Goal: Register for event/course

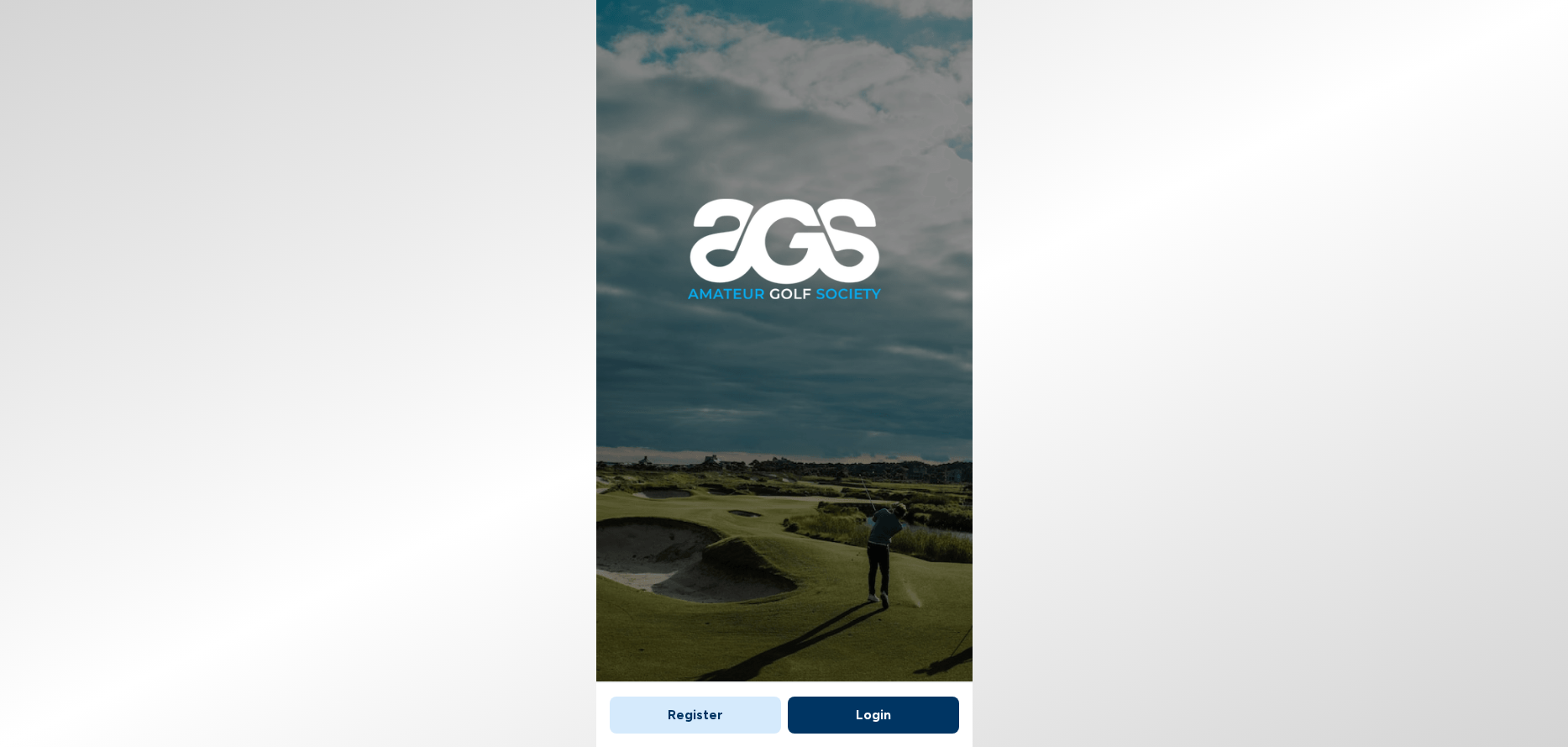
click at [853, 719] on button "Login" at bounding box center [873, 715] width 171 height 37
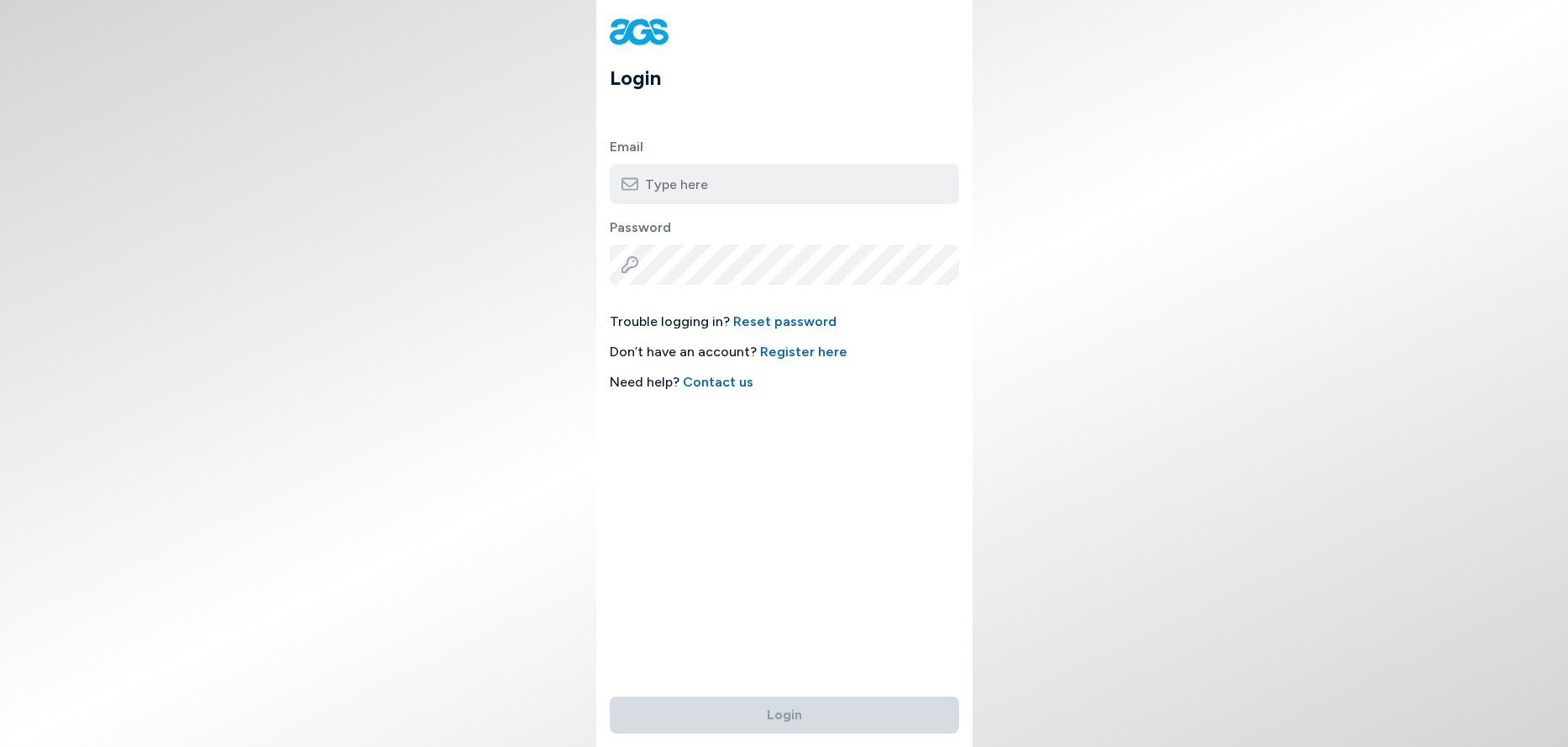
click at [730, 186] on input "email" at bounding box center [785, 184] width 349 height 40
click at [799, 183] on input "[EMAIL_ADDRESS][DOMAIN_NAME]" at bounding box center [785, 184] width 349 height 40
type input "larryw666@gmail.com"
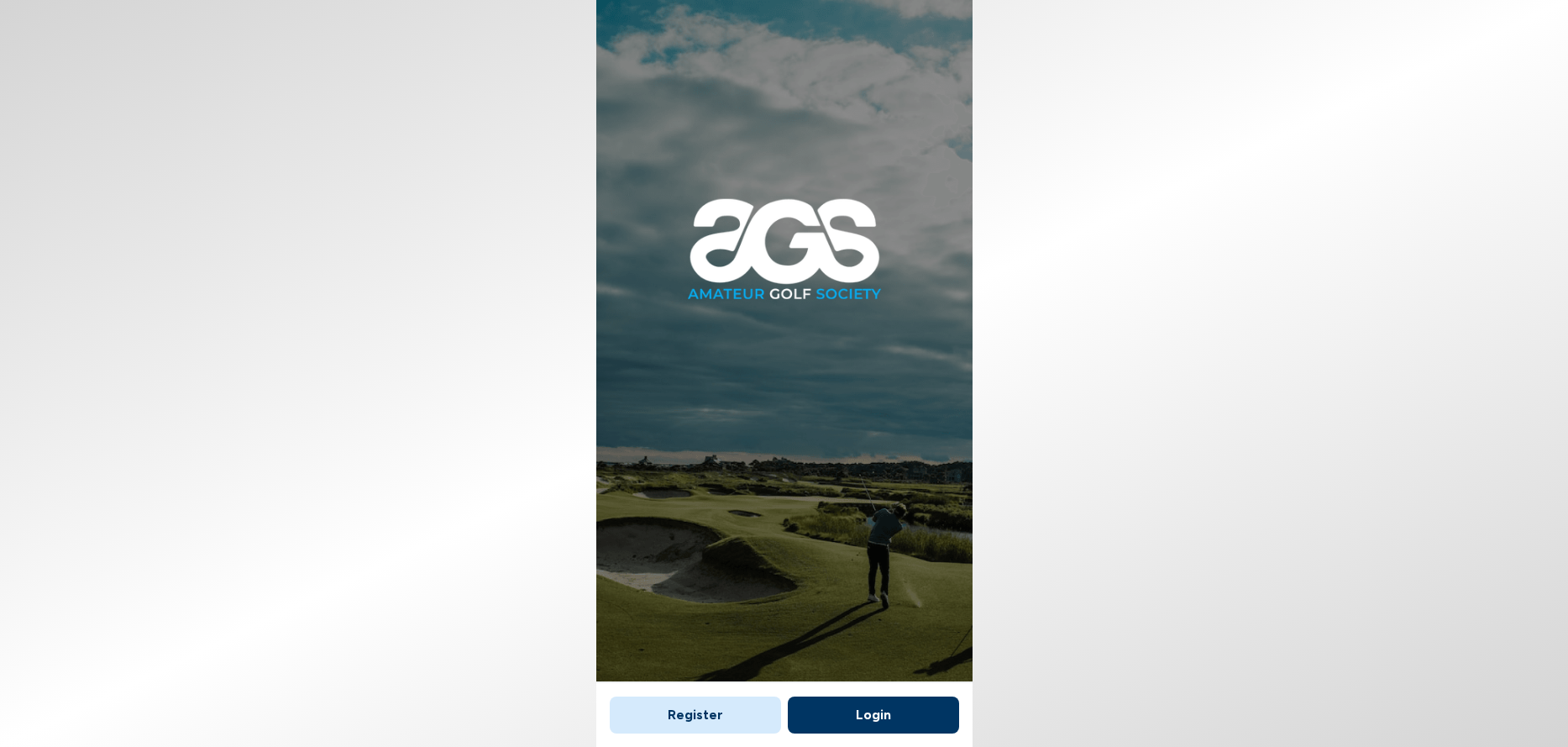
click at [685, 716] on button "Register" at bounding box center [696, 715] width 171 height 37
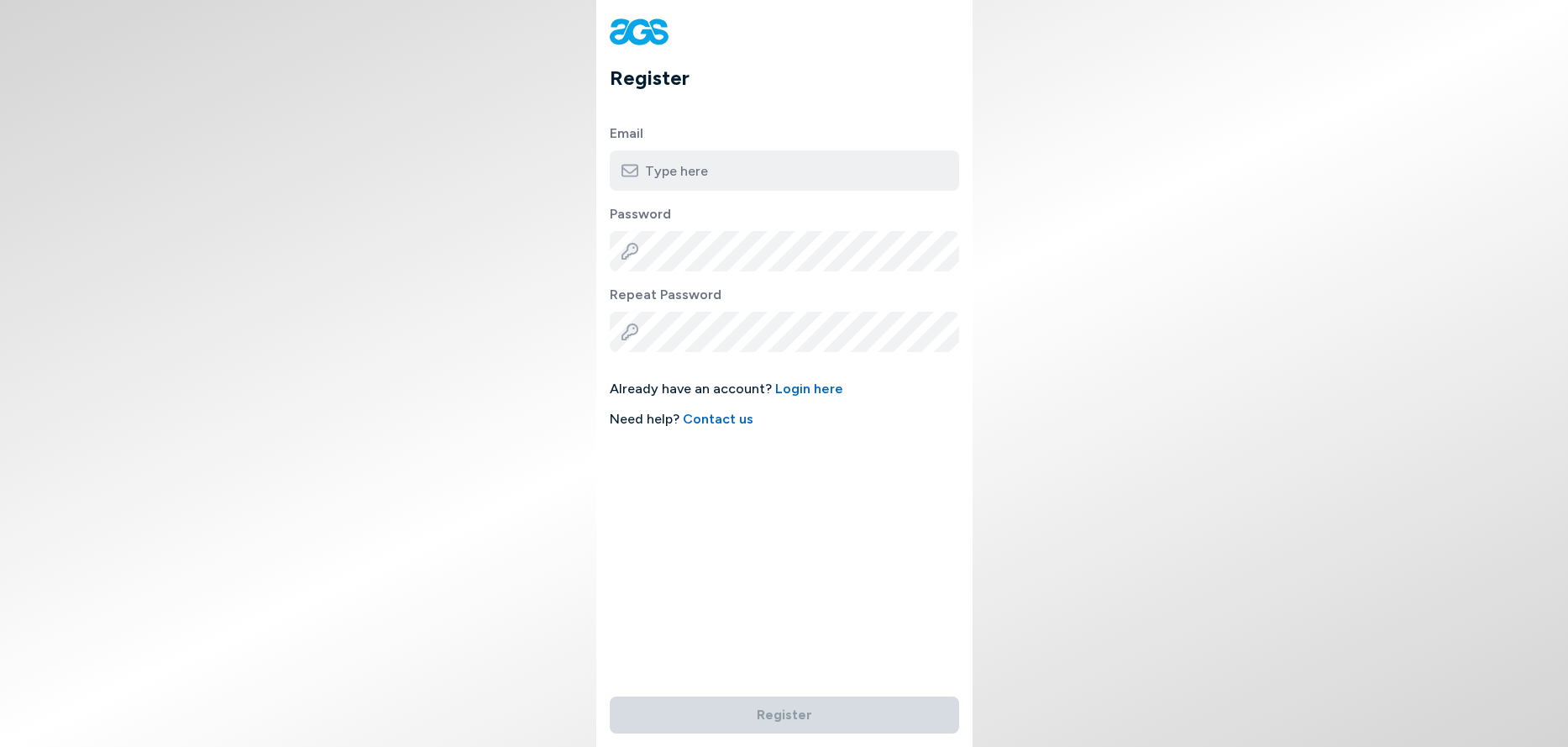
click at [687, 176] on input "email" at bounding box center [785, 170] width 349 height 40
type input "[EMAIL_ADDRESS][DOMAIN_NAME]"
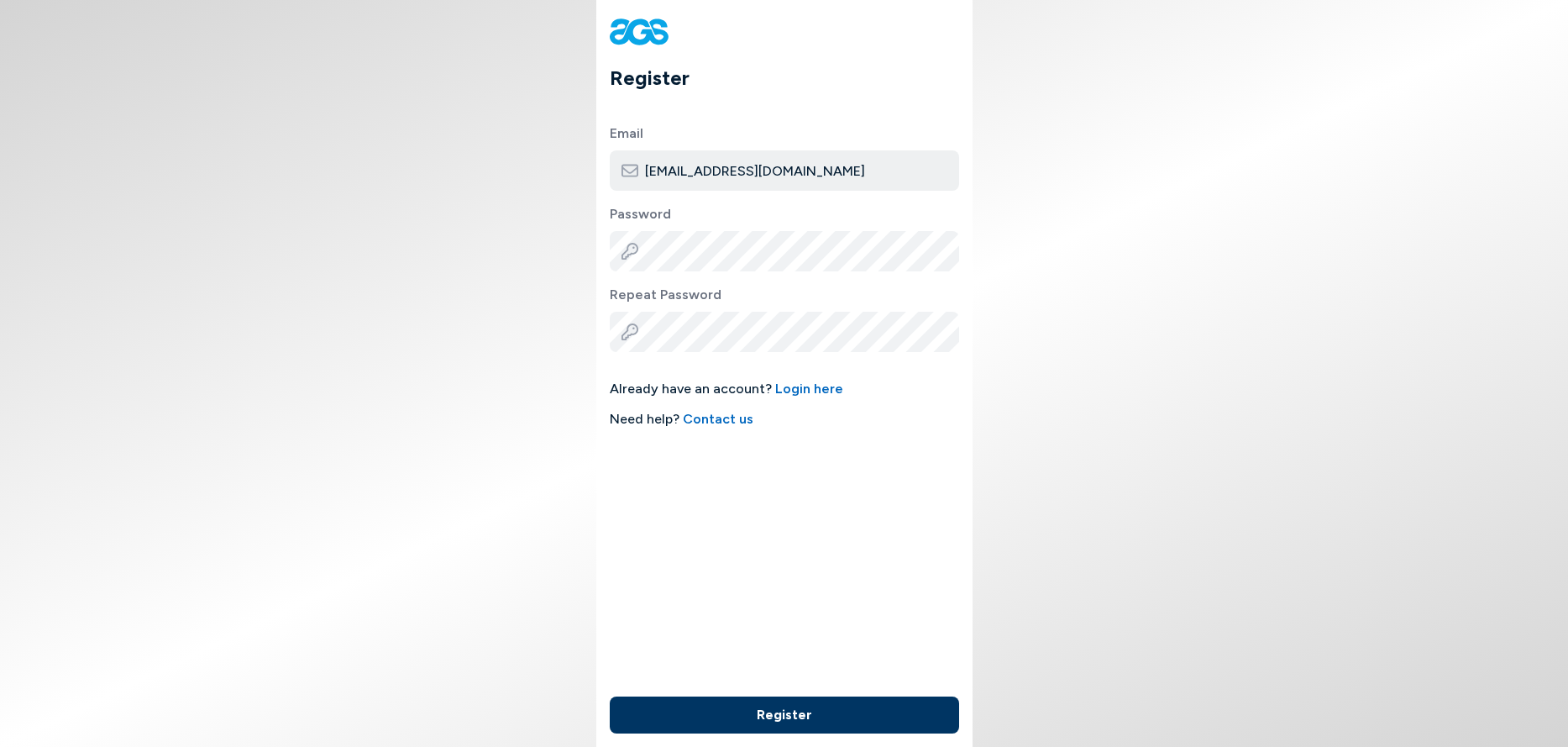
click at [787, 720] on button "Register" at bounding box center [785, 715] width 349 height 37
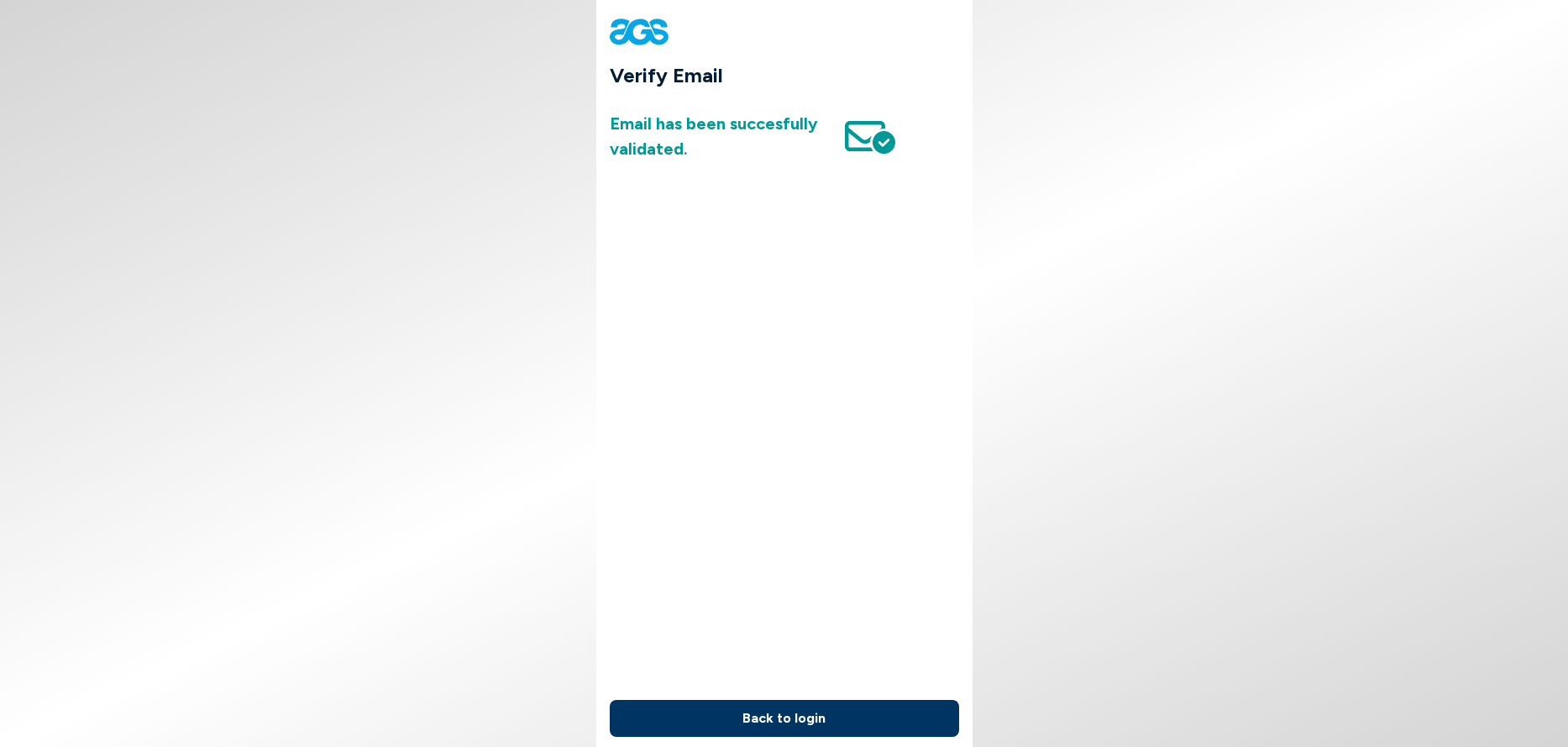
click at [761, 719] on button "Back to login" at bounding box center [785, 717] width 349 height 37
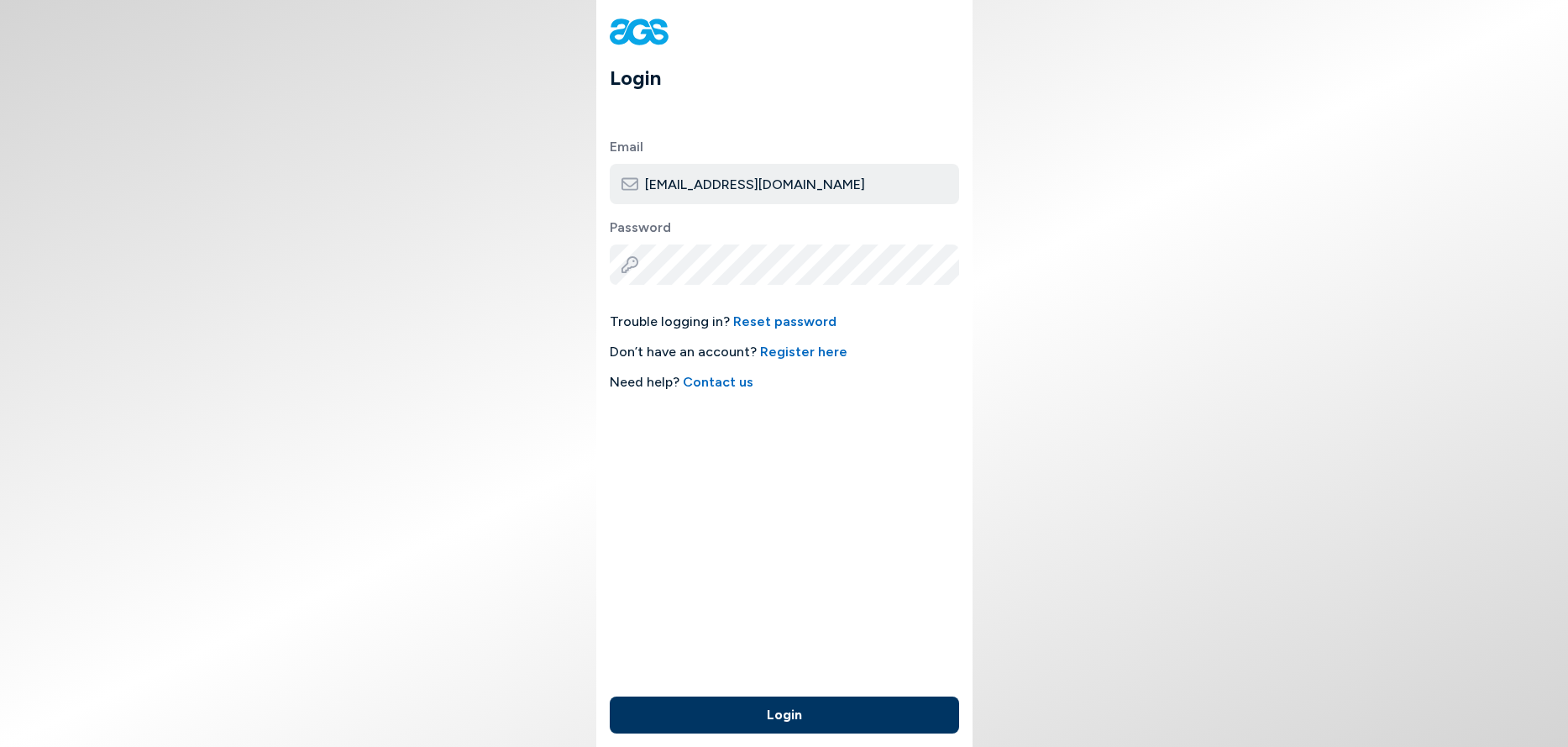
click at [779, 710] on button "Login" at bounding box center [785, 715] width 349 height 37
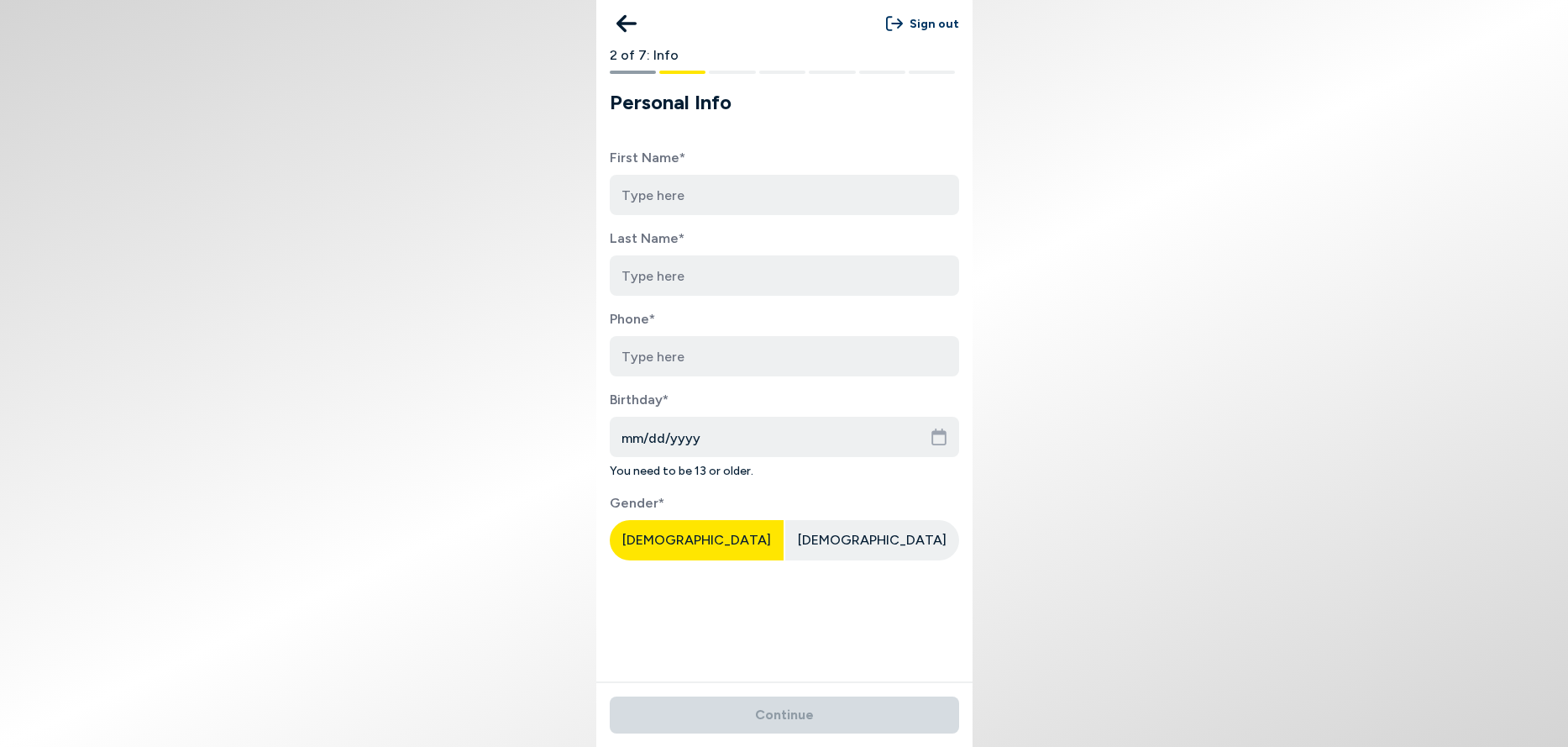
click at [626, 22] on icon at bounding box center [626, 22] width 20 height 33
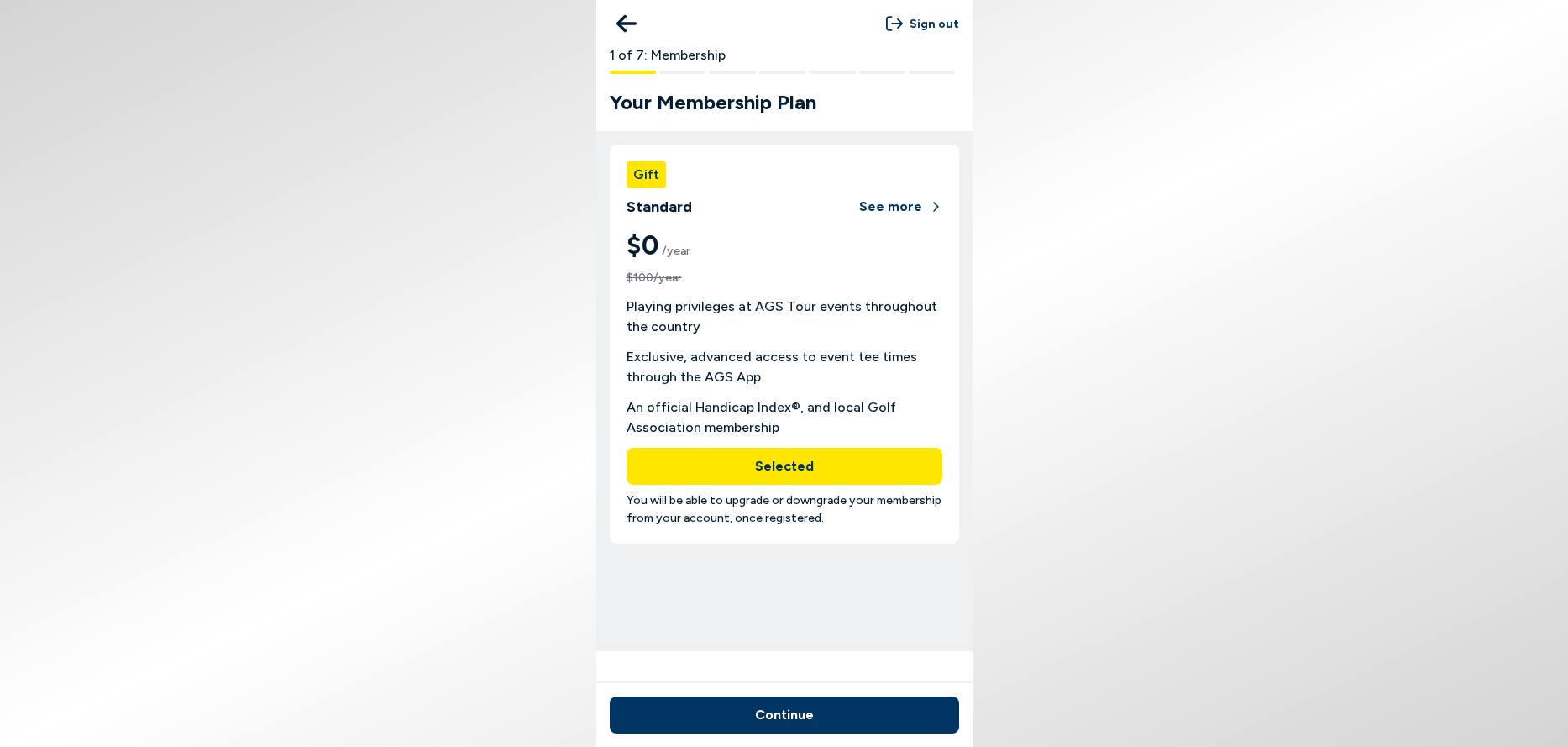
click at [790, 464] on button "Selected" at bounding box center [784, 465] width 316 height 37
click at [898, 205] on button "See more" at bounding box center [901, 206] width 83 height 37
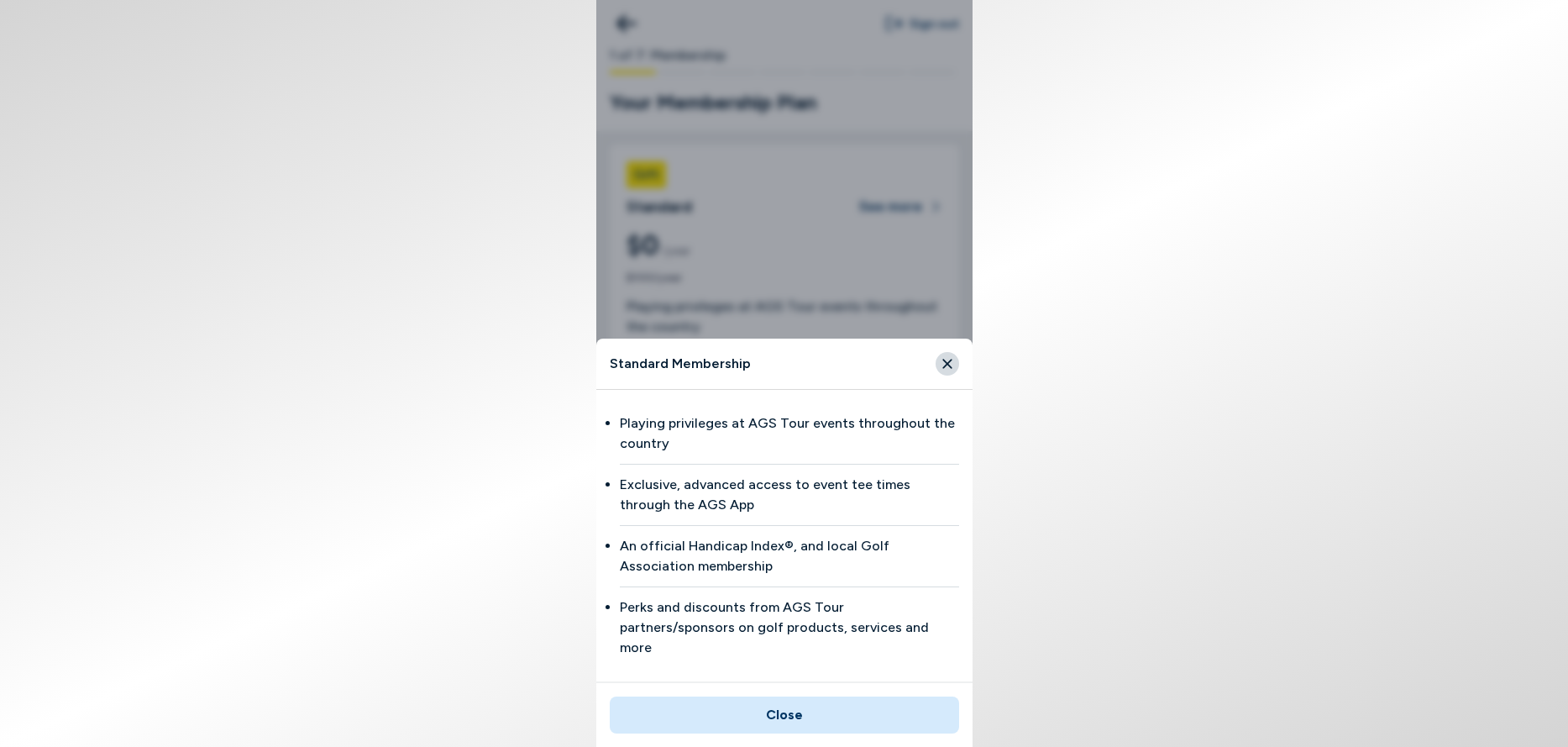
click at [789, 713] on button "Close" at bounding box center [785, 715] width 349 height 37
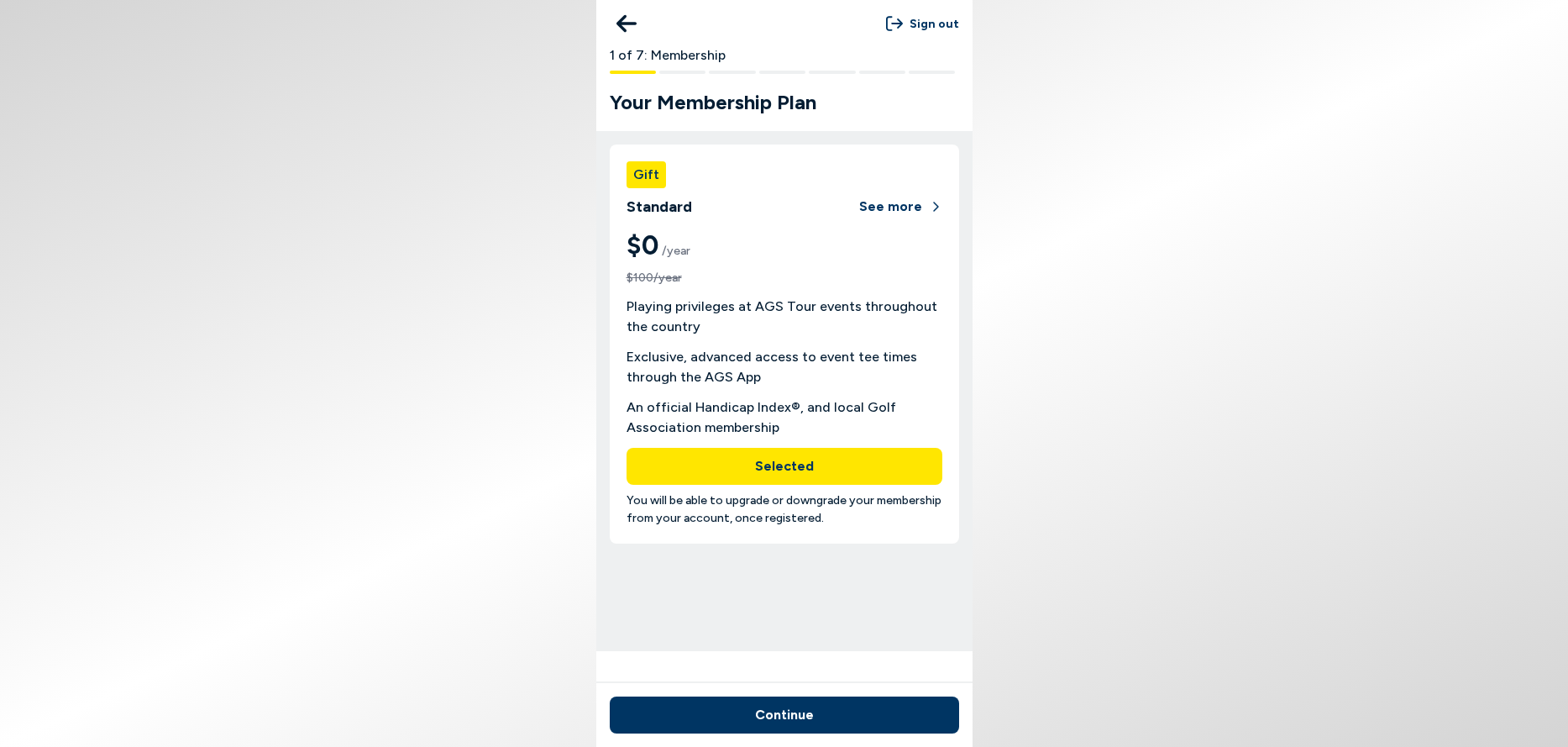
click at [685, 74] on div at bounding box center [785, 77] width 376 height 20
click at [684, 69] on div at bounding box center [785, 77] width 376 height 20
click at [780, 464] on button "Selected" at bounding box center [784, 465] width 316 height 37
click at [780, 707] on button "Continue" at bounding box center [785, 715] width 349 height 37
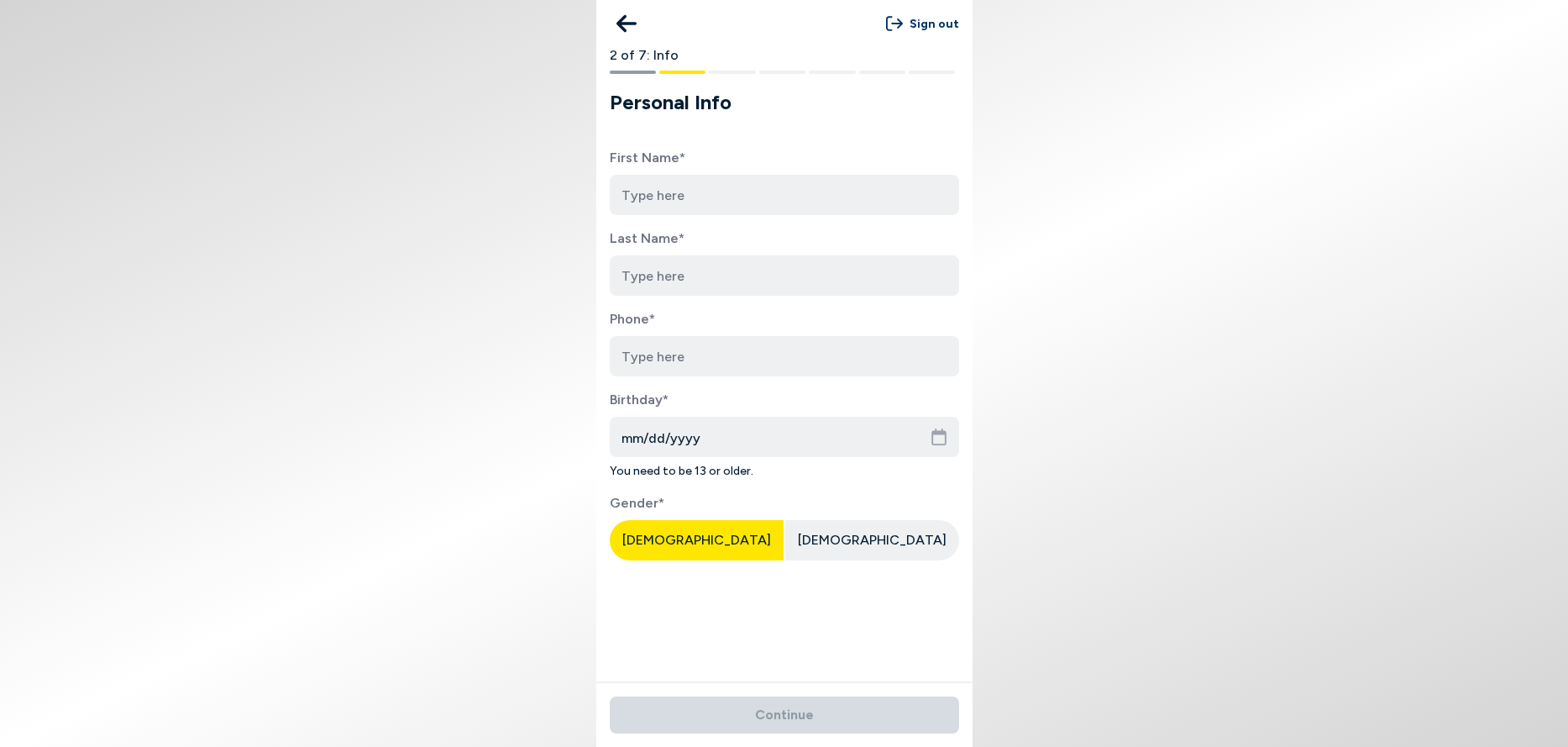
click at [699, 198] on input at bounding box center [785, 194] width 349 height 40
type input "[PERSON_NAME]"
type input "5122947997"
click at [694, 435] on input "mm/dd/yyyy" at bounding box center [785, 436] width 349 height 40
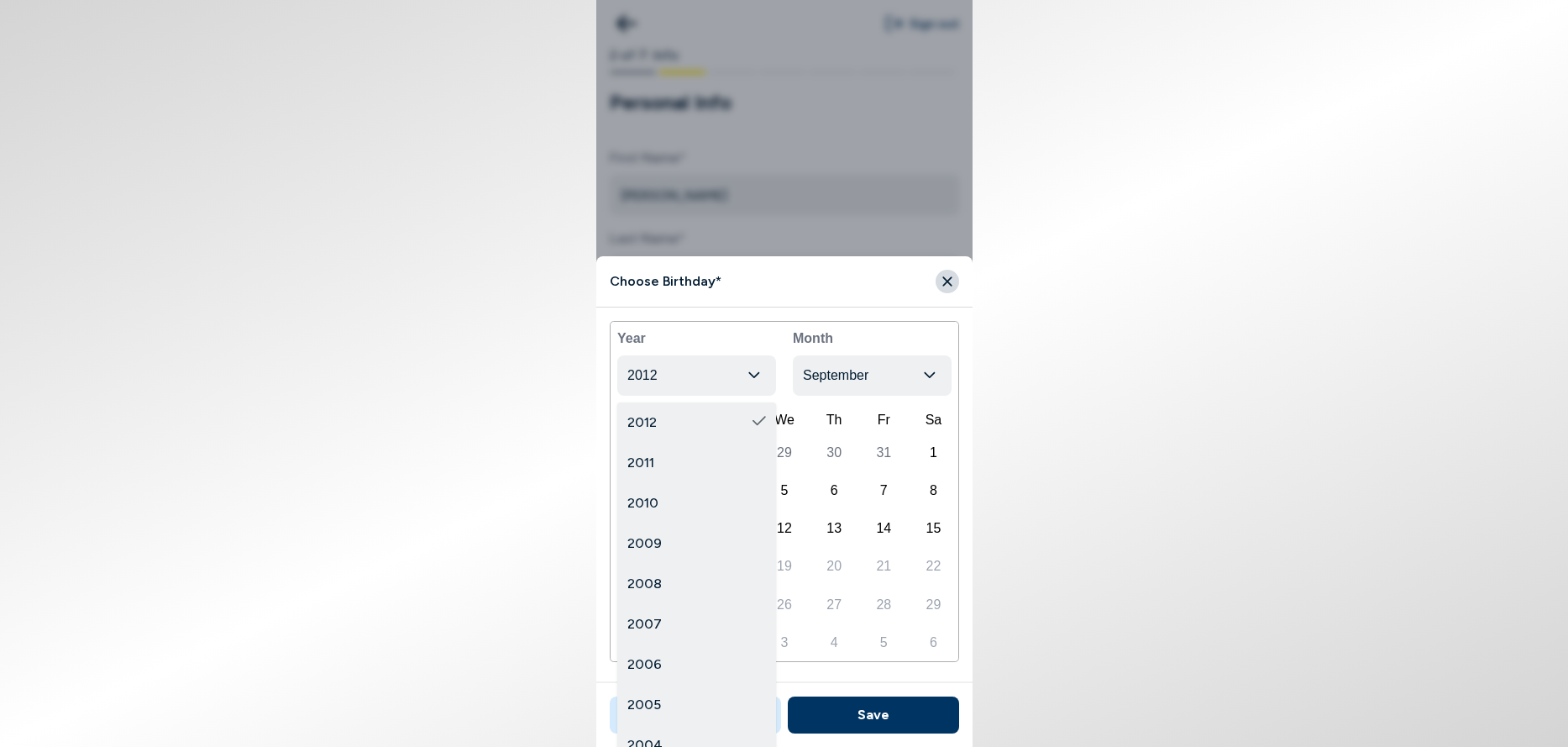
click at [750, 374] on icon "button" at bounding box center [754, 374] width 11 height 6
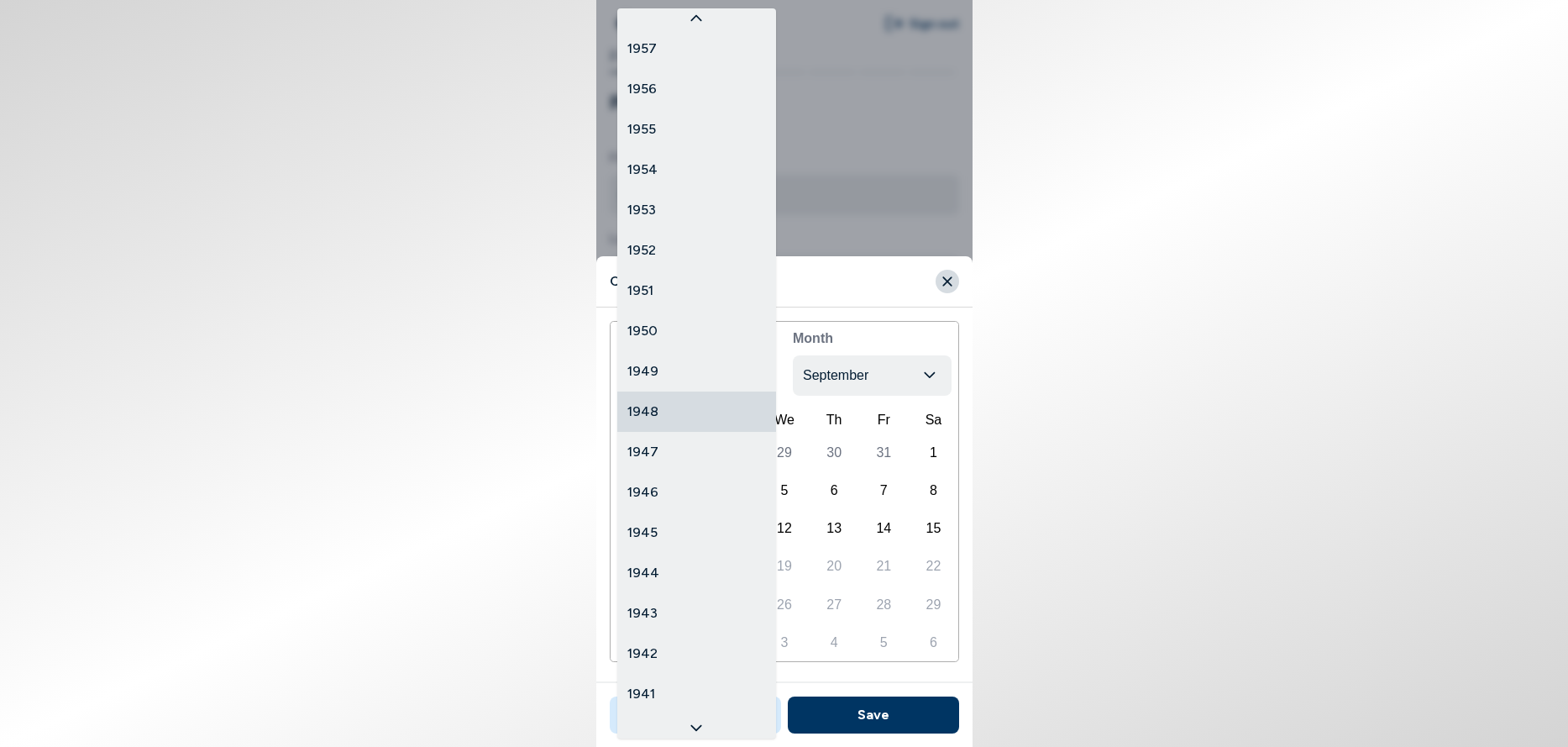
scroll to position [2229, 0]
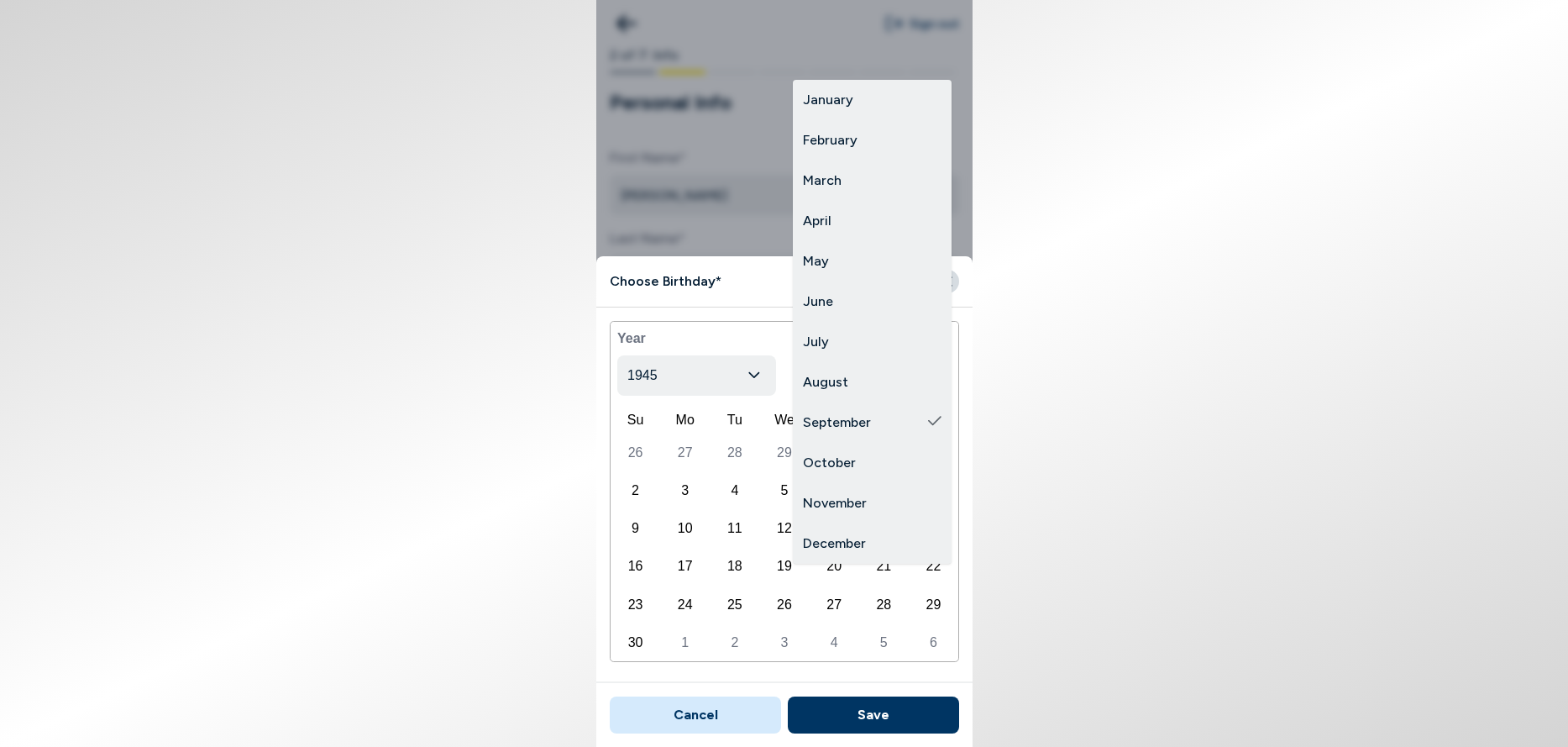
click at [922, 377] on body "Sign out 2 of 7: Info Personal Info First Name* [PERSON_NAME] Last Name* [PERSO…" at bounding box center [784, 374] width 1568 height 747
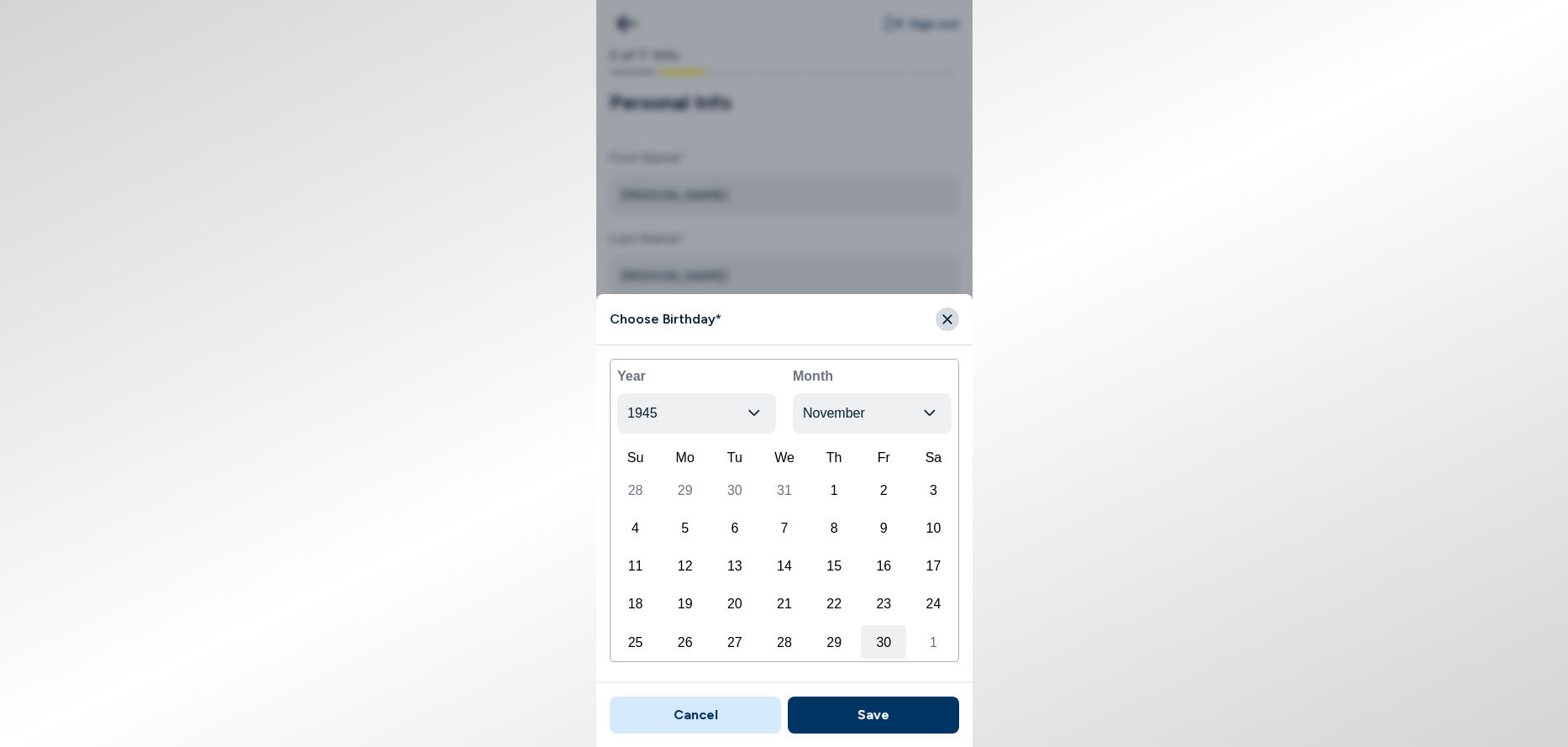
click at [876, 639] on div "30" at bounding box center [884, 641] width 45 height 33
click at [863, 716] on button "Save" at bounding box center [873, 715] width 171 height 37
type input "[DATE]"
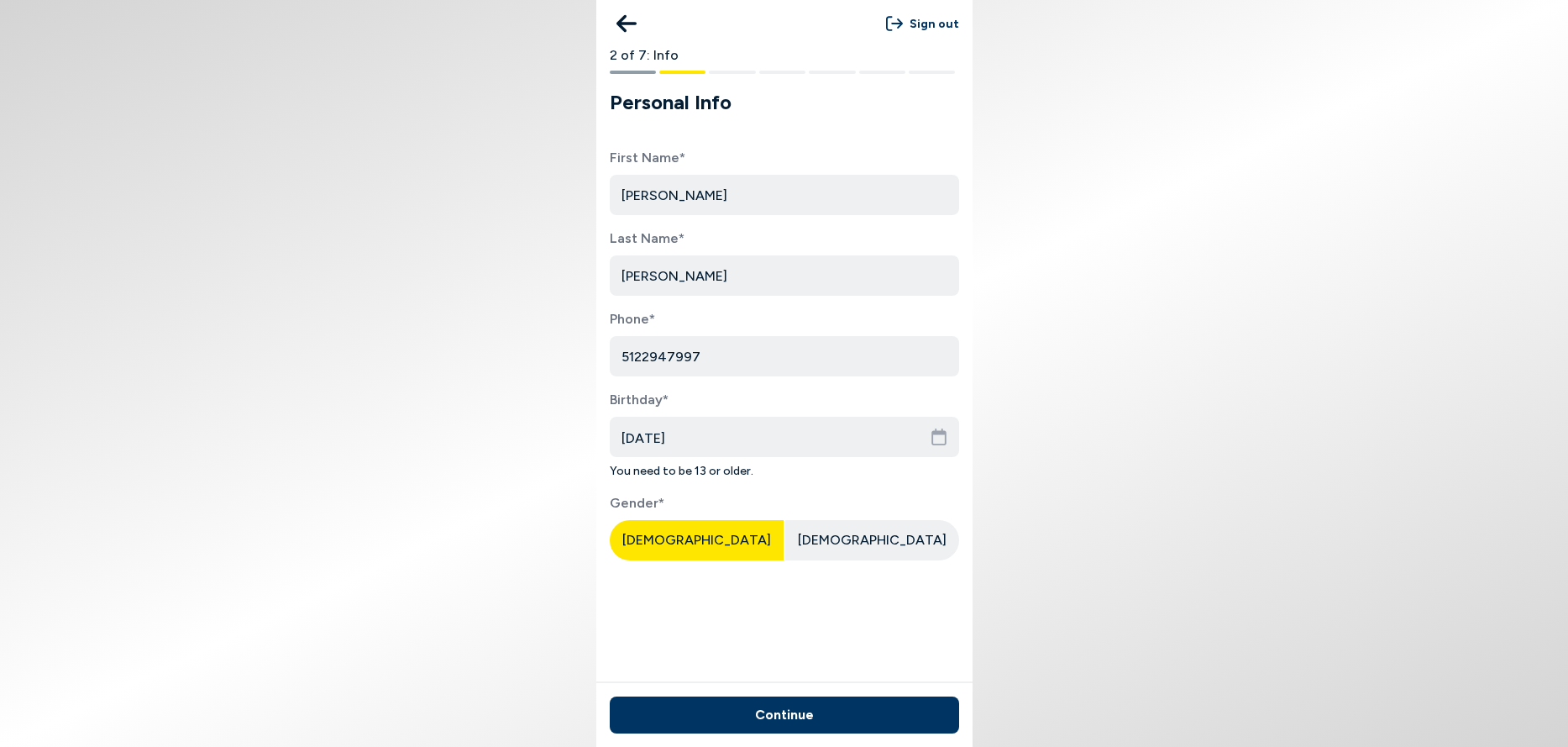
click at [702, 547] on span "[DEMOGRAPHIC_DATA]" at bounding box center [697, 540] width 149 height 16
click at [797, 711] on button "Continue" at bounding box center [785, 715] width 349 height 37
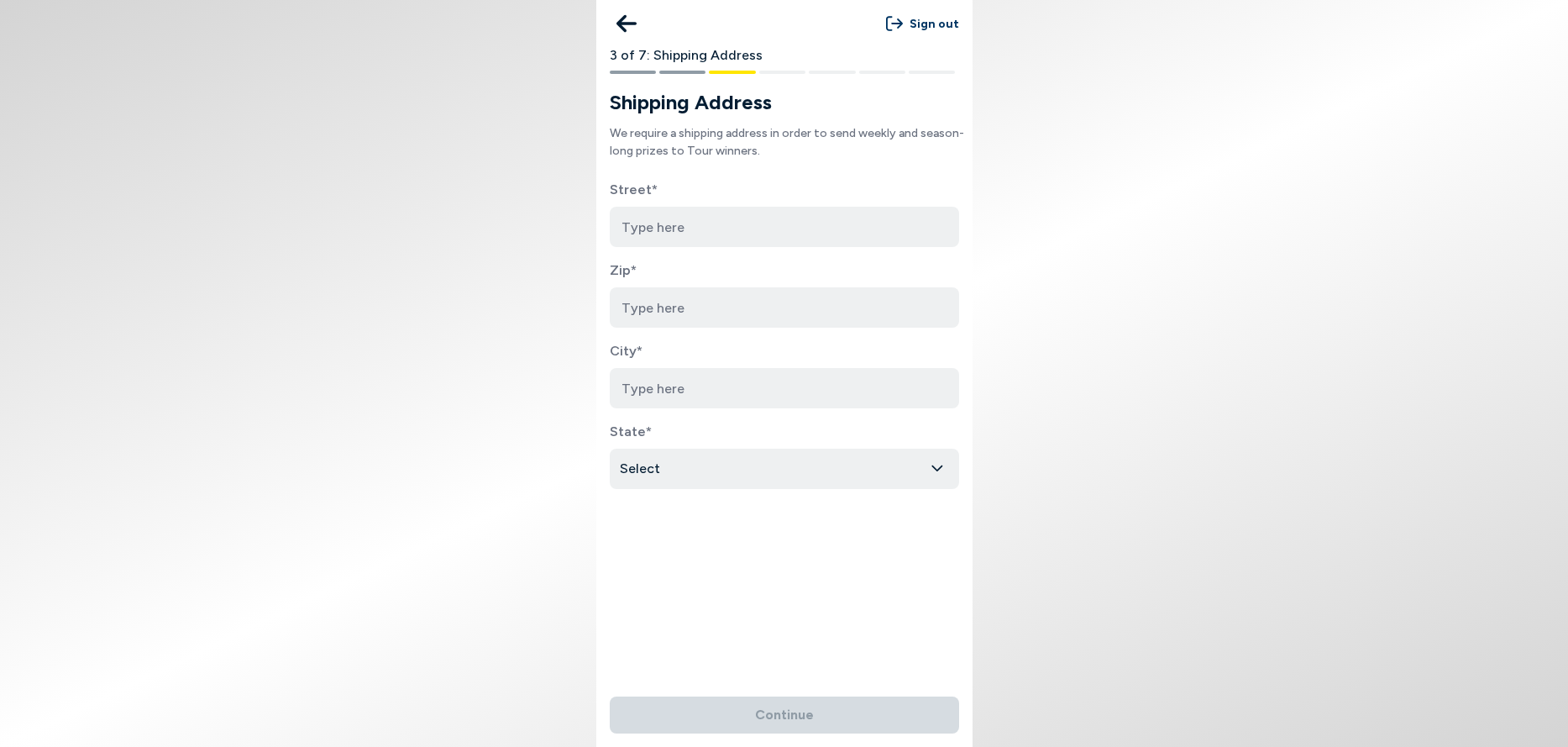
click at [692, 227] on input at bounding box center [785, 227] width 349 height 40
type input "300 Brenham Pass"
type input "78633"
type input "[GEOGRAPHIC_DATA]"
select select "[US_STATE]"
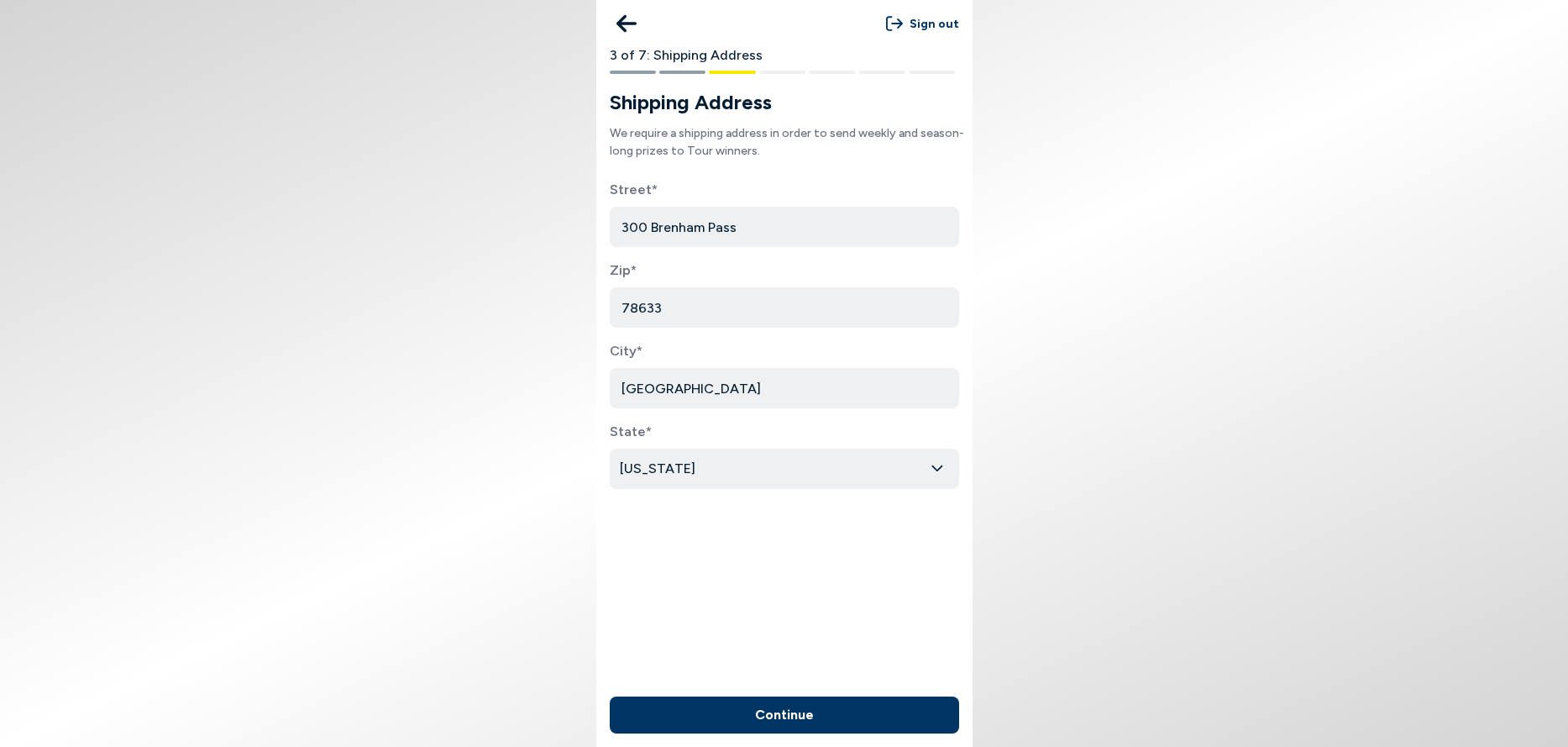
click at [789, 714] on button "Continue" at bounding box center [785, 715] width 349 height 37
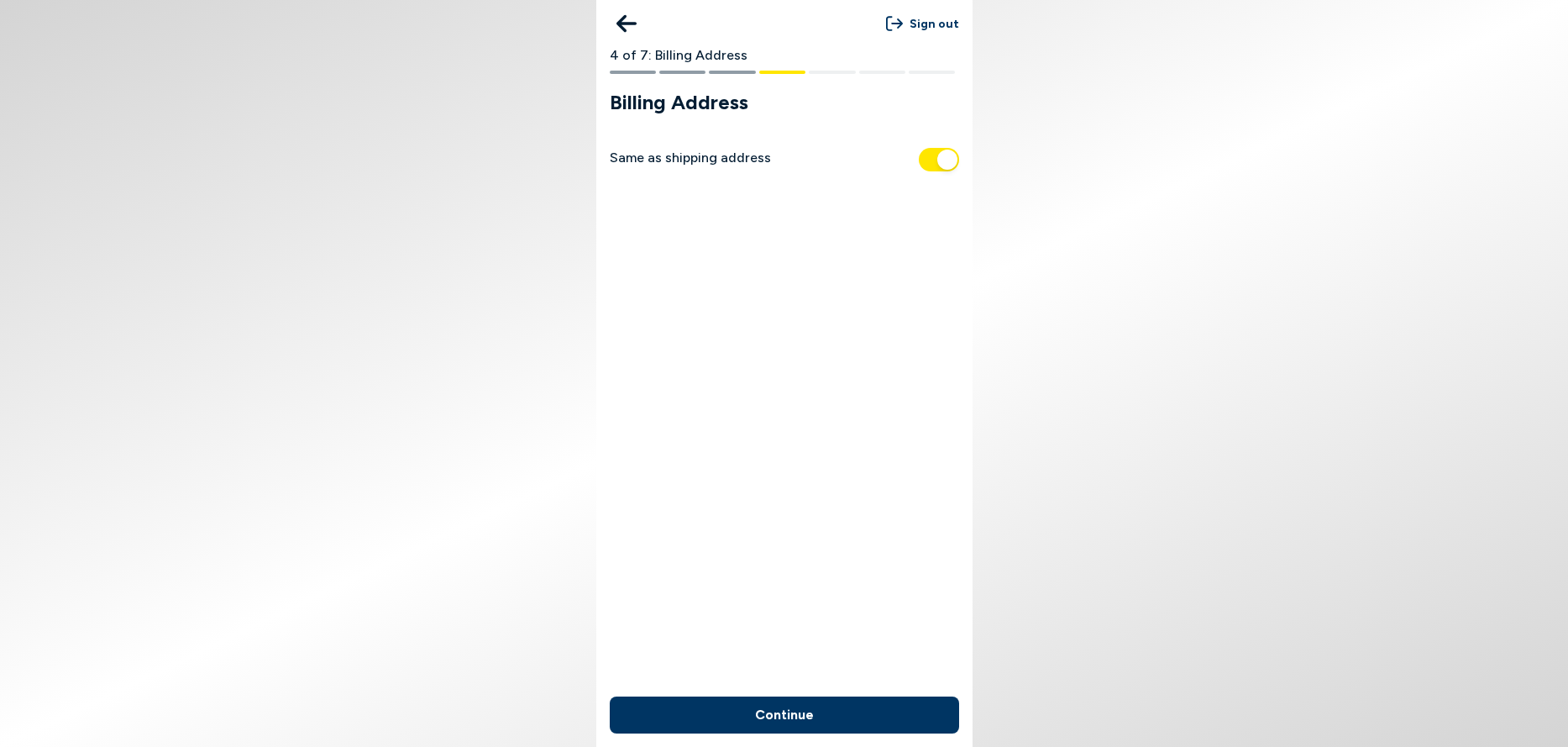
click at [766, 718] on button "Continue" at bounding box center [785, 715] width 349 height 37
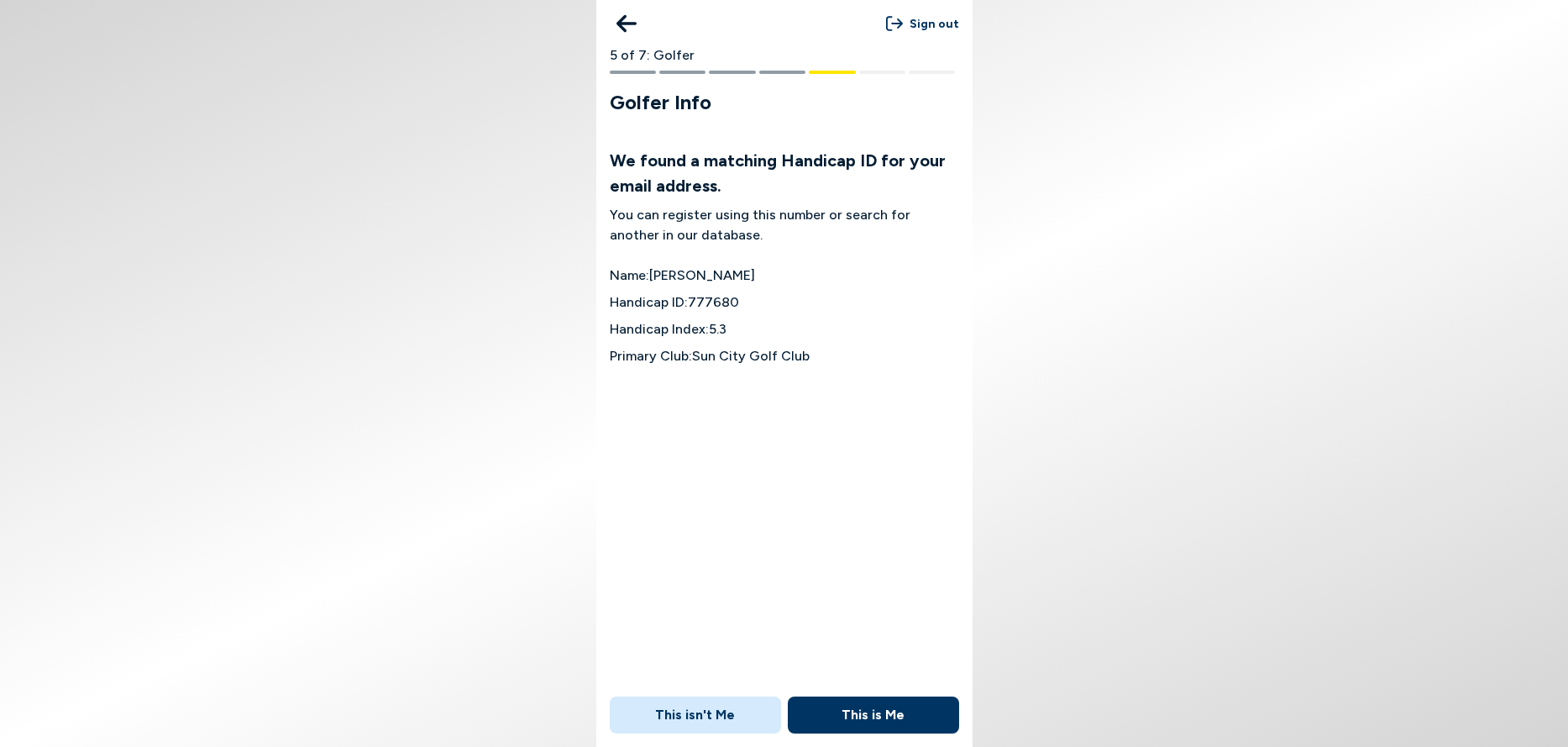
click at [865, 714] on button "This is Me" at bounding box center [873, 715] width 171 height 37
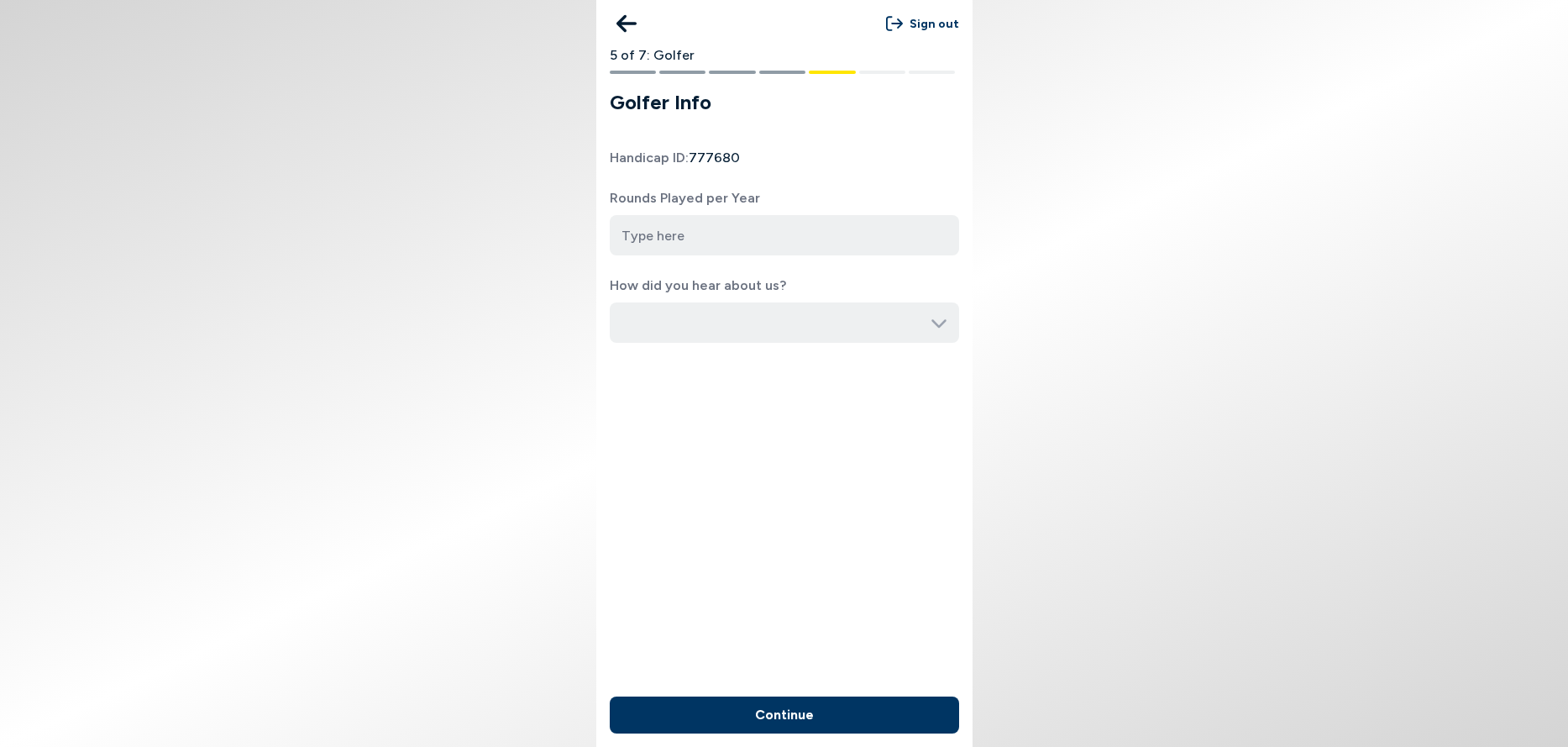
click at [698, 234] on input "number" at bounding box center [785, 235] width 349 height 40
type input "180"
click at [937, 328] on icon at bounding box center [939, 322] width 17 height 17
click at [931, 319] on icon at bounding box center [939, 322] width 17 height 17
click at [728, 233] on input "180" at bounding box center [785, 235] width 349 height 40
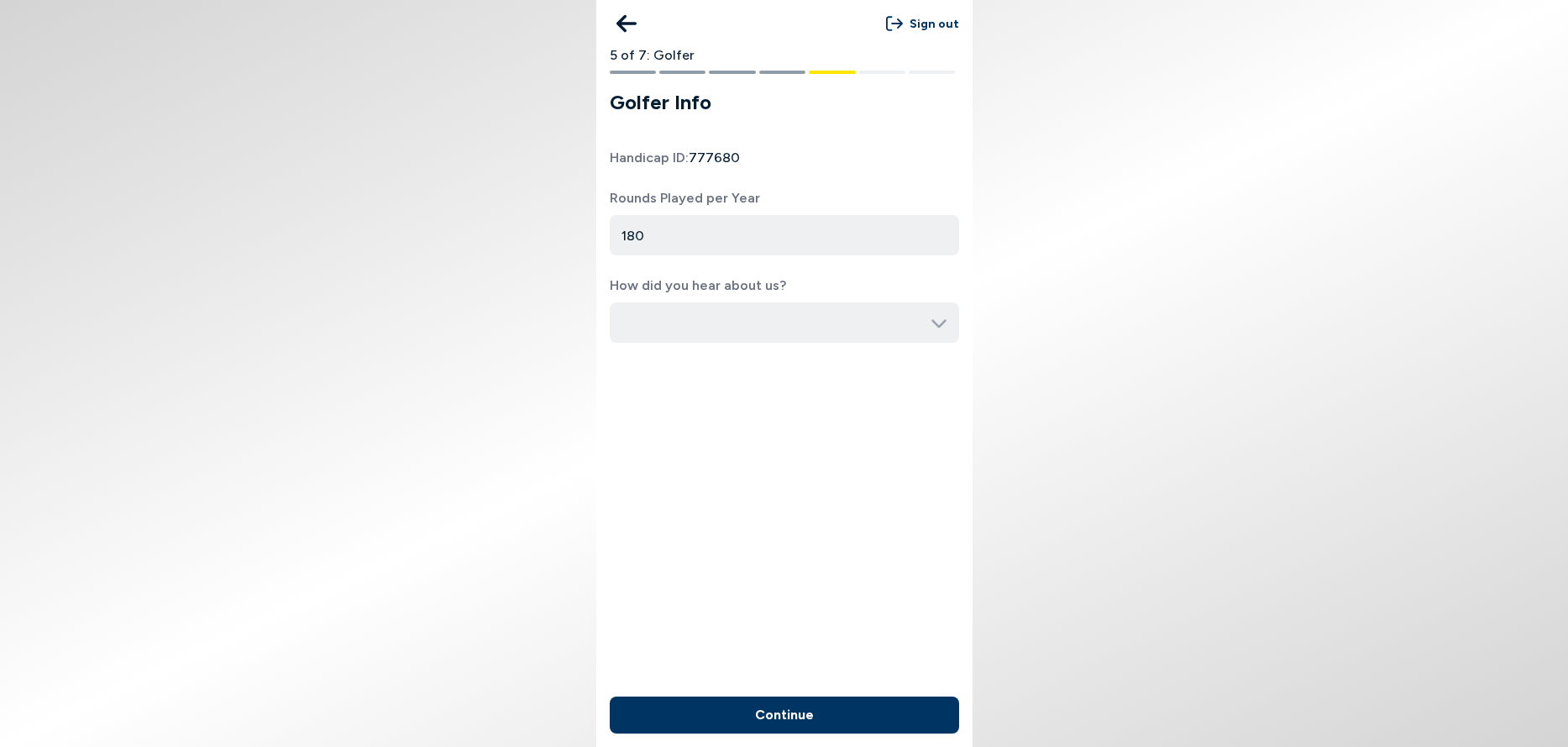
click at [710, 320] on input "button" at bounding box center [785, 322] width 349 height 40
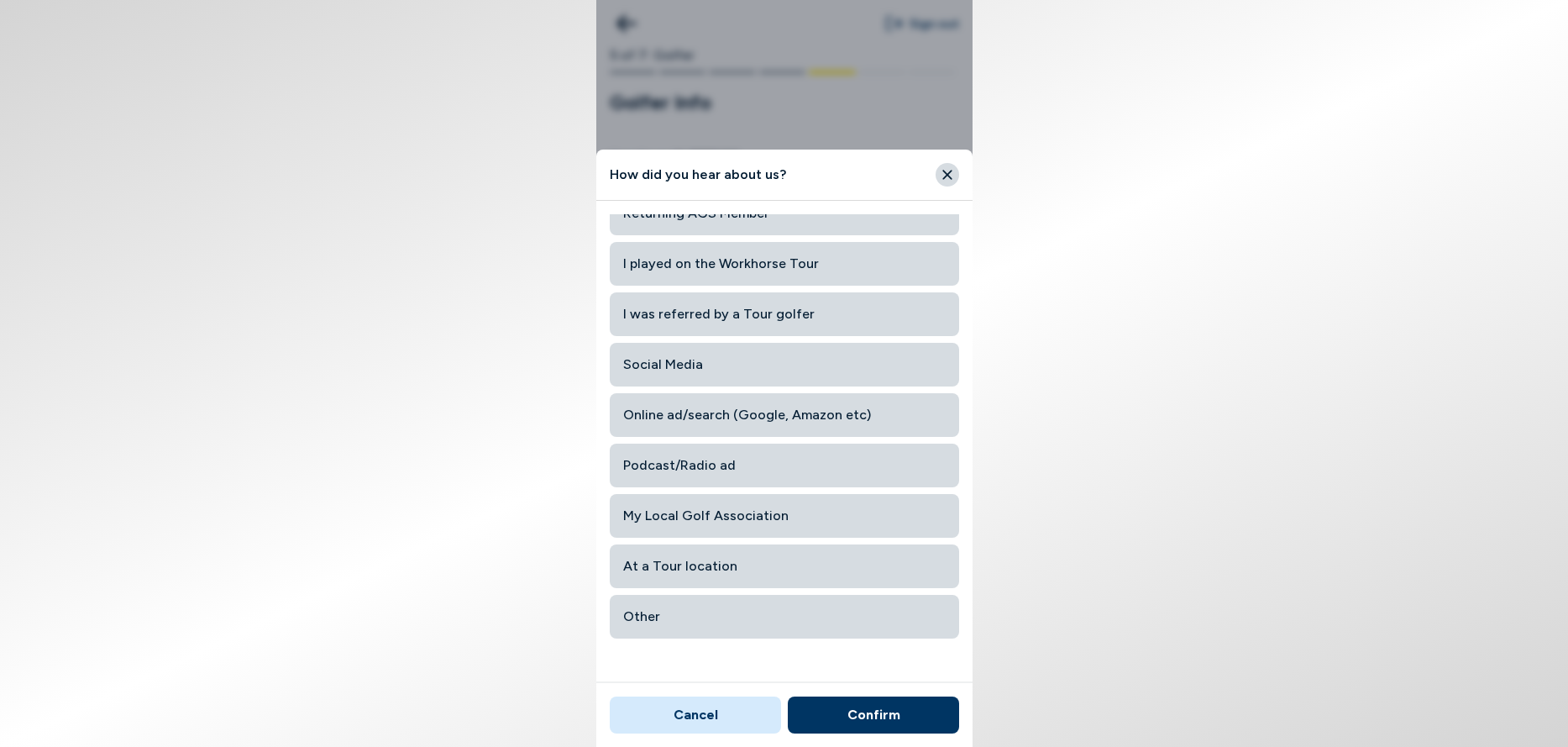
scroll to position [51, 0]
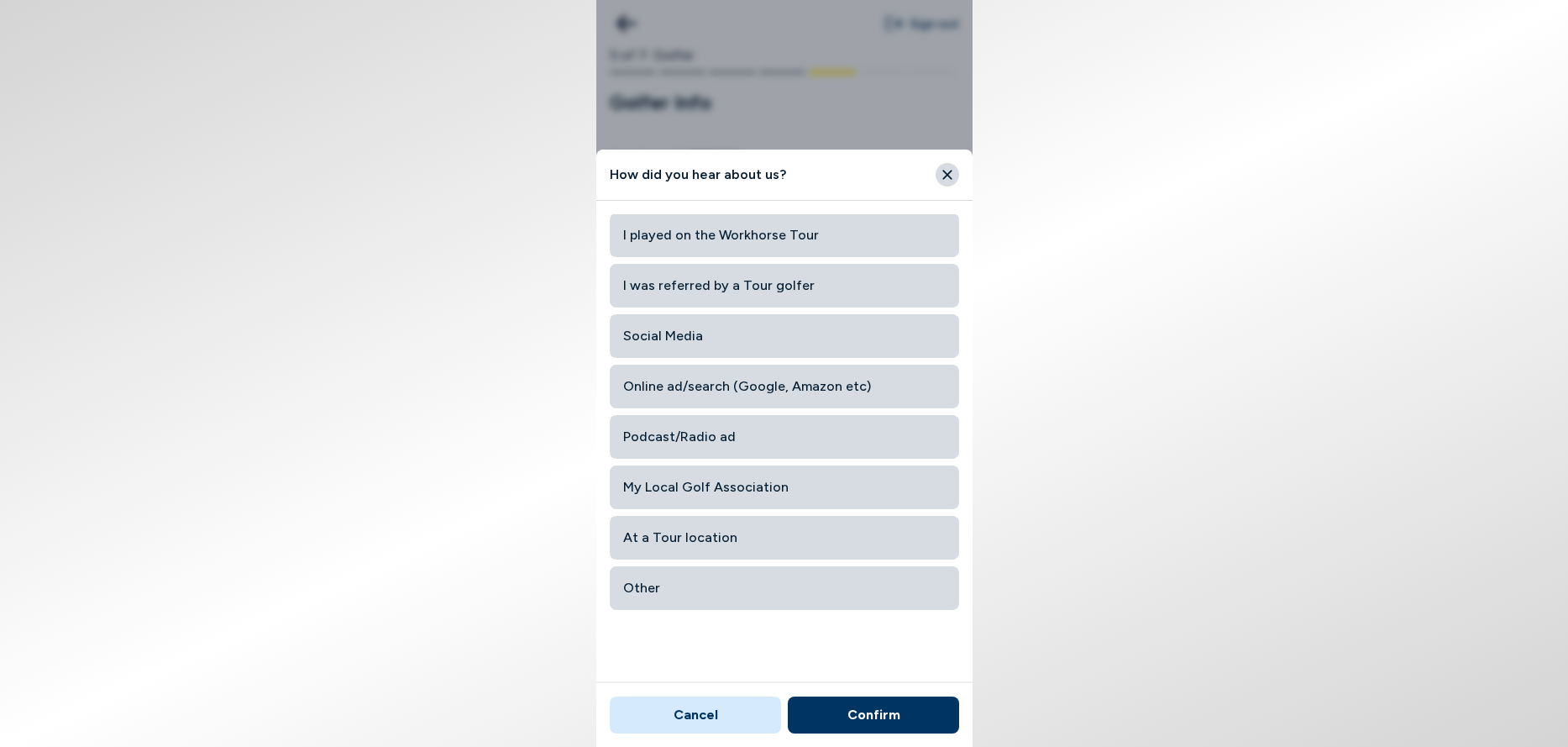
click at [699, 489] on span "My Local Golf Association" at bounding box center [784, 488] width 322 height 31
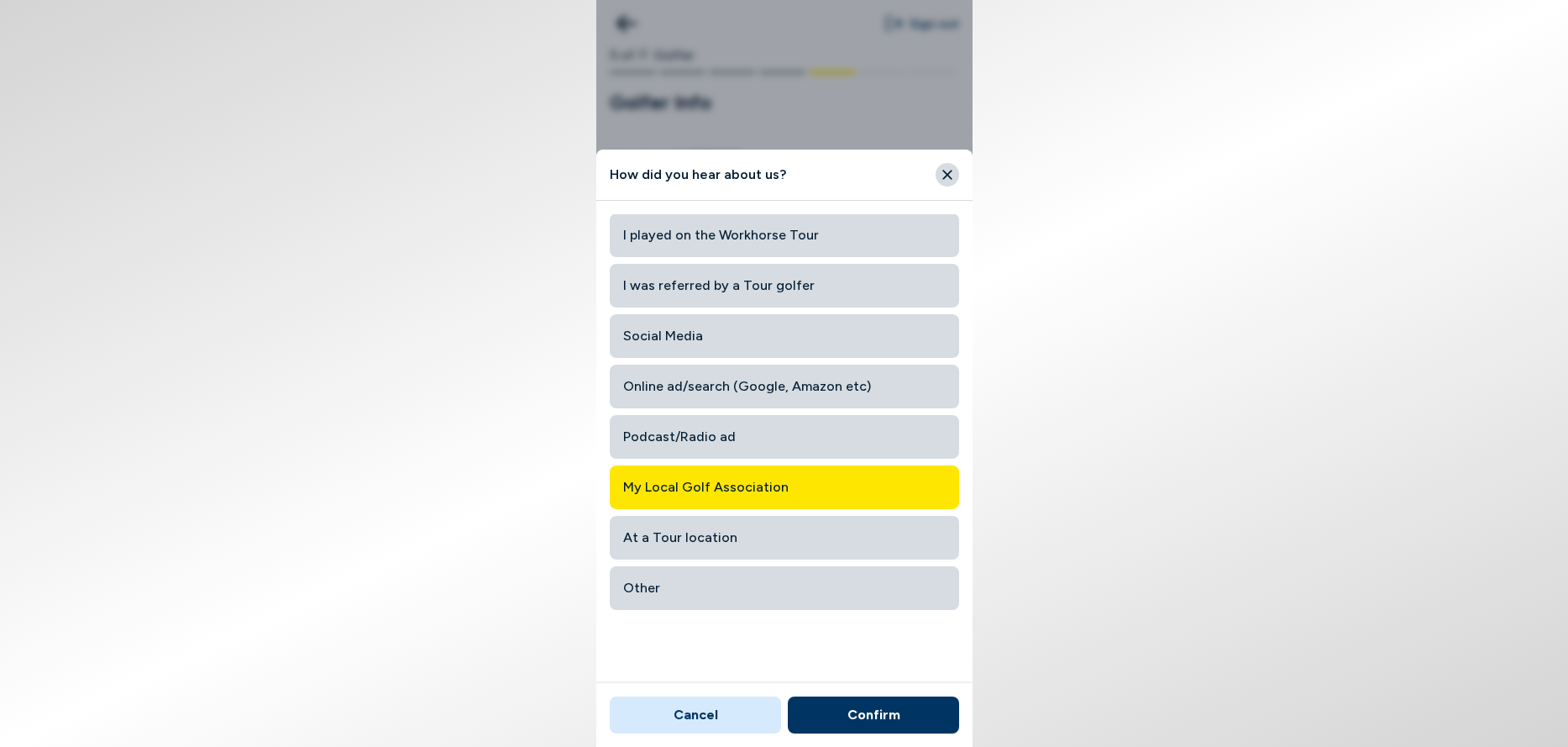
click at [878, 715] on button "Confirm" at bounding box center [873, 715] width 171 height 37
type input "My Local Golf Association"
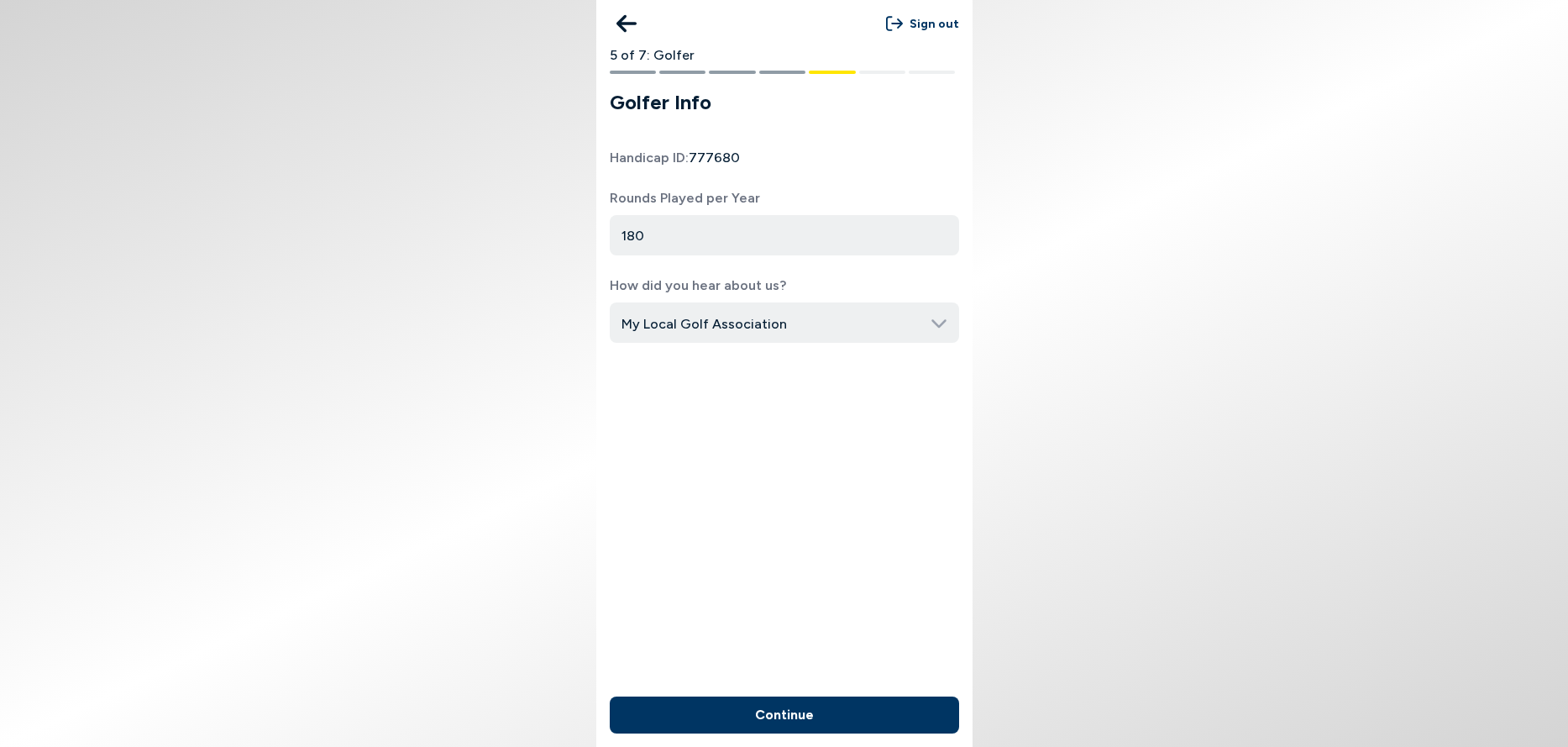
click at [779, 710] on button "Continue" at bounding box center [785, 715] width 349 height 37
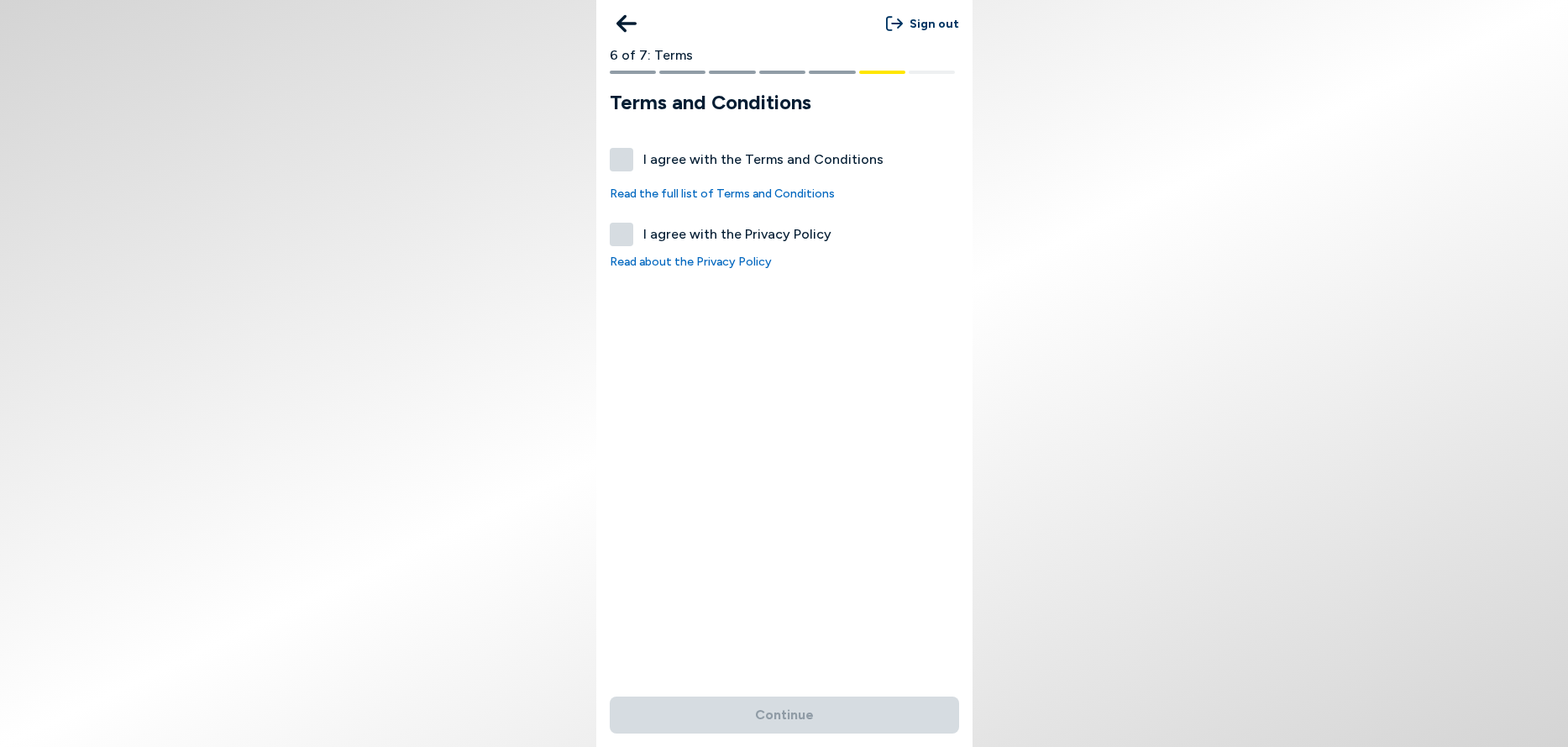
click at [763, 195] on link "Read the full list of Terms and Conditions" at bounding box center [785, 194] width 349 height 18
click at [619, 154] on label "I agree with the Terms and Conditions" at bounding box center [785, 159] width 349 height 23
click at [619, 154] on button "I agree with the Terms and Conditions" at bounding box center [622, 159] width 23 height 23
checkbox input "true"
click at [626, 233] on label "I agree with the Privacy Policy" at bounding box center [785, 234] width 349 height 23
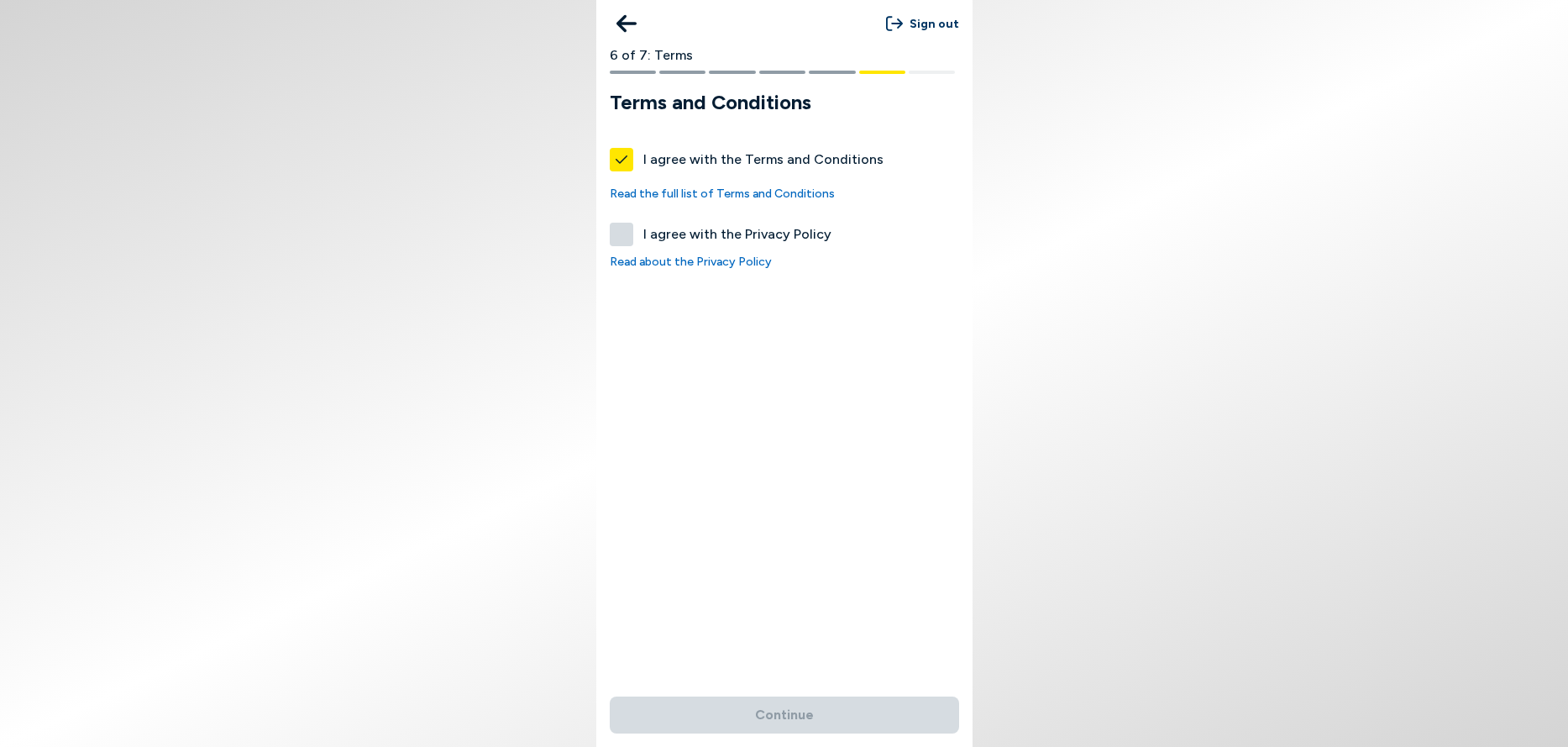
click at [626, 233] on button "I agree with the Privacy Policy" at bounding box center [622, 234] width 23 height 23
checkbox input "true"
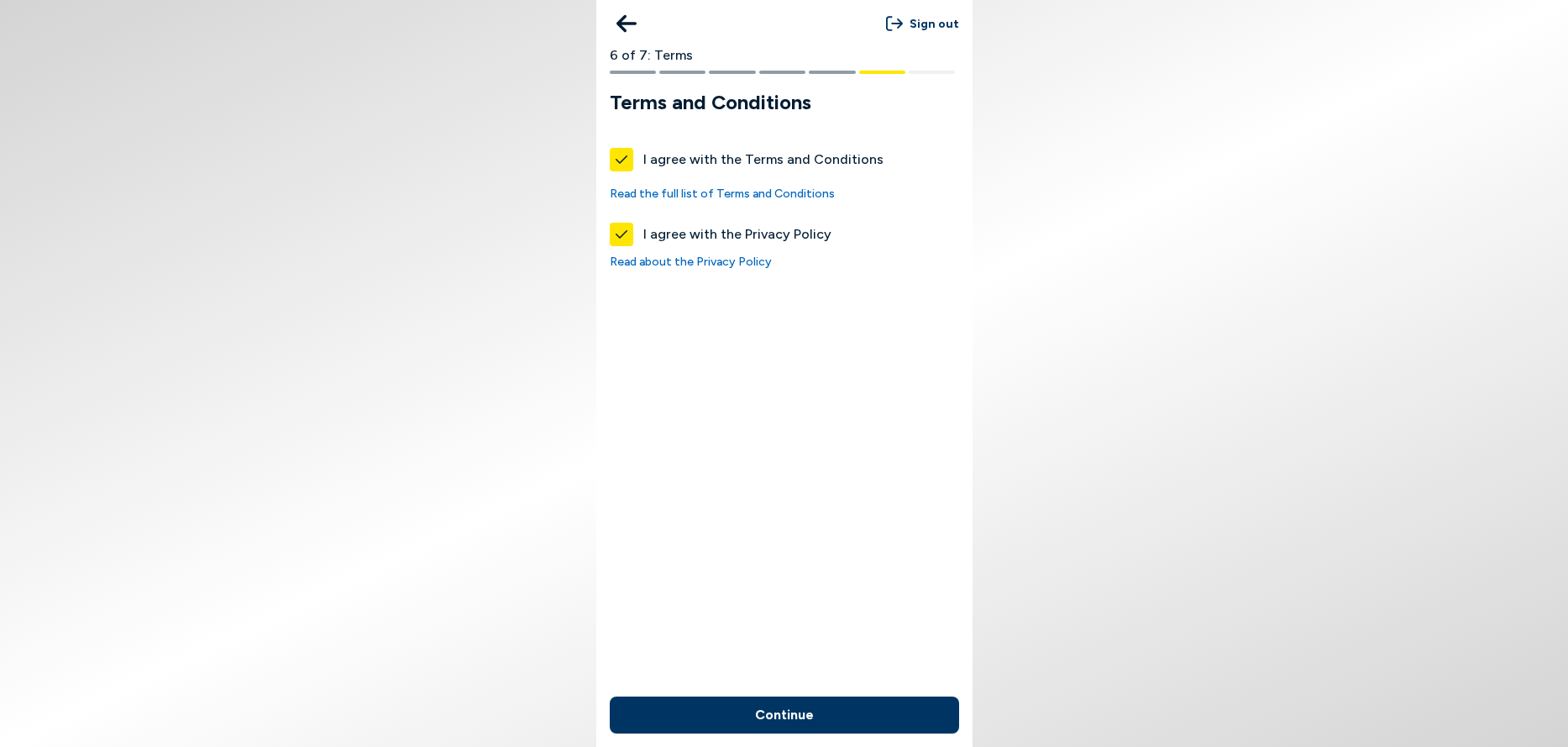
click at [784, 713] on button "Continue" at bounding box center [785, 715] width 349 height 37
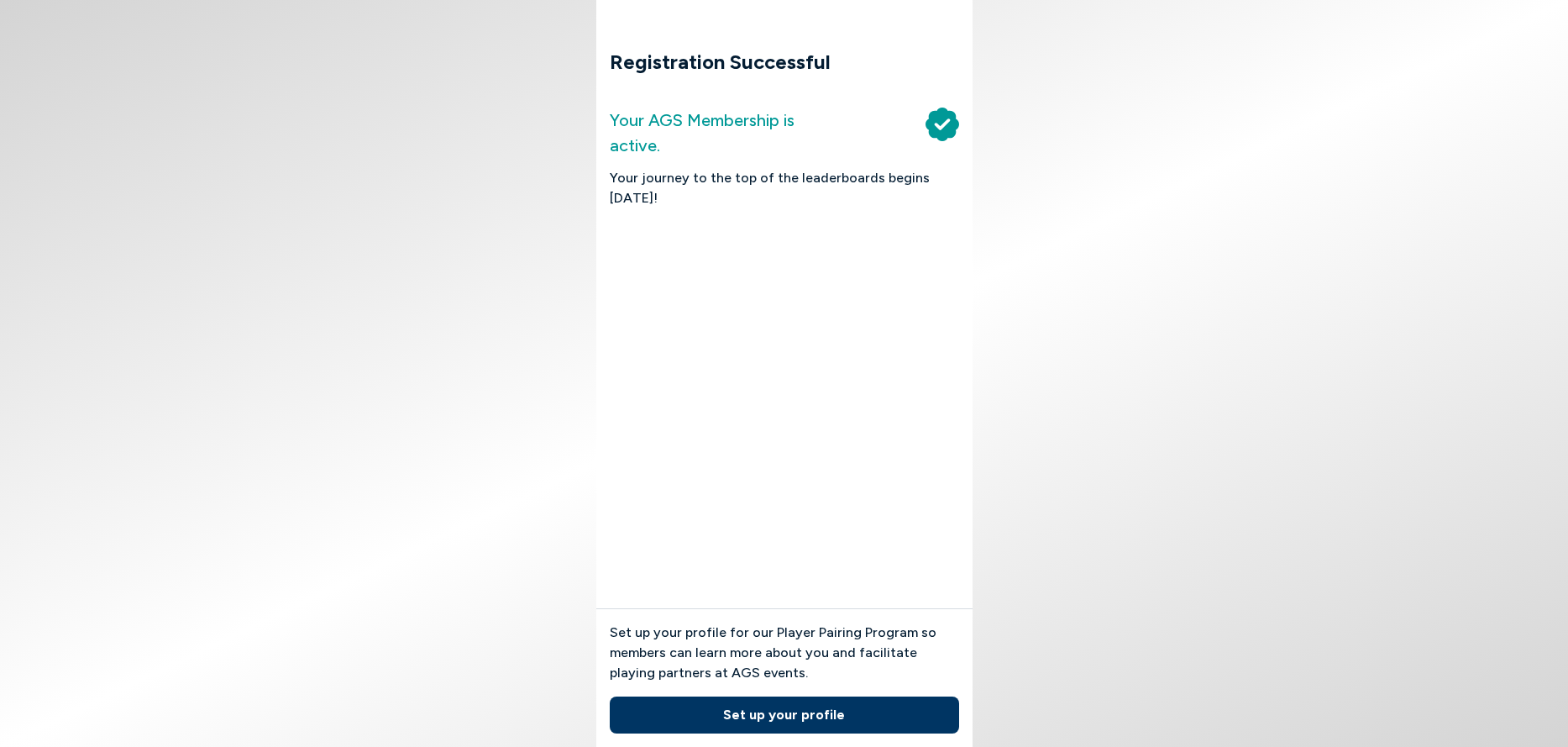
click at [779, 716] on button "Set up your profile" at bounding box center [785, 715] width 349 height 37
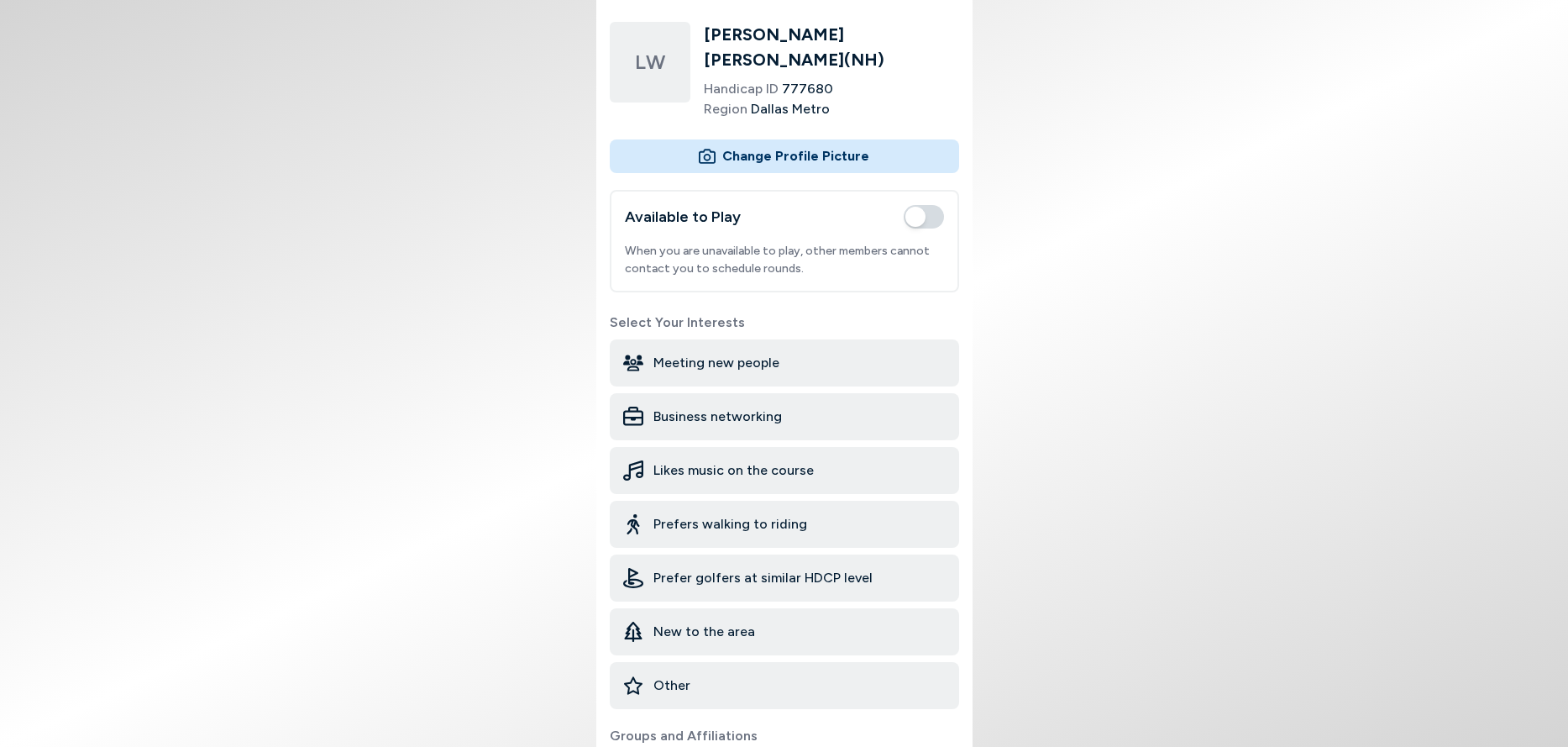
scroll to position [224, 0]
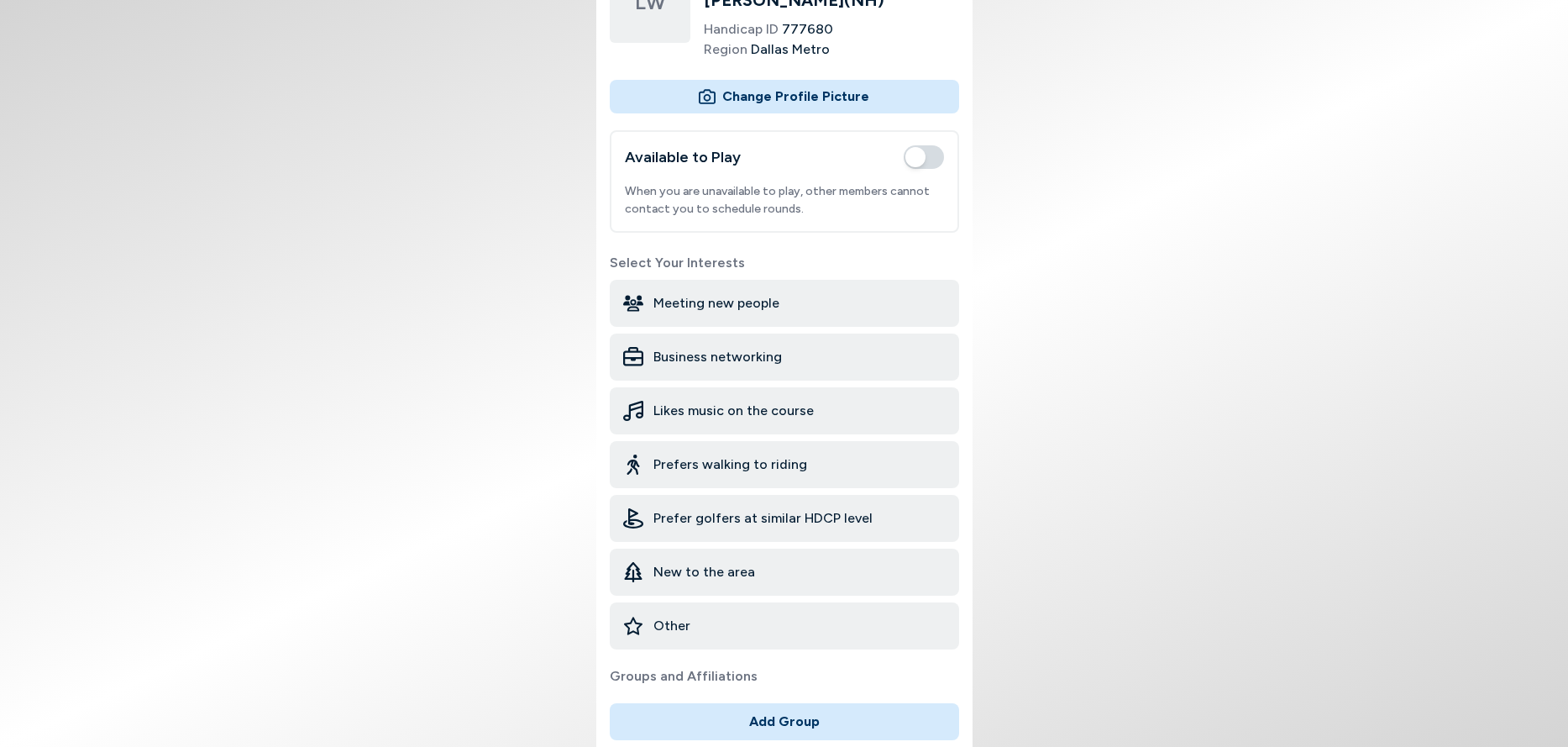
click at [937, 145] on span "button" at bounding box center [924, 157] width 41 height 23
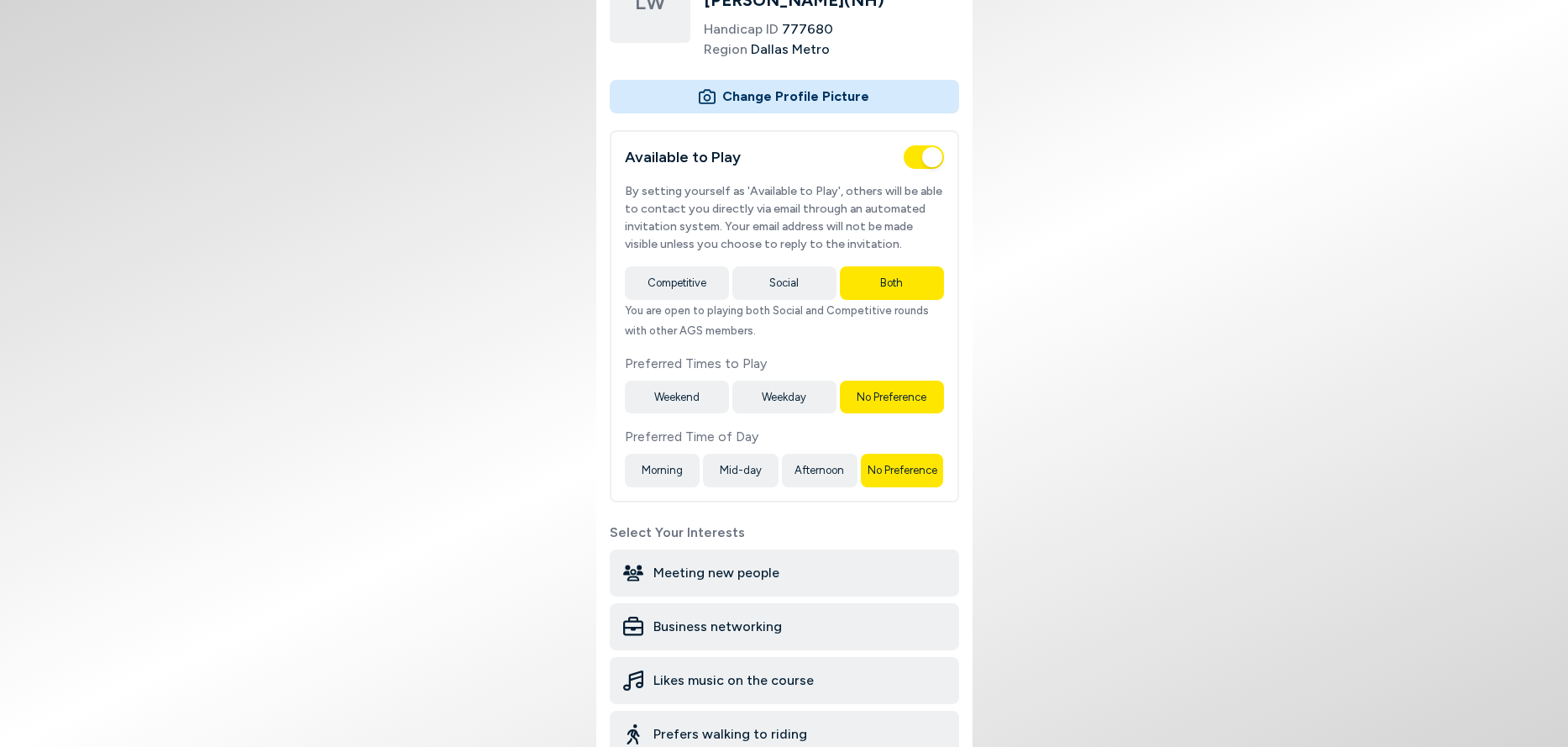
click at [738, 459] on button "Mid-day" at bounding box center [741, 470] width 76 height 33
click at [834, 457] on button "Afternoon" at bounding box center [820, 470] width 76 height 33
click at [802, 554] on div "Meeting new people" at bounding box center [785, 572] width 349 height 47
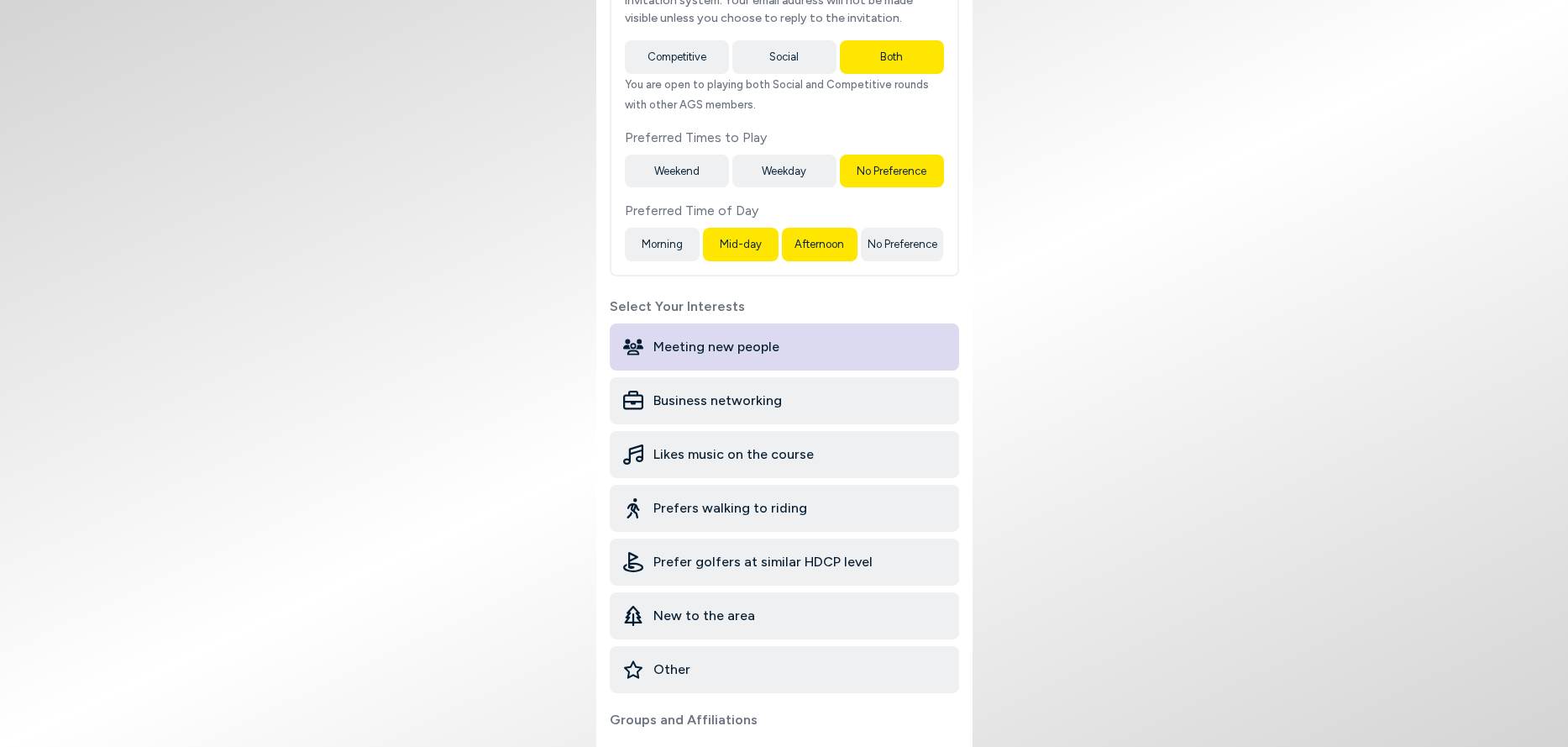
scroll to position [560, 0]
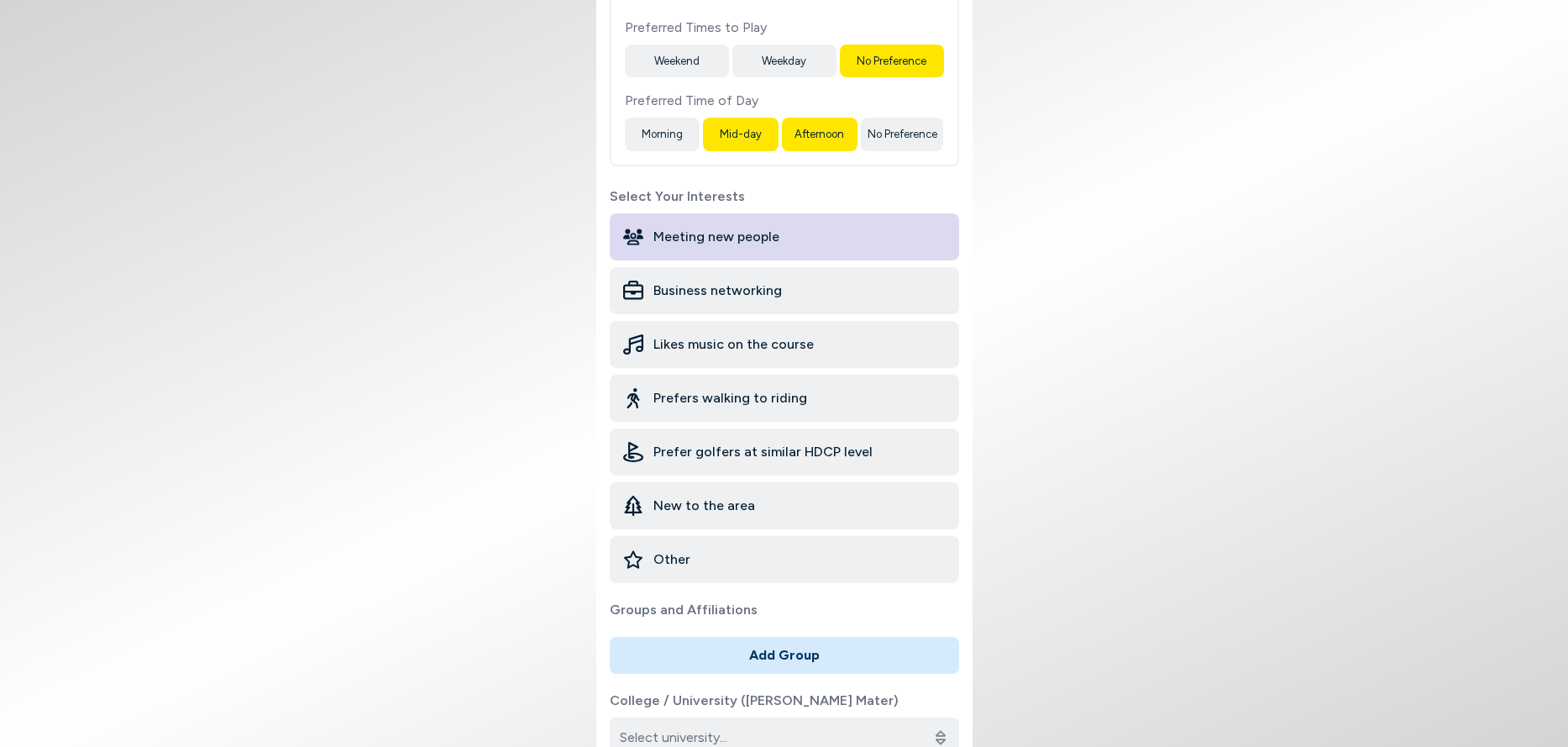
click at [750, 545] on div "Other" at bounding box center [785, 559] width 349 height 47
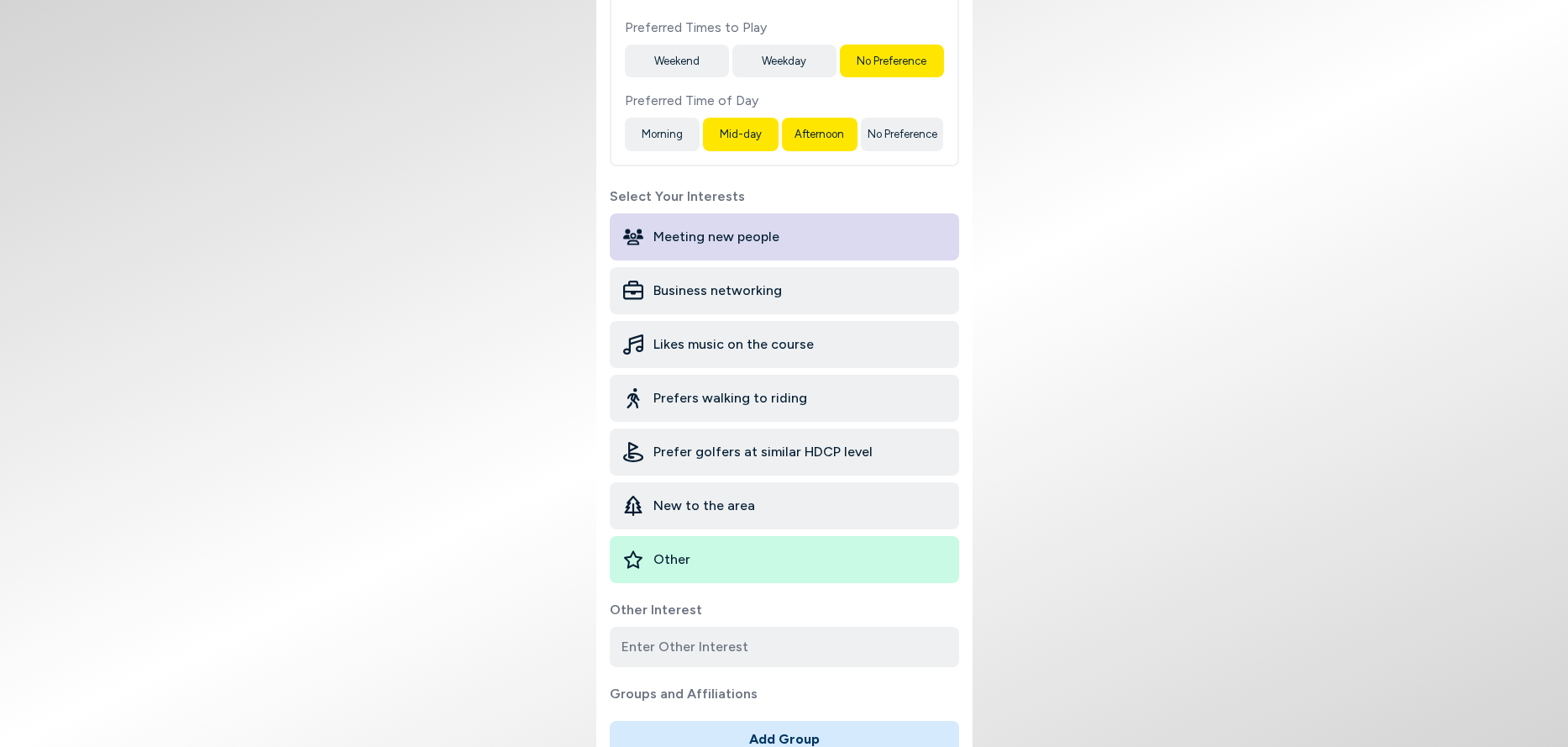
click at [709, 544] on div "Other" at bounding box center [785, 559] width 349 height 47
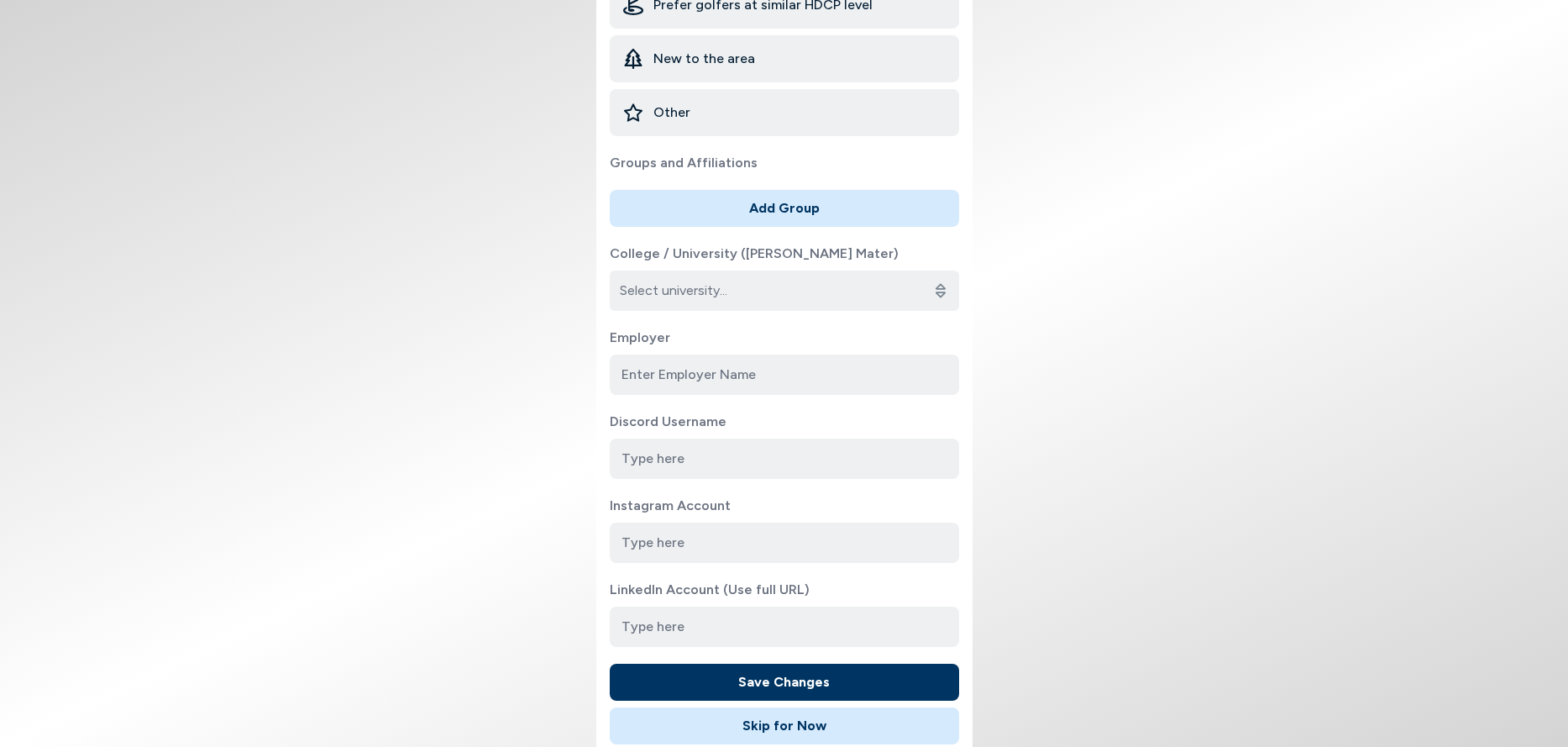
scroll to position [1008, 0]
click at [751, 357] on input at bounding box center [785, 374] width 349 height 40
type input "U"
type input "Retired"
click at [779, 663] on button "Save Changes" at bounding box center [785, 680] width 349 height 37
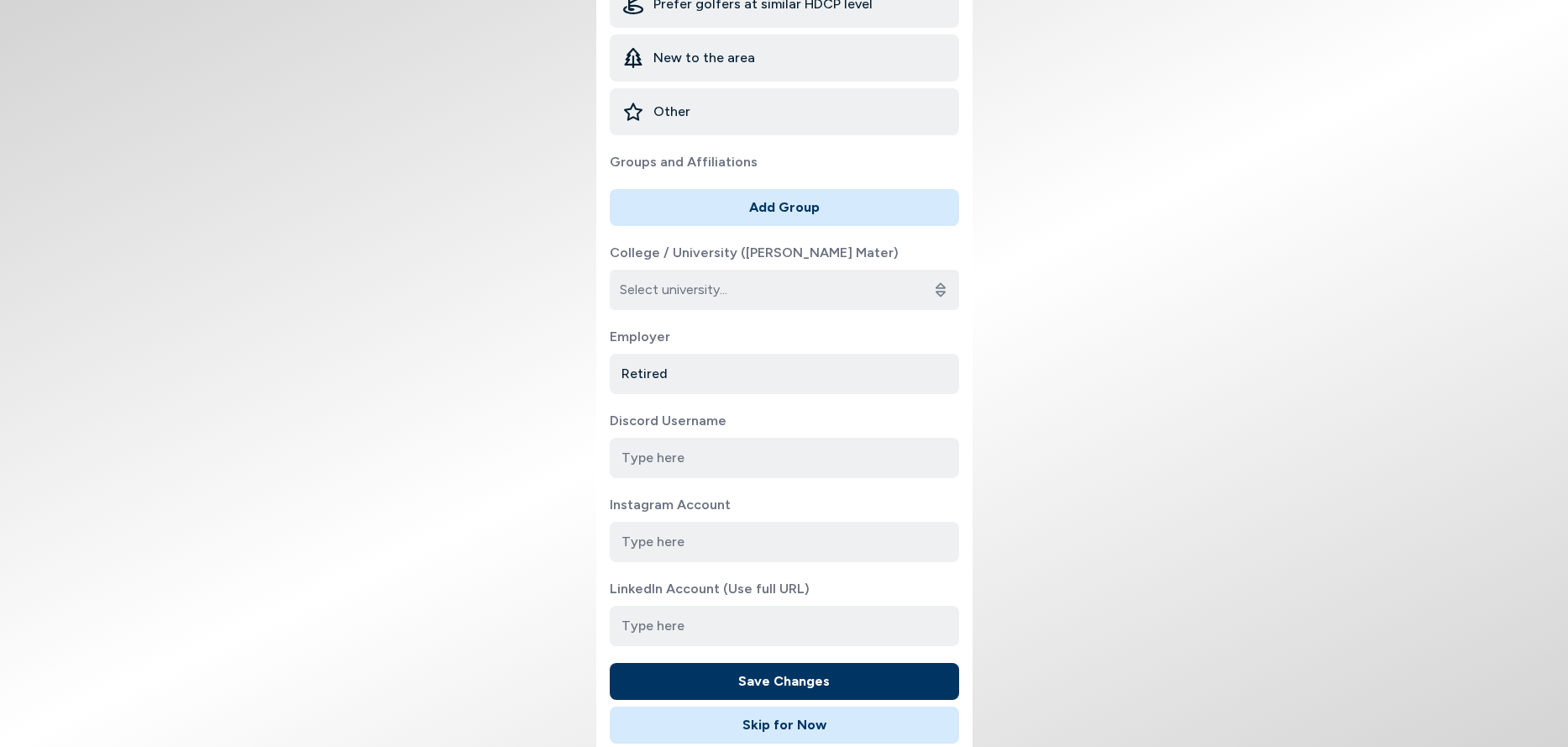
scroll to position [0, 0]
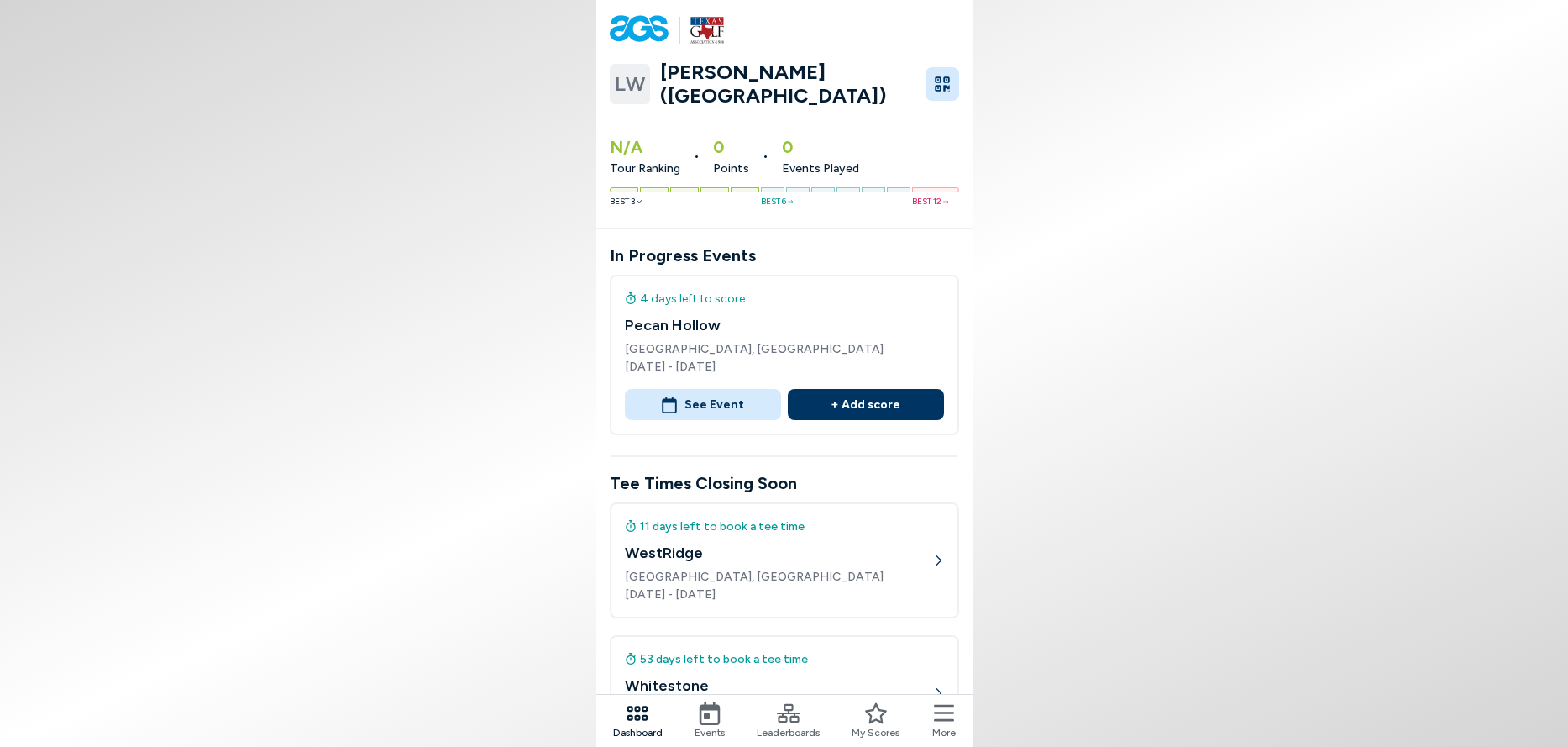
drag, startPoint x: 1509, startPoint y: 1, endPoint x: 1437, endPoint y: 517, distance: 521.0
click at [1437, 517] on body "LW Larry Wilburn (NH) N/A Tour Ranking • 0 Points • 0 Events Played Best 3 Best…" at bounding box center [784, 374] width 1568 height 747
click at [716, 392] on button "See Event" at bounding box center [703, 404] width 157 height 32
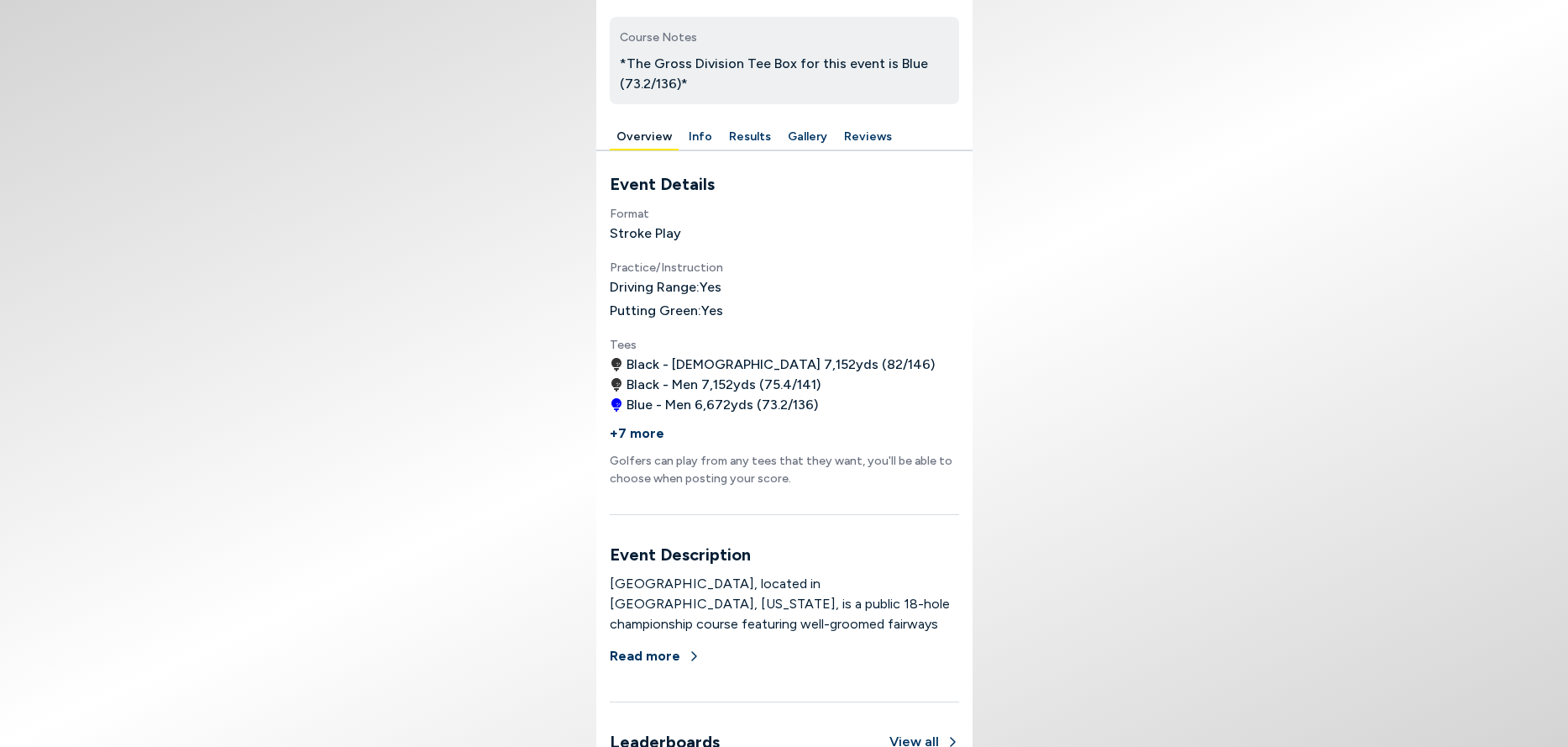
scroll to position [672, 0]
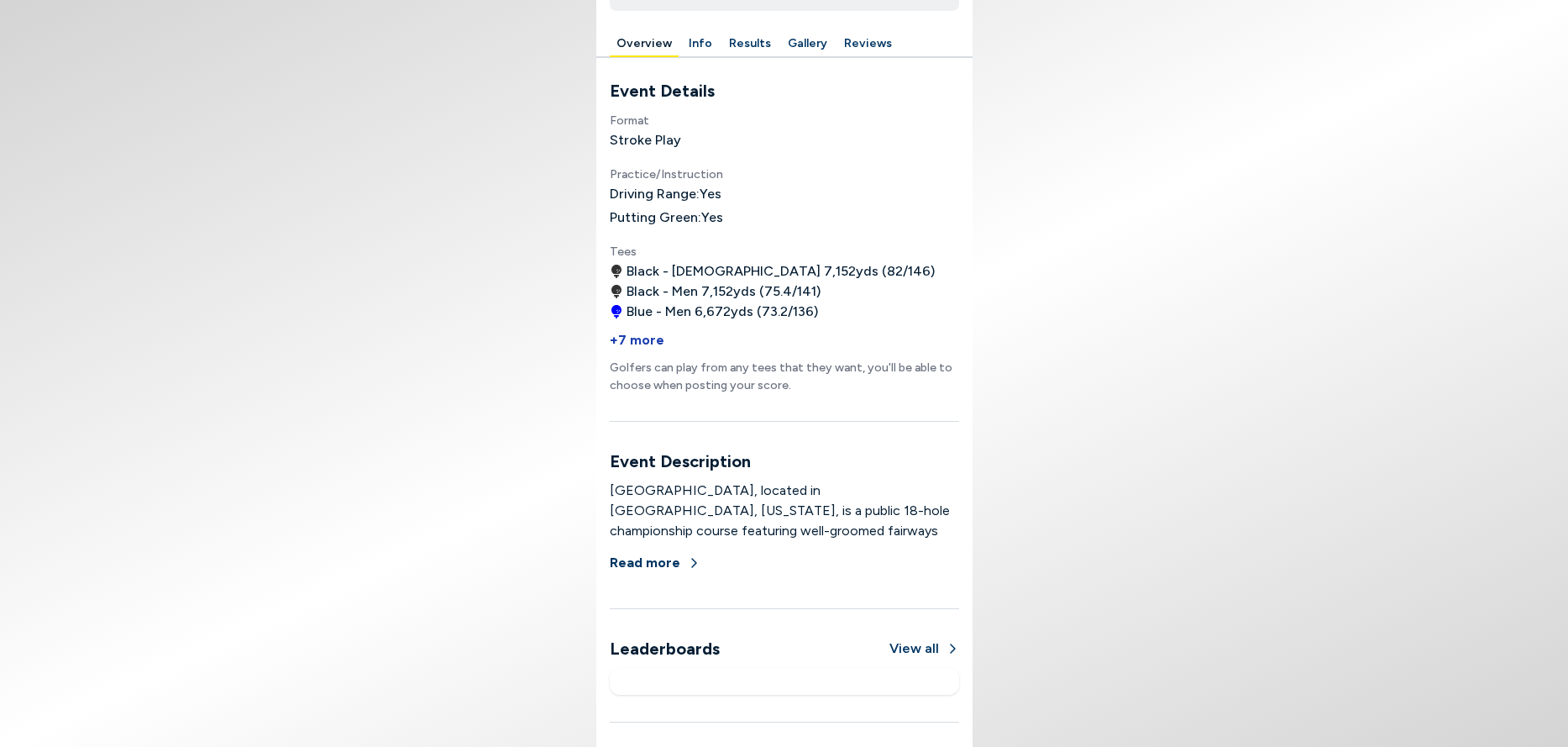
click at [626, 342] on button "+7 more" at bounding box center [637, 339] width 55 height 37
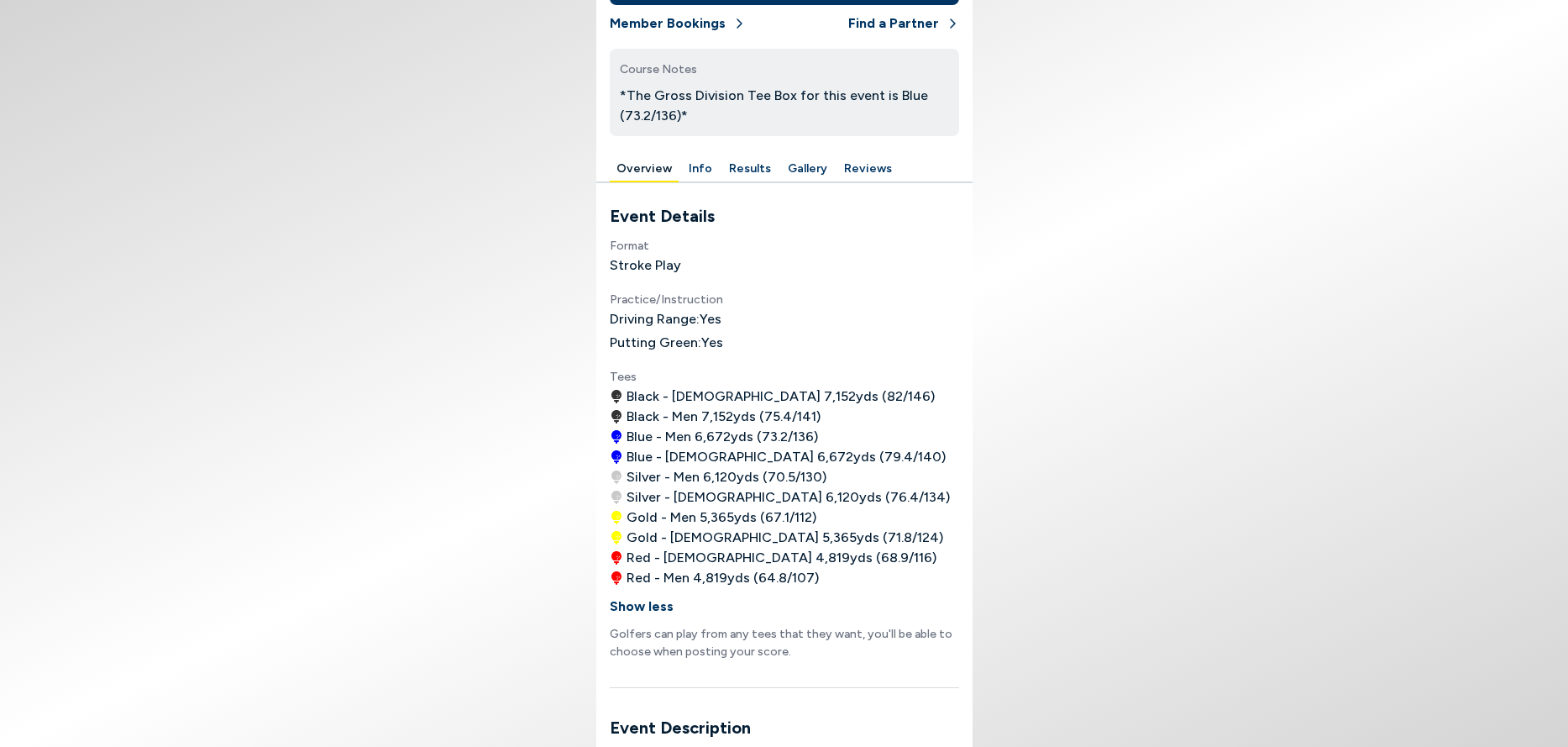
scroll to position [0, 0]
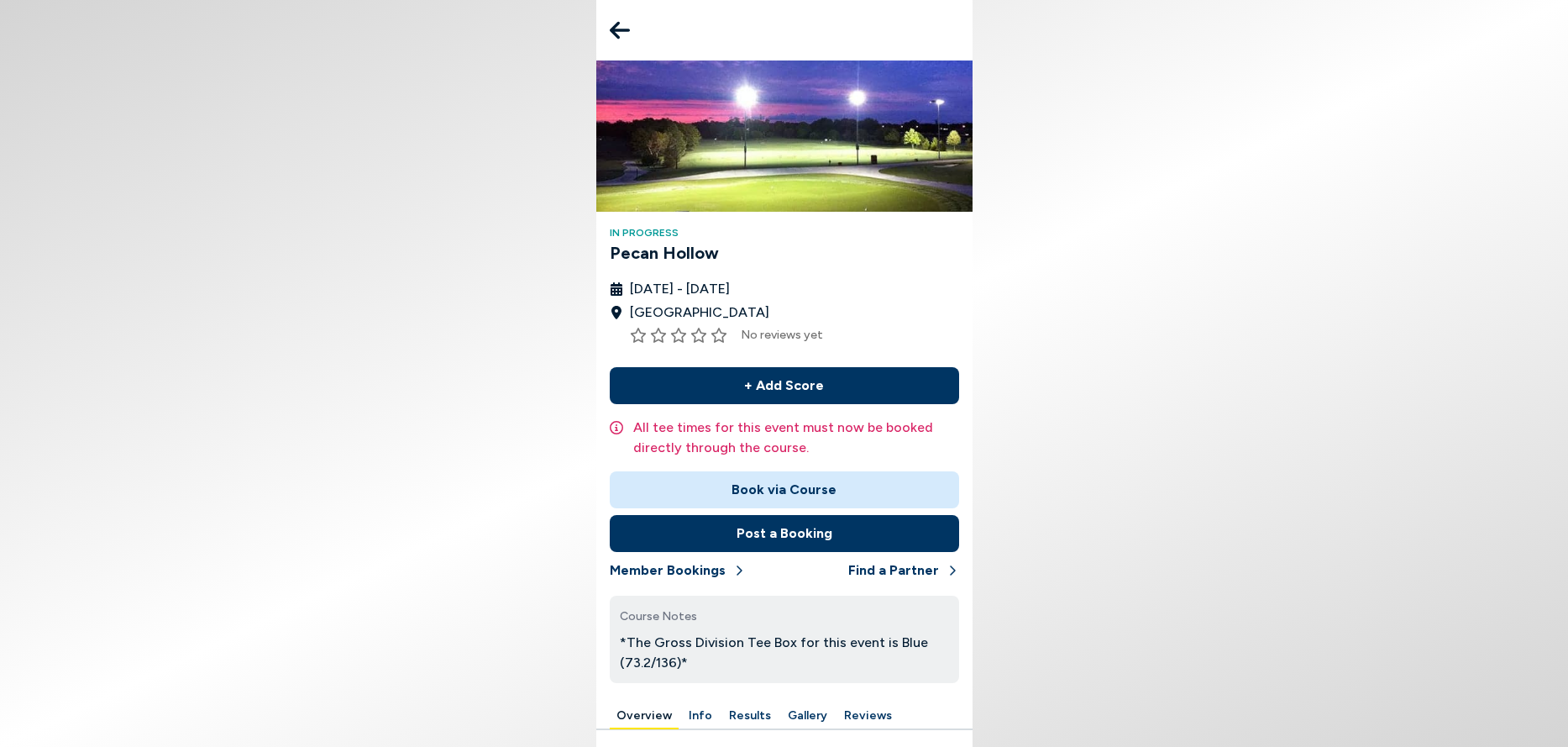
click at [617, 31] on icon at bounding box center [620, 31] width 20 height 18
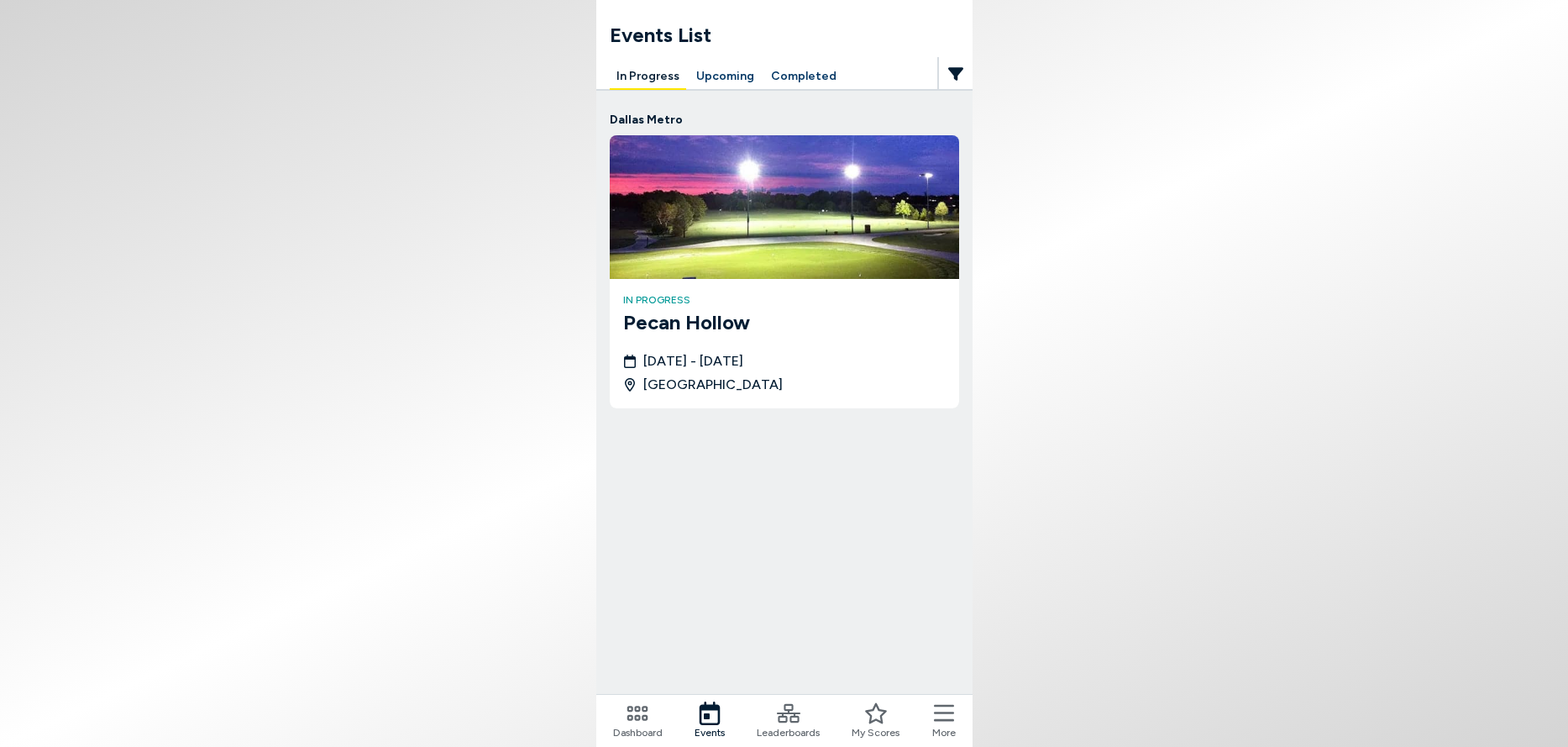
click at [723, 76] on button "Upcoming" at bounding box center [725, 76] width 71 height 26
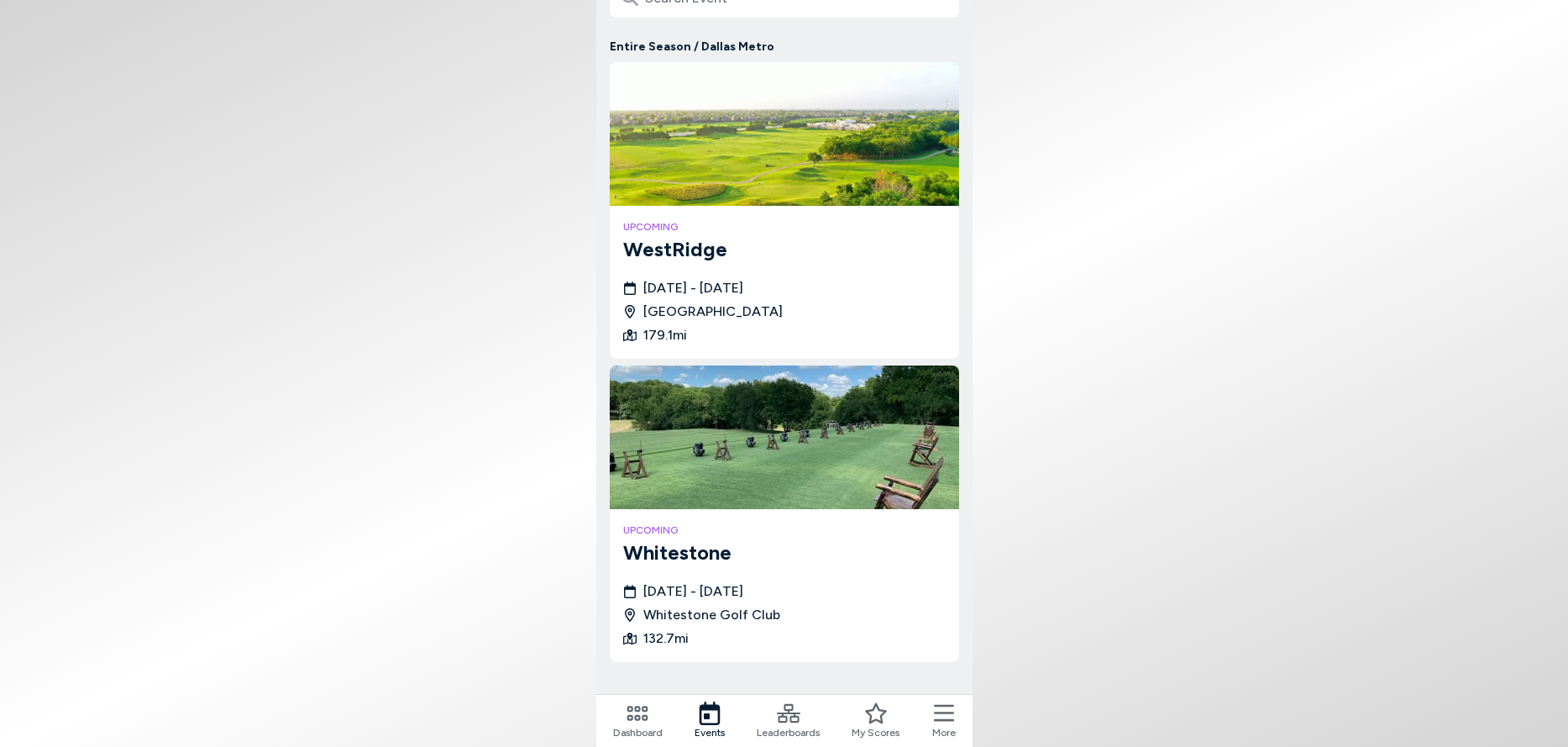
scroll to position [159, 0]
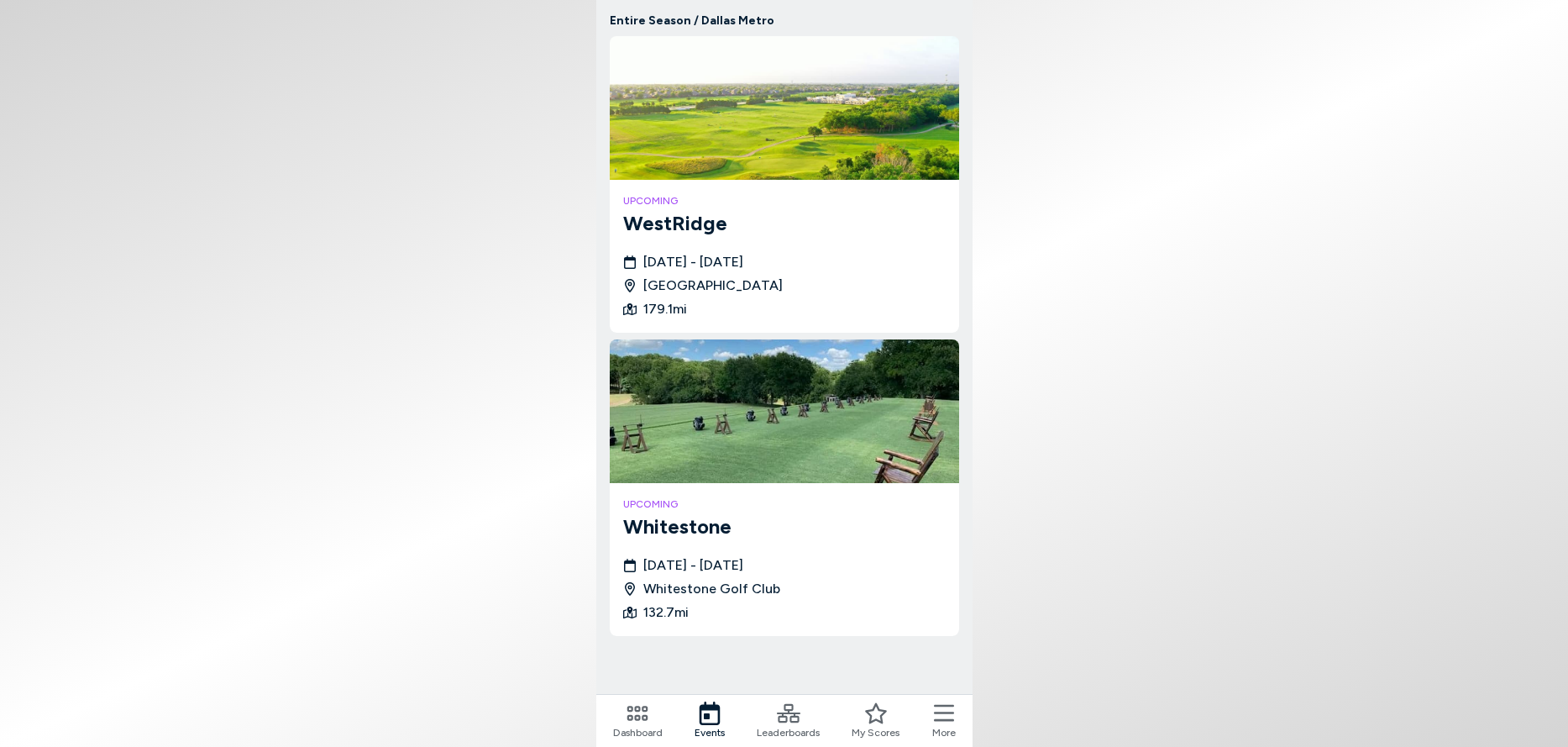
click at [634, 713] on icon at bounding box center [637, 713] width 23 height 23
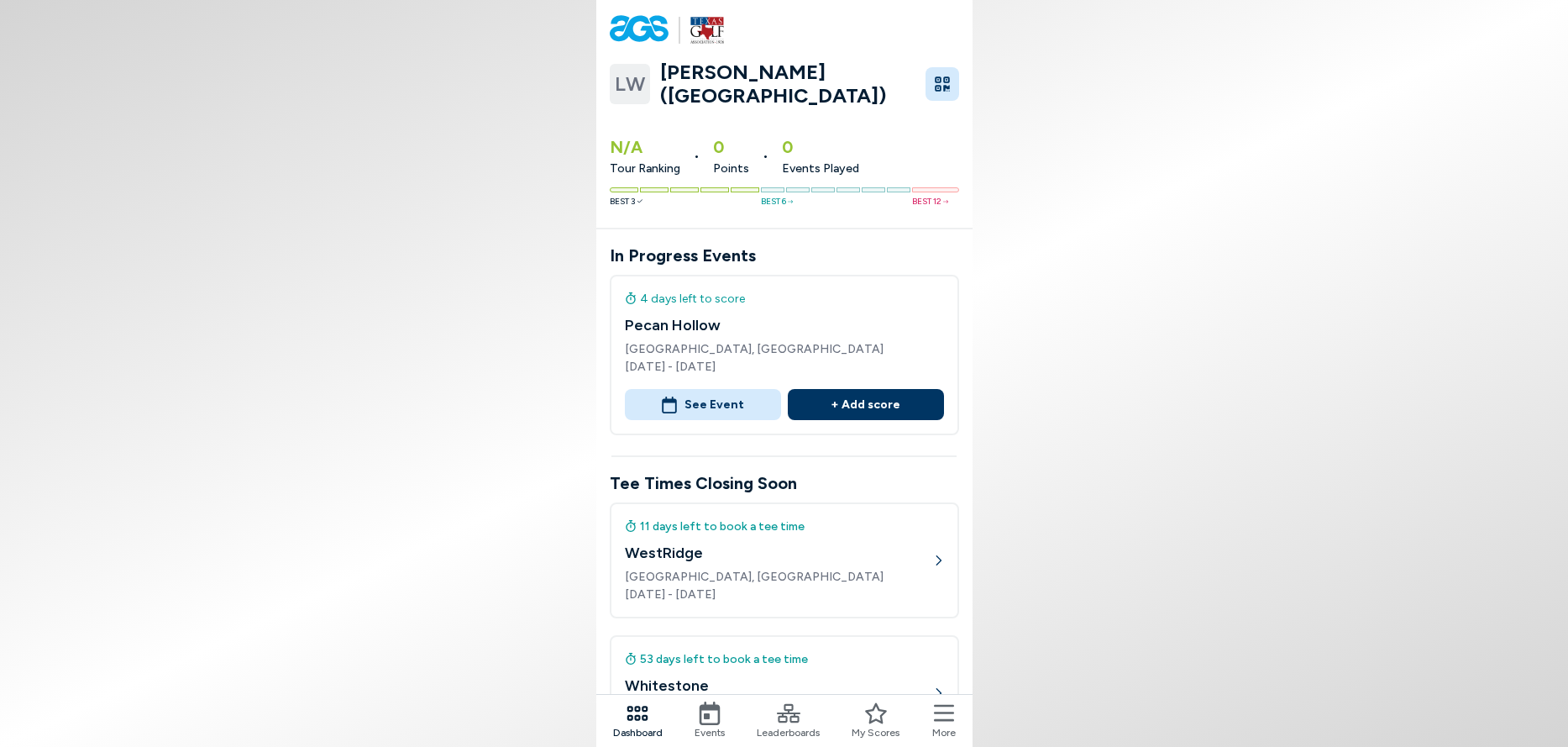
click at [942, 82] on icon "button" at bounding box center [942, 84] width 17 height 17
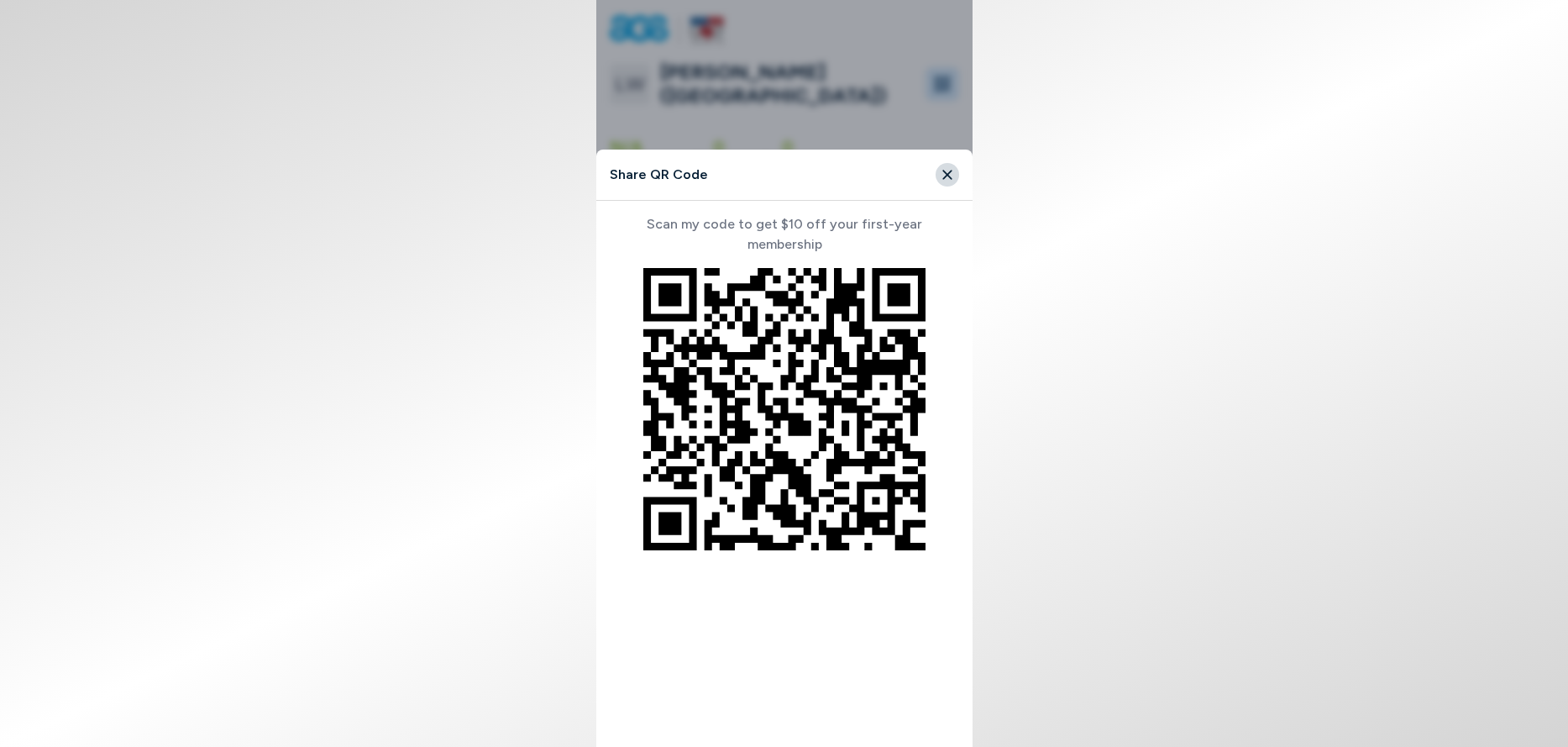
click at [951, 175] on icon "Close" at bounding box center [947, 175] width 15 height 15
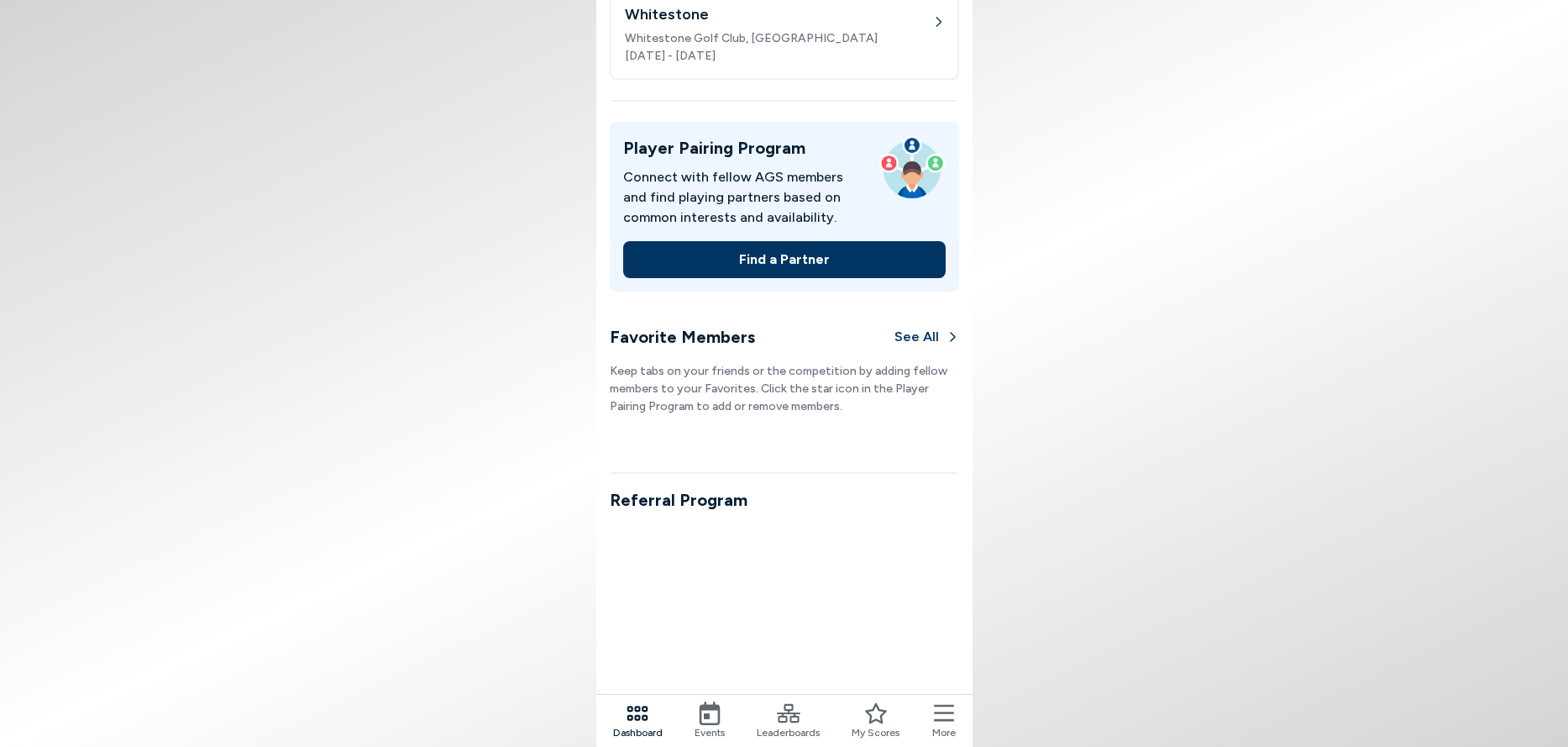
scroll to position [672, 0]
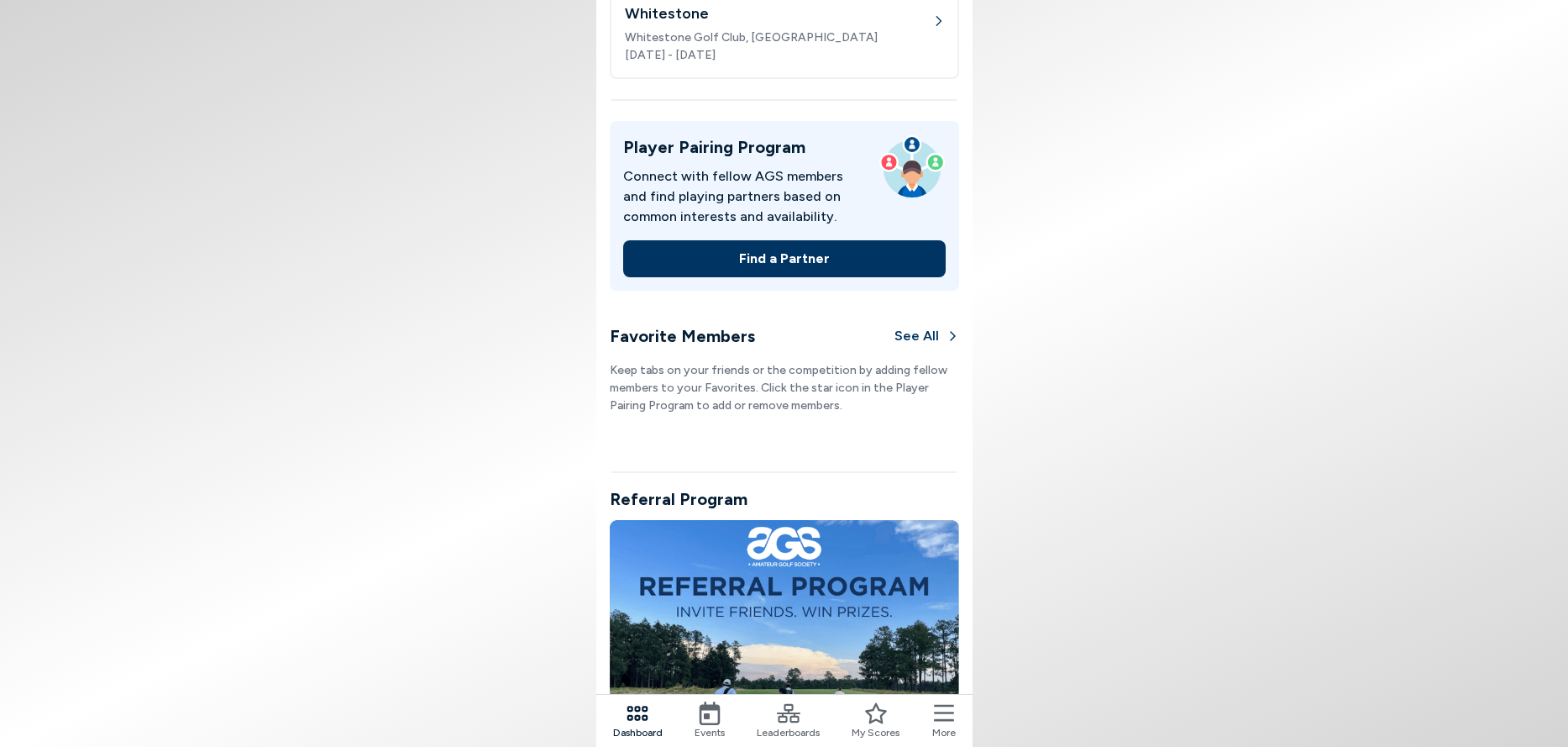
click at [777, 248] on button "Find a Partner" at bounding box center [784, 258] width 322 height 37
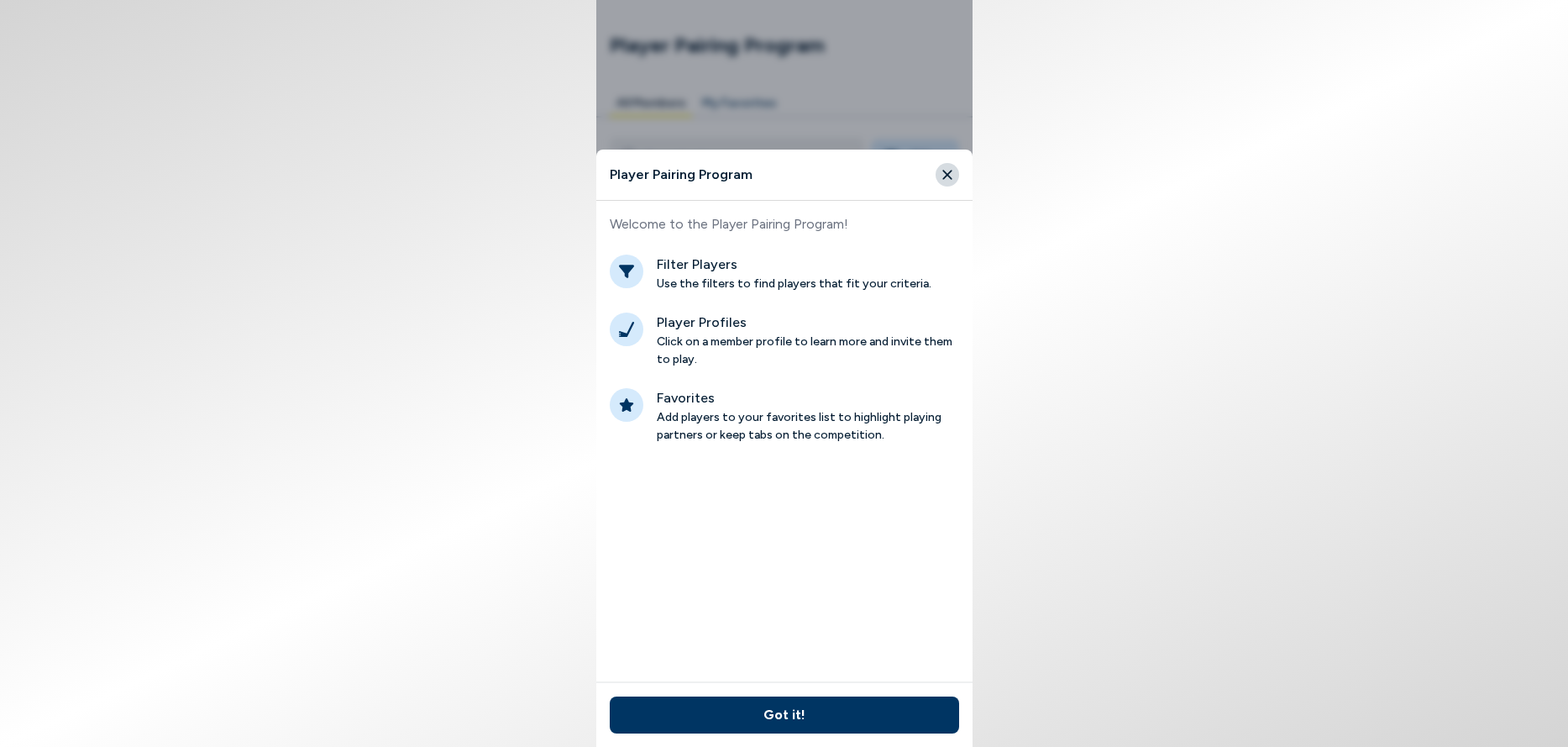
click at [780, 715] on button "Got it!" at bounding box center [785, 715] width 349 height 37
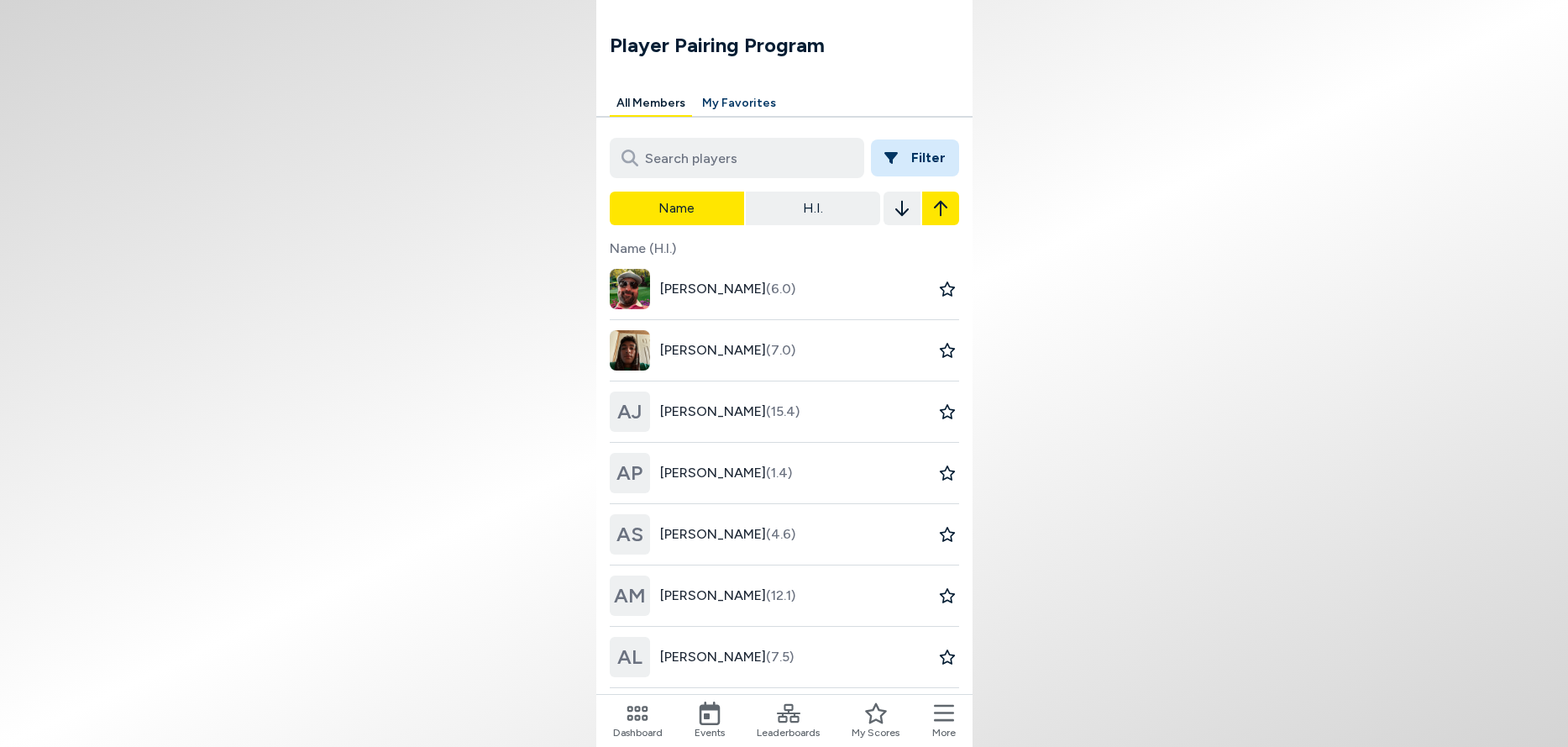
click at [919, 157] on button "Filter" at bounding box center [915, 158] width 88 height 37
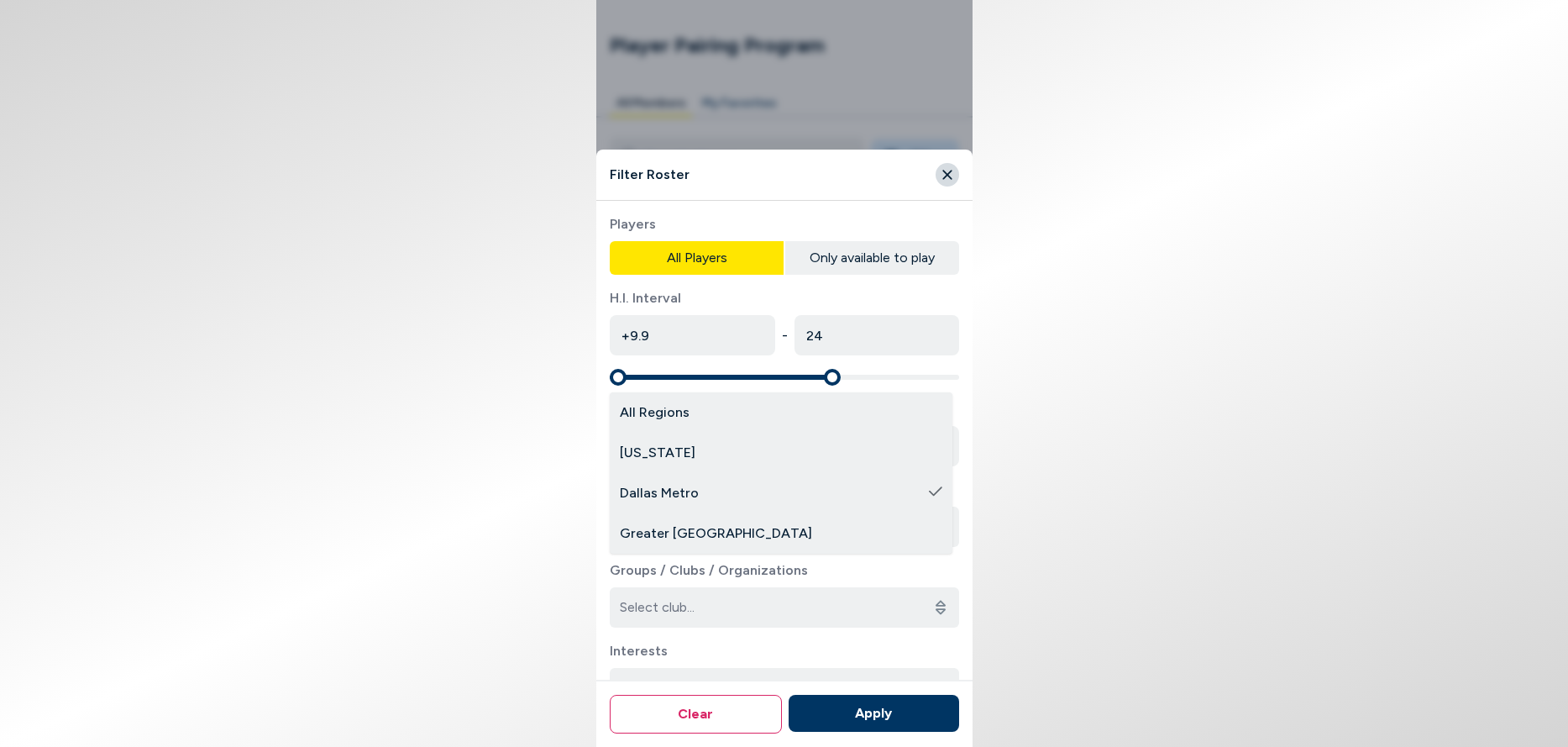
click at [930, 445] on body "Player Pairing Program All Members My Favorites Filter Name H.I. Name (H.I.) Ad…" at bounding box center [784, 374] width 1568 height 747
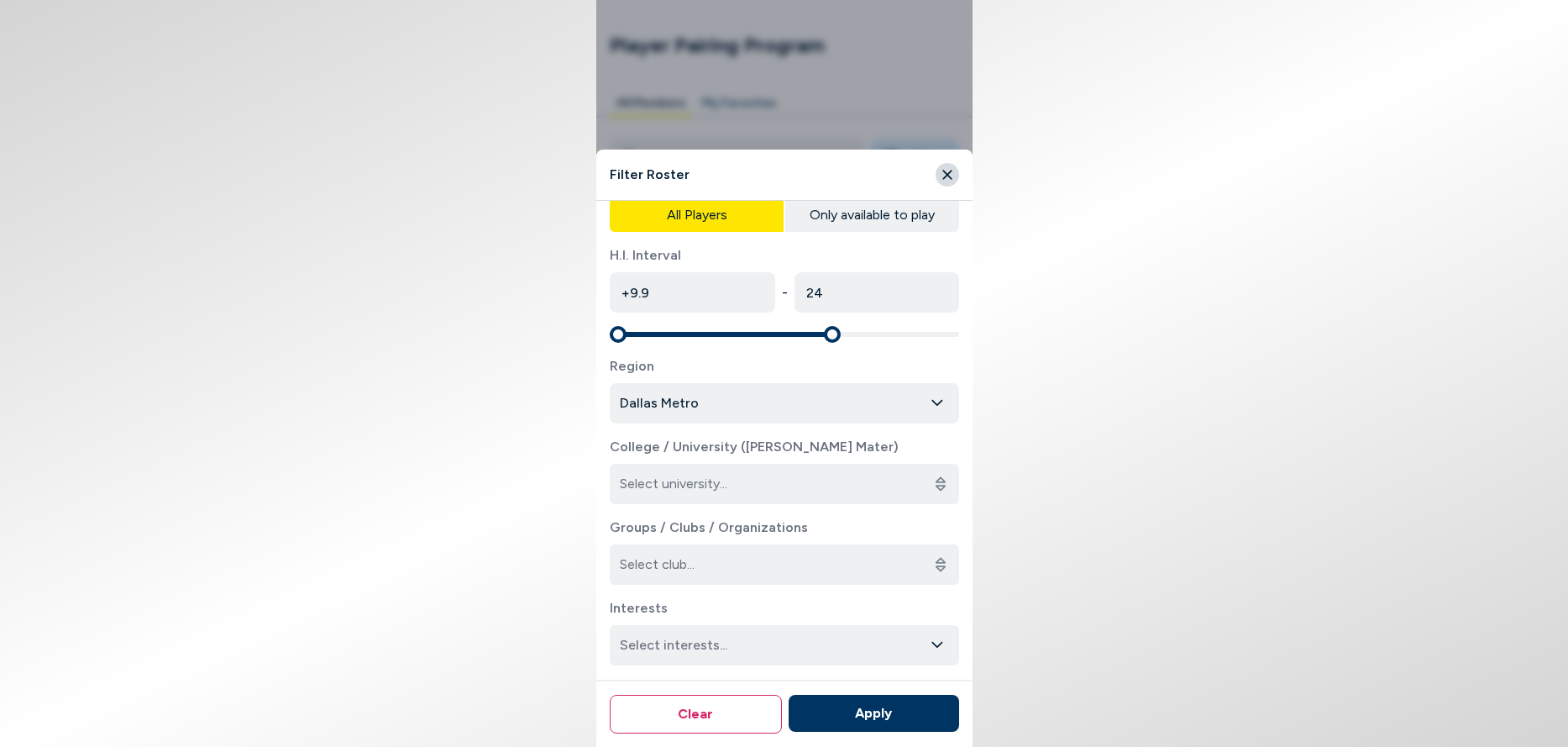
scroll to position [91, 0]
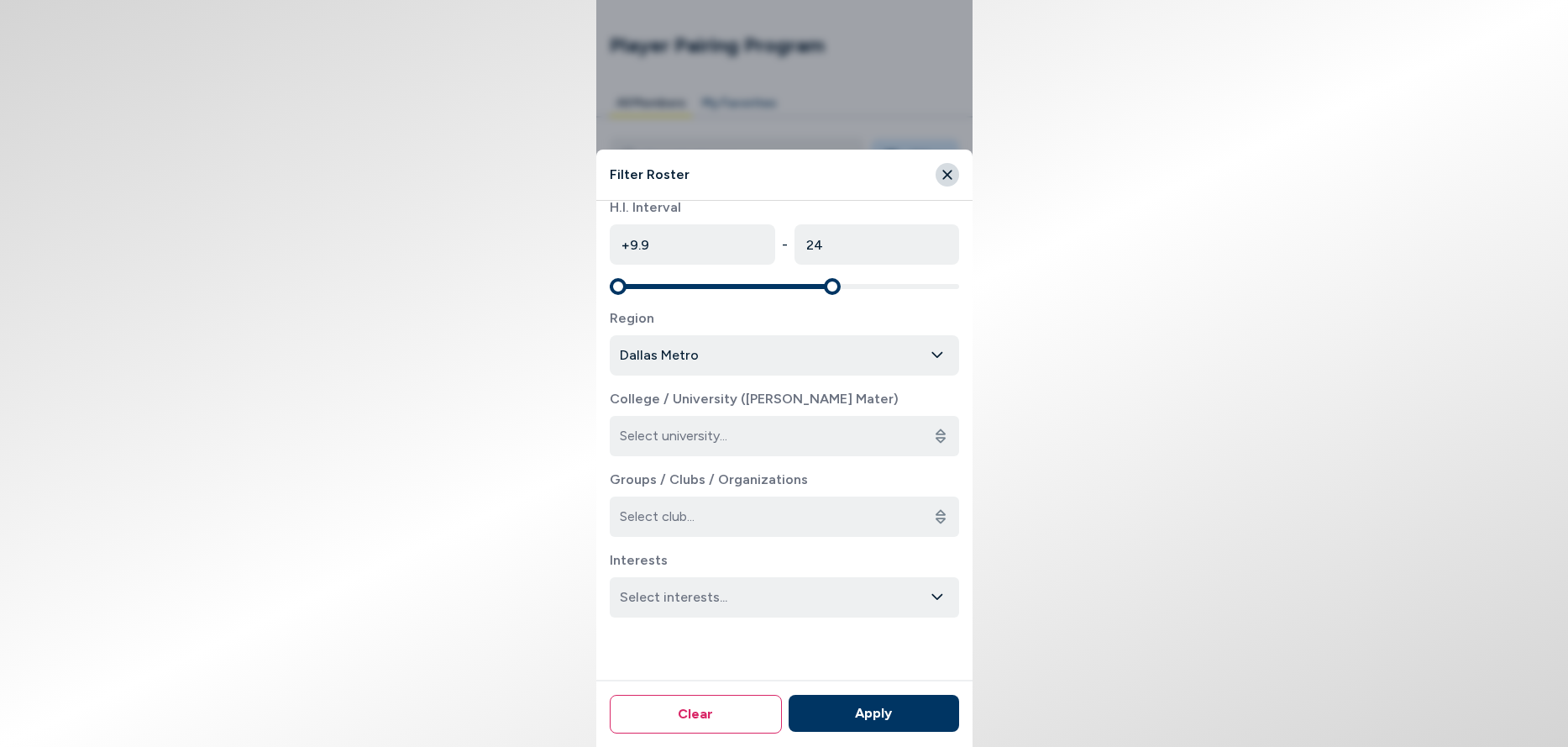
click at [931, 600] on icon "button" at bounding box center [937, 597] width 14 height 15
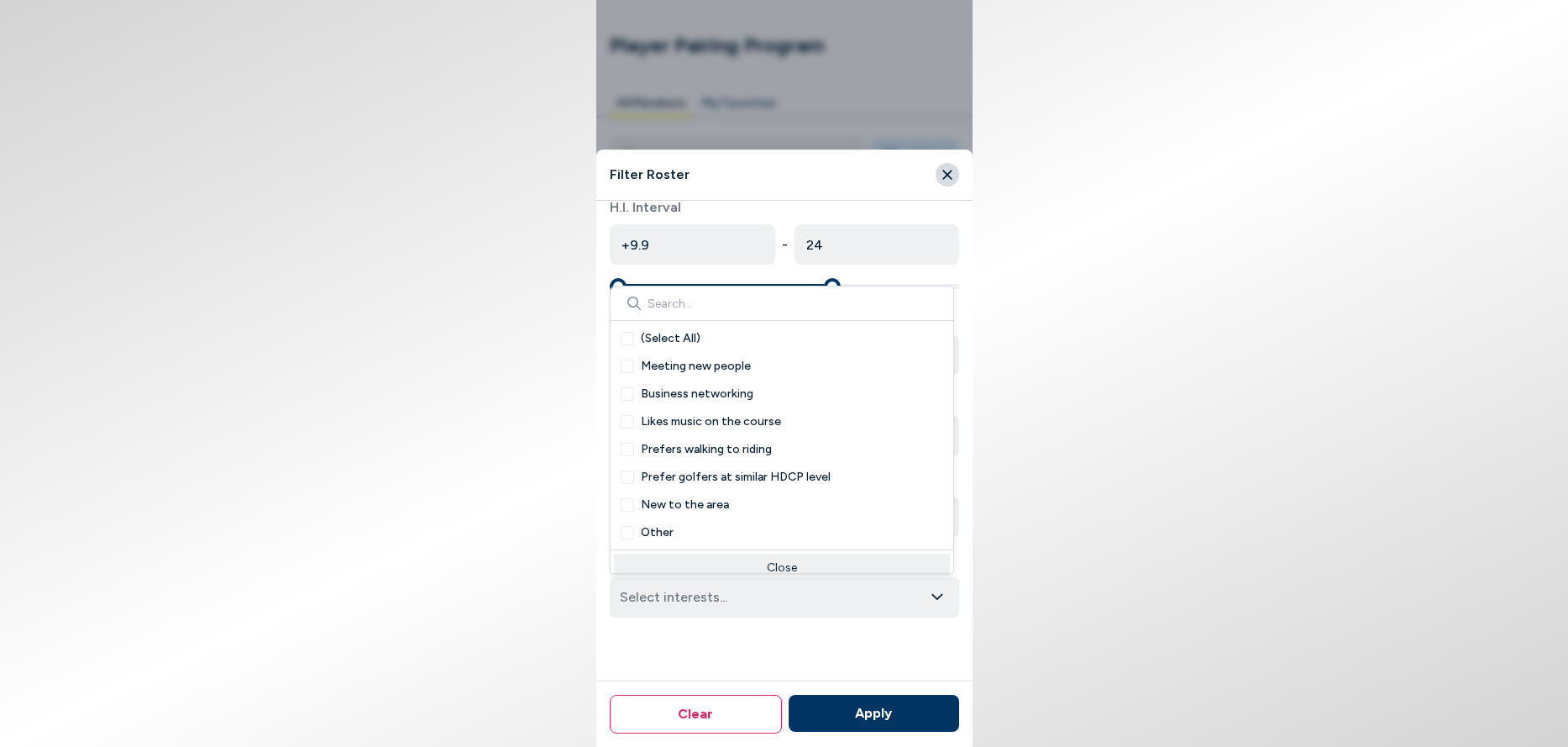
click at [931, 595] on icon "button" at bounding box center [937, 597] width 14 height 15
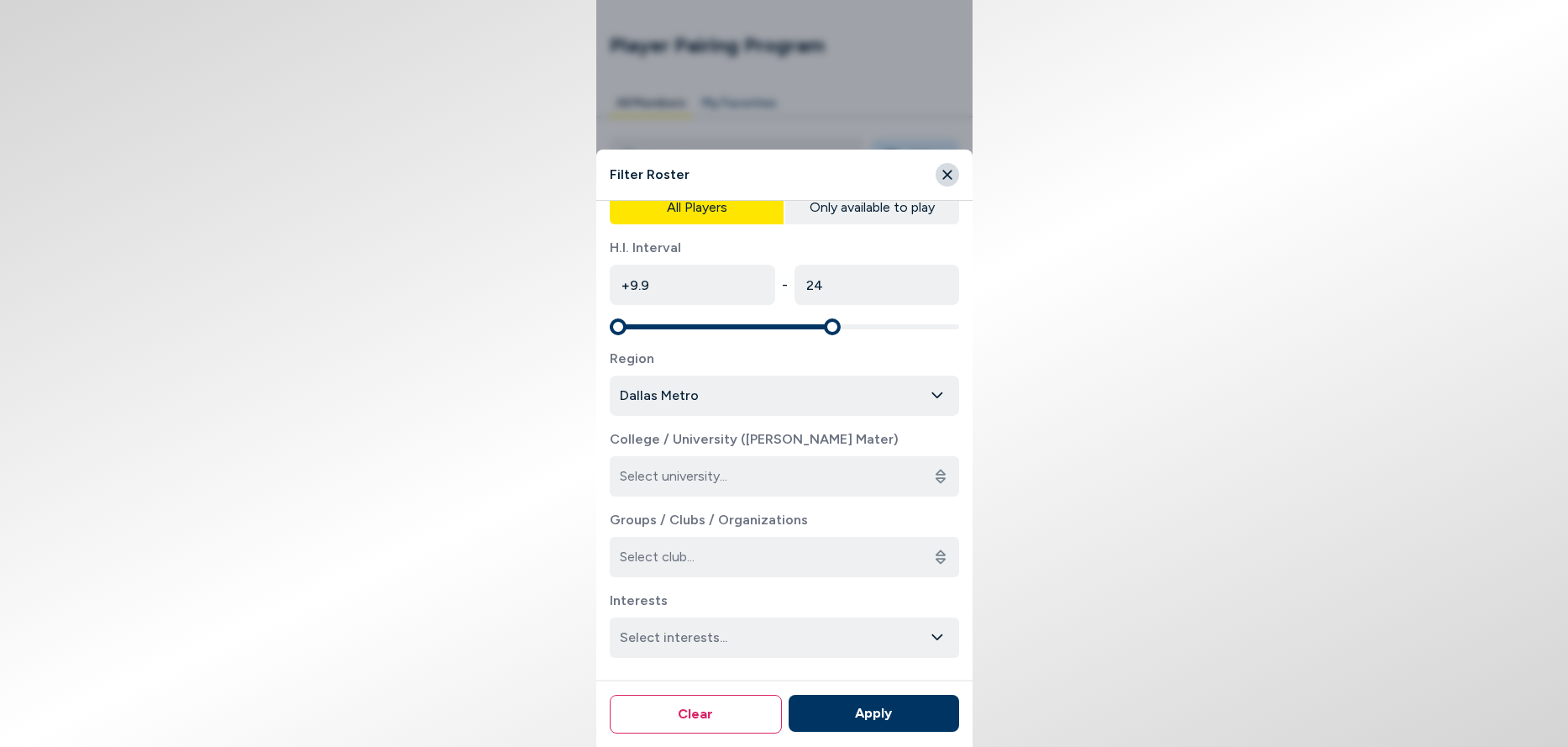
scroll to position [0, 0]
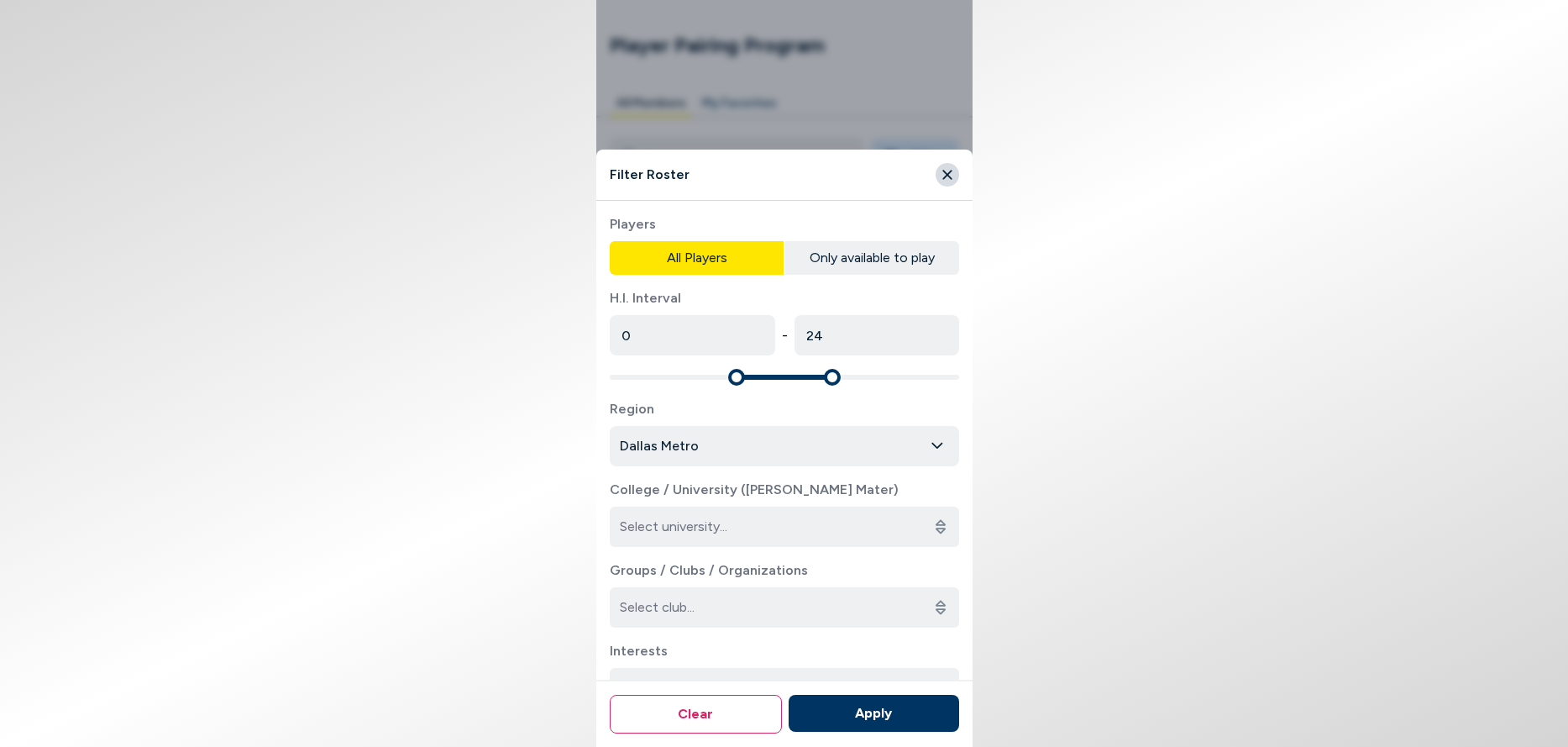
click at [730, 376] on span "Minimum" at bounding box center [736, 377] width 17 height 17
type input "0"
click at [733, 381] on span "Minimum" at bounding box center [736, 377] width 17 height 17
click at [870, 710] on button "Apply" at bounding box center [872, 713] width 170 height 37
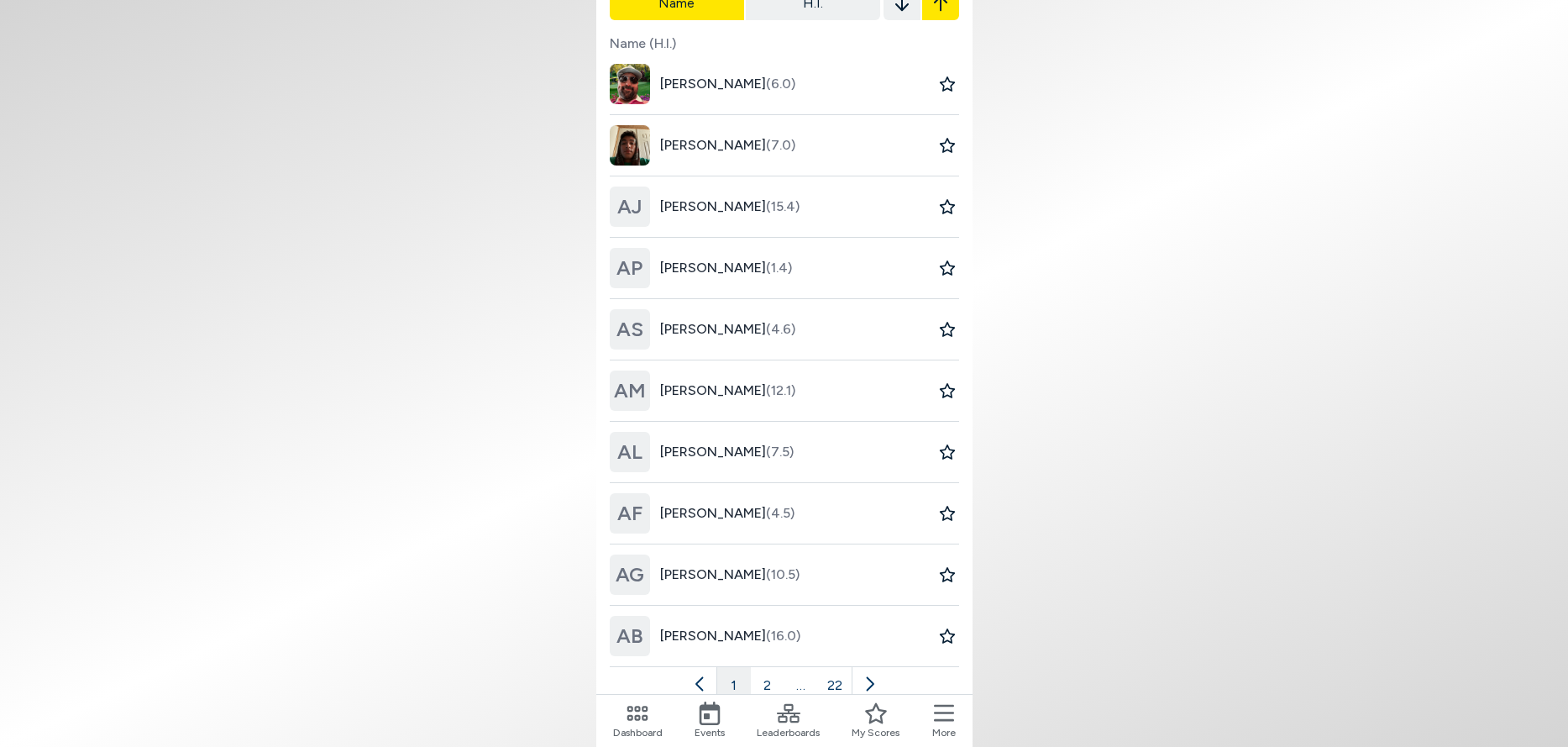
scroll to position [236, 0]
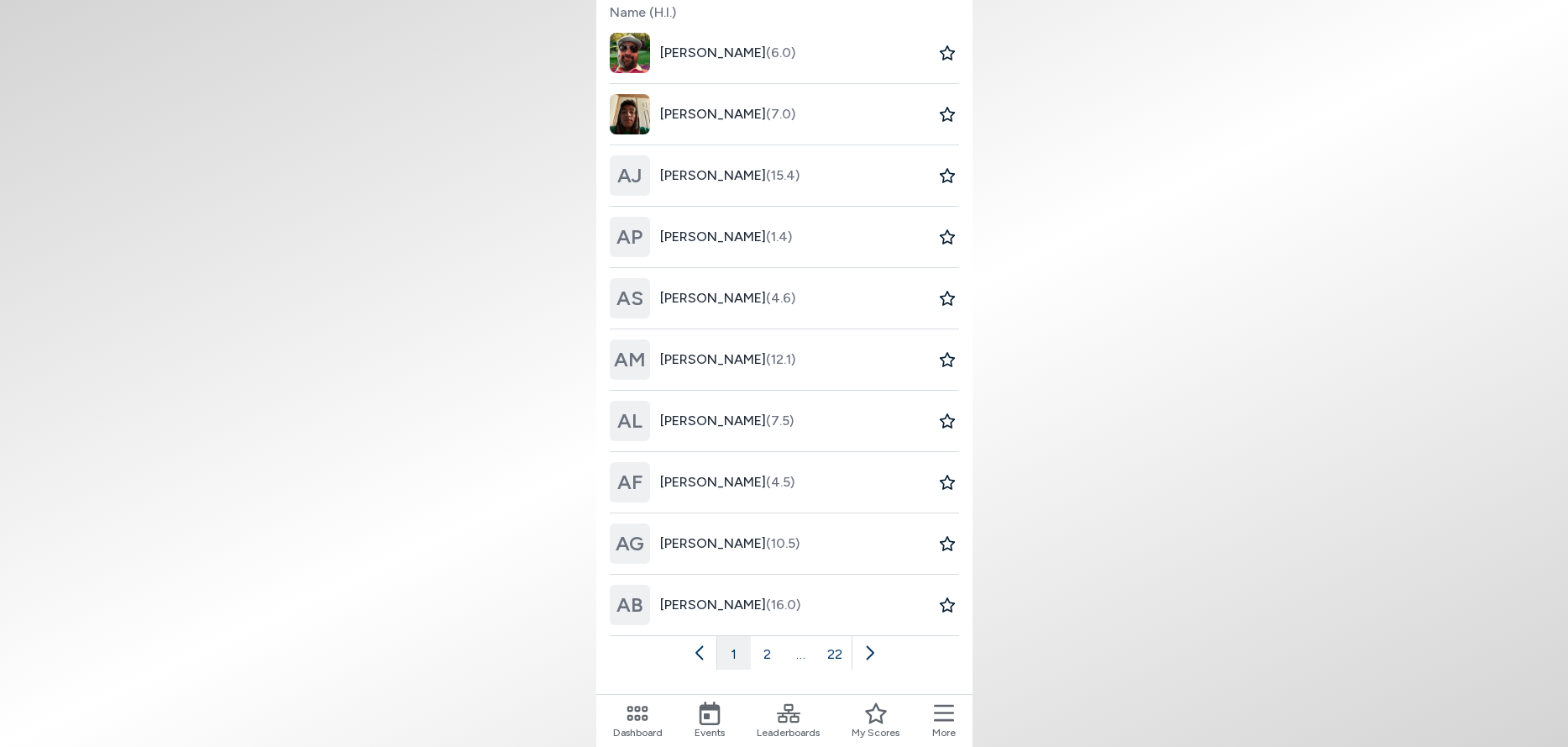
click at [870, 652] on icon at bounding box center [870, 652] width 17 height 17
click at [885, 653] on icon at bounding box center [886, 652] width 17 height 17
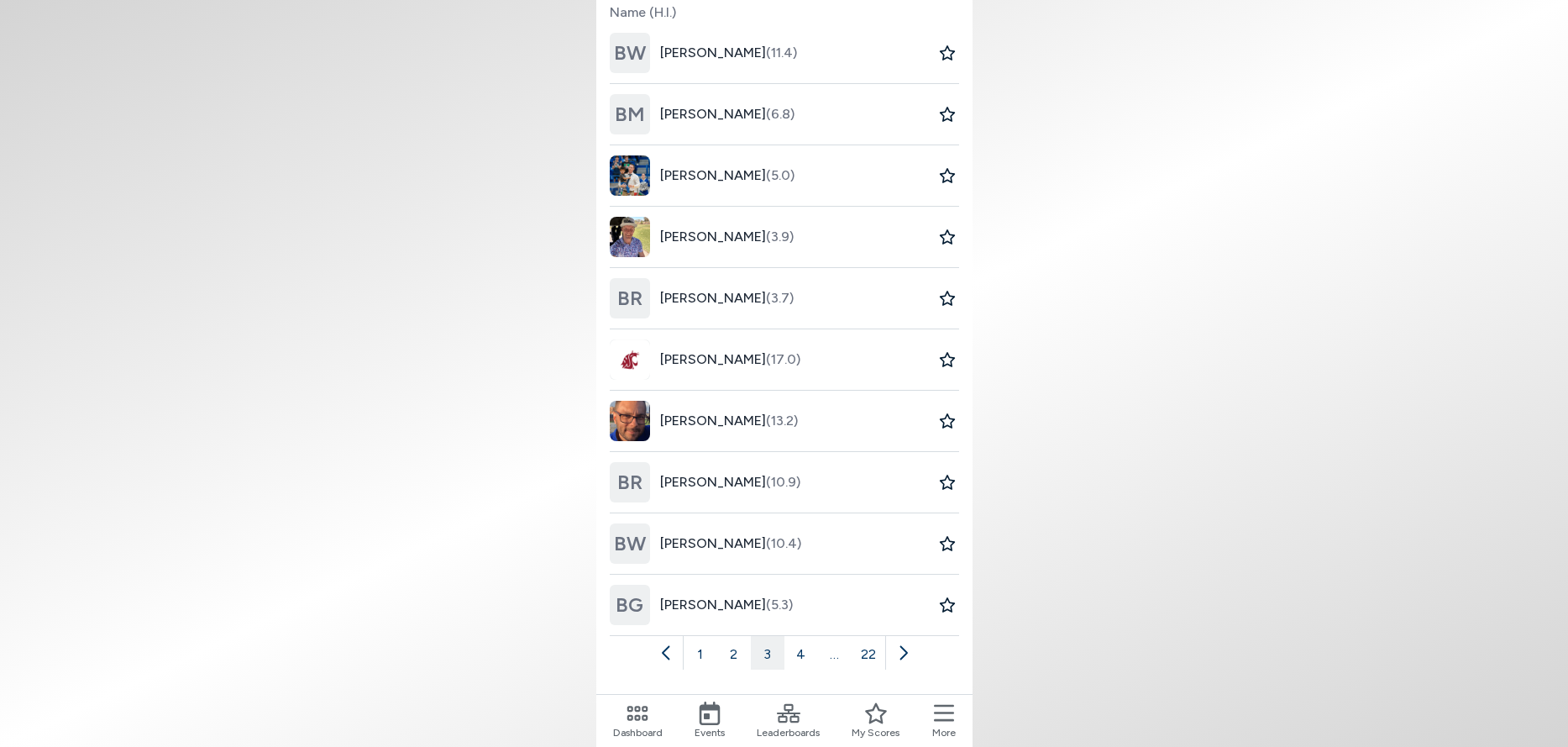
click at [903, 652] on icon at bounding box center [903, 652] width 17 height 17
click at [902, 651] on icon at bounding box center [903, 652] width 17 height 17
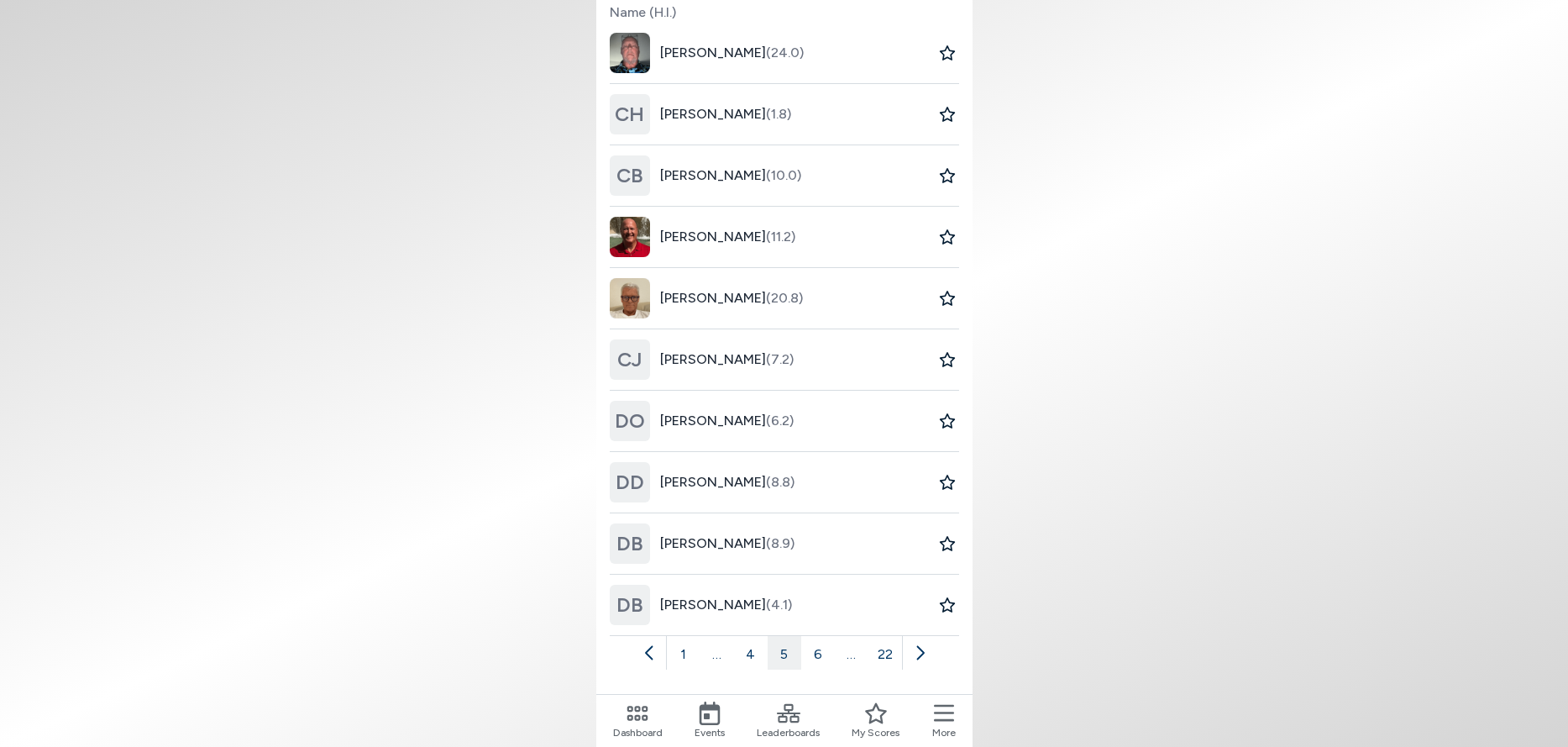
click at [919, 651] on icon at bounding box center [920, 652] width 17 height 17
click at [921, 649] on icon at bounding box center [920, 653] width 7 height 14
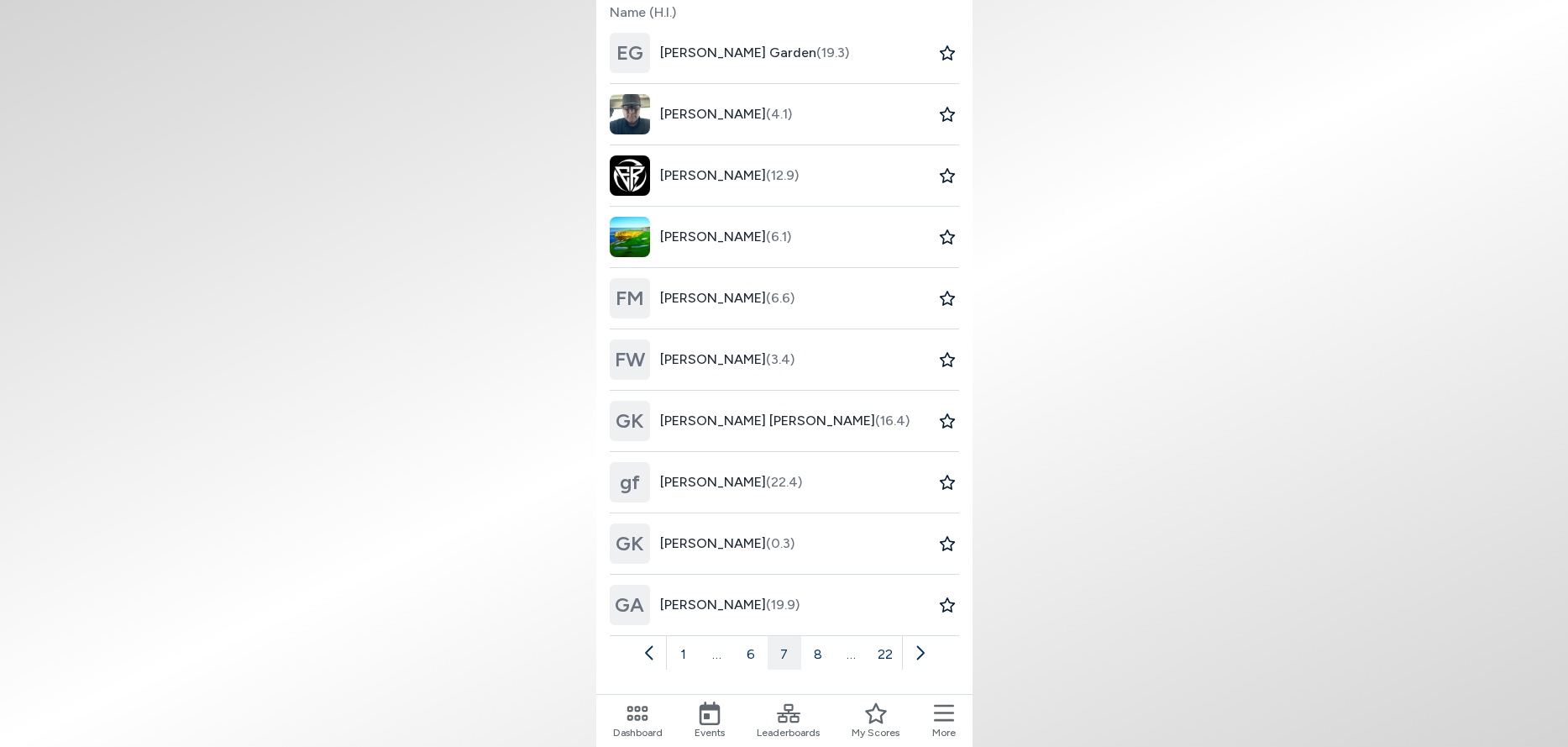
click at [918, 651] on icon at bounding box center [920, 652] width 17 height 17
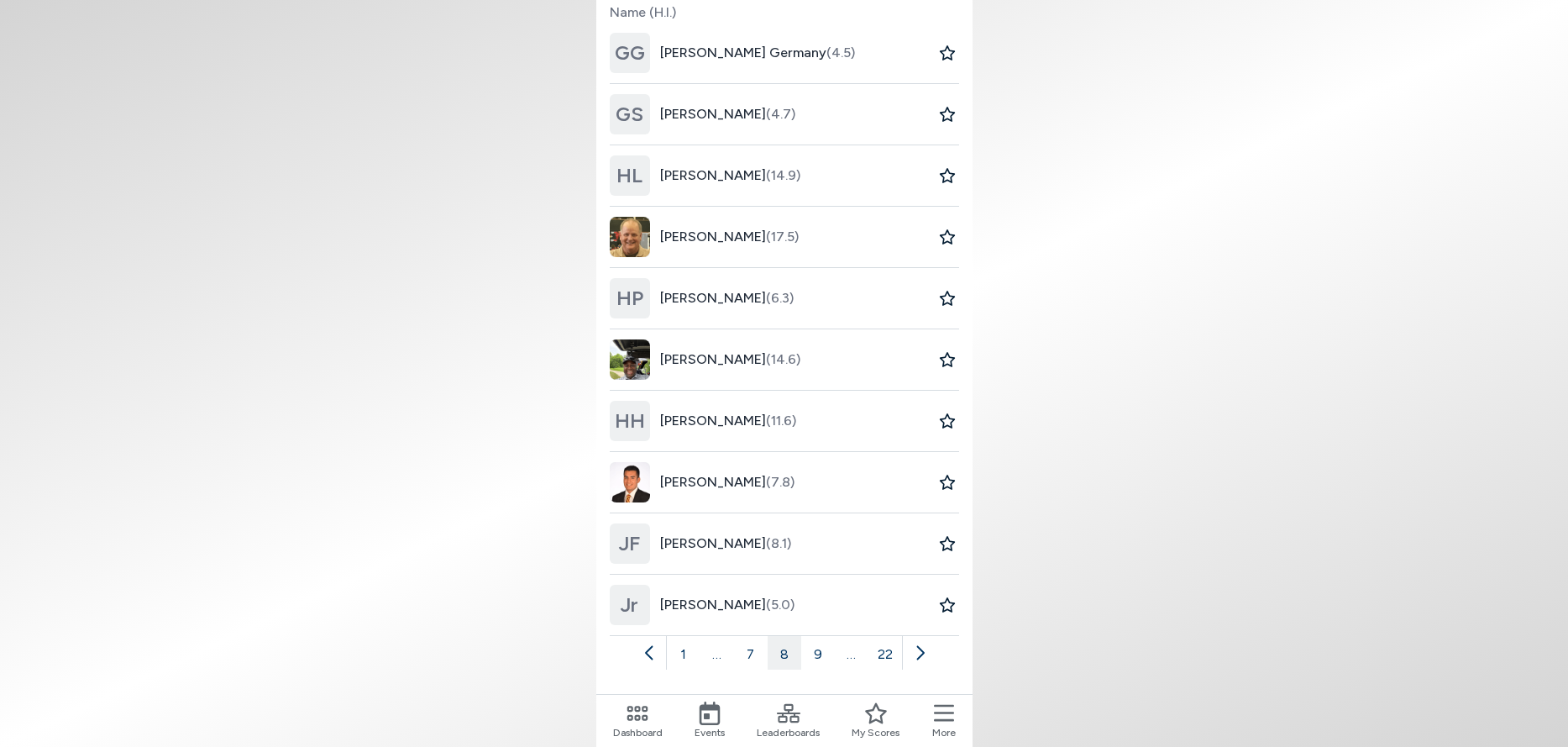
click at [918, 651] on icon at bounding box center [920, 652] width 17 height 17
click at [922, 652] on icon at bounding box center [920, 652] width 17 height 17
click at [921, 654] on icon at bounding box center [920, 652] width 17 height 17
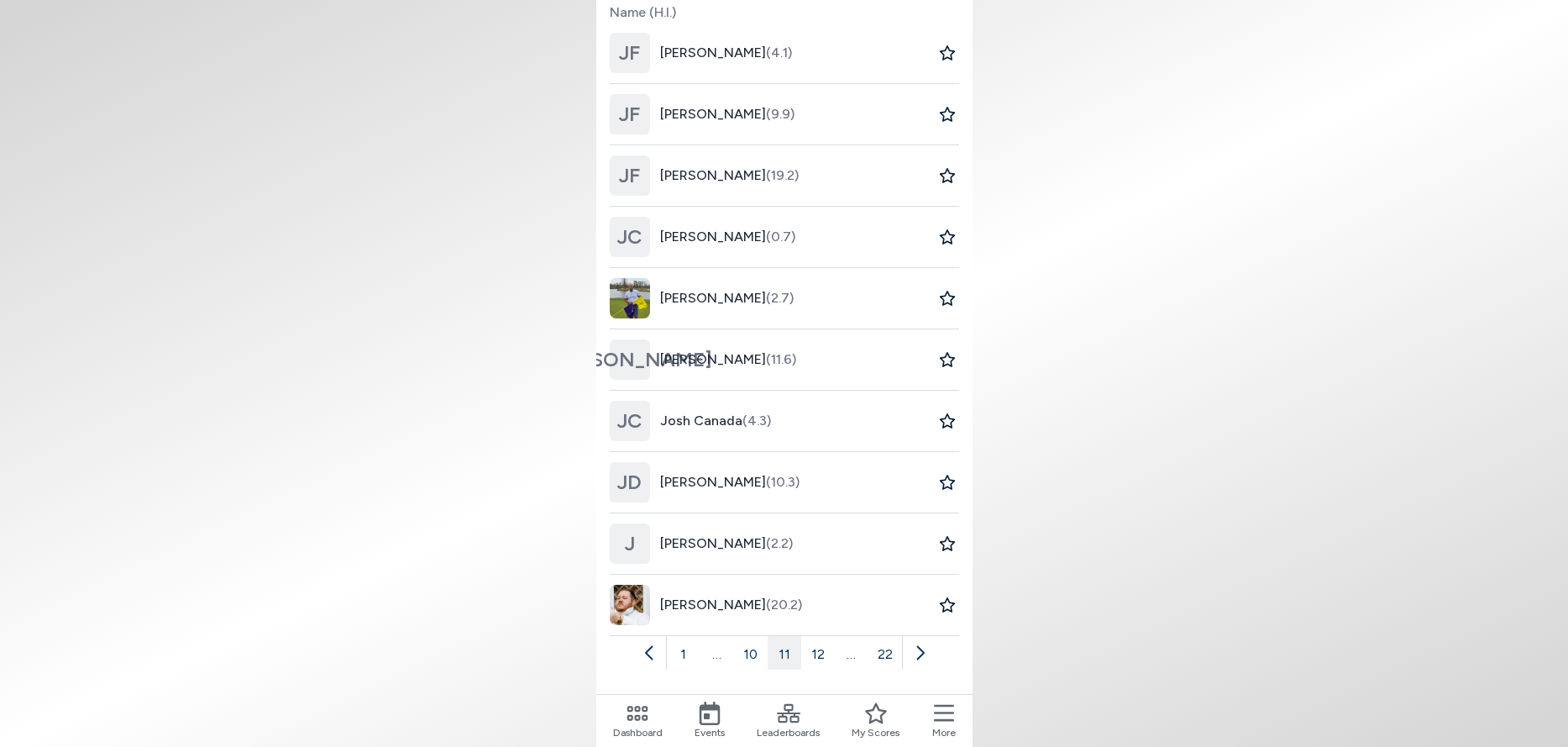
click at [919, 652] on icon at bounding box center [920, 652] width 17 height 17
click at [921, 652] on icon at bounding box center [920, 652] width 17 height 17
click at [626, 480] on img at bounding box center [630, 482] width 41 height 40
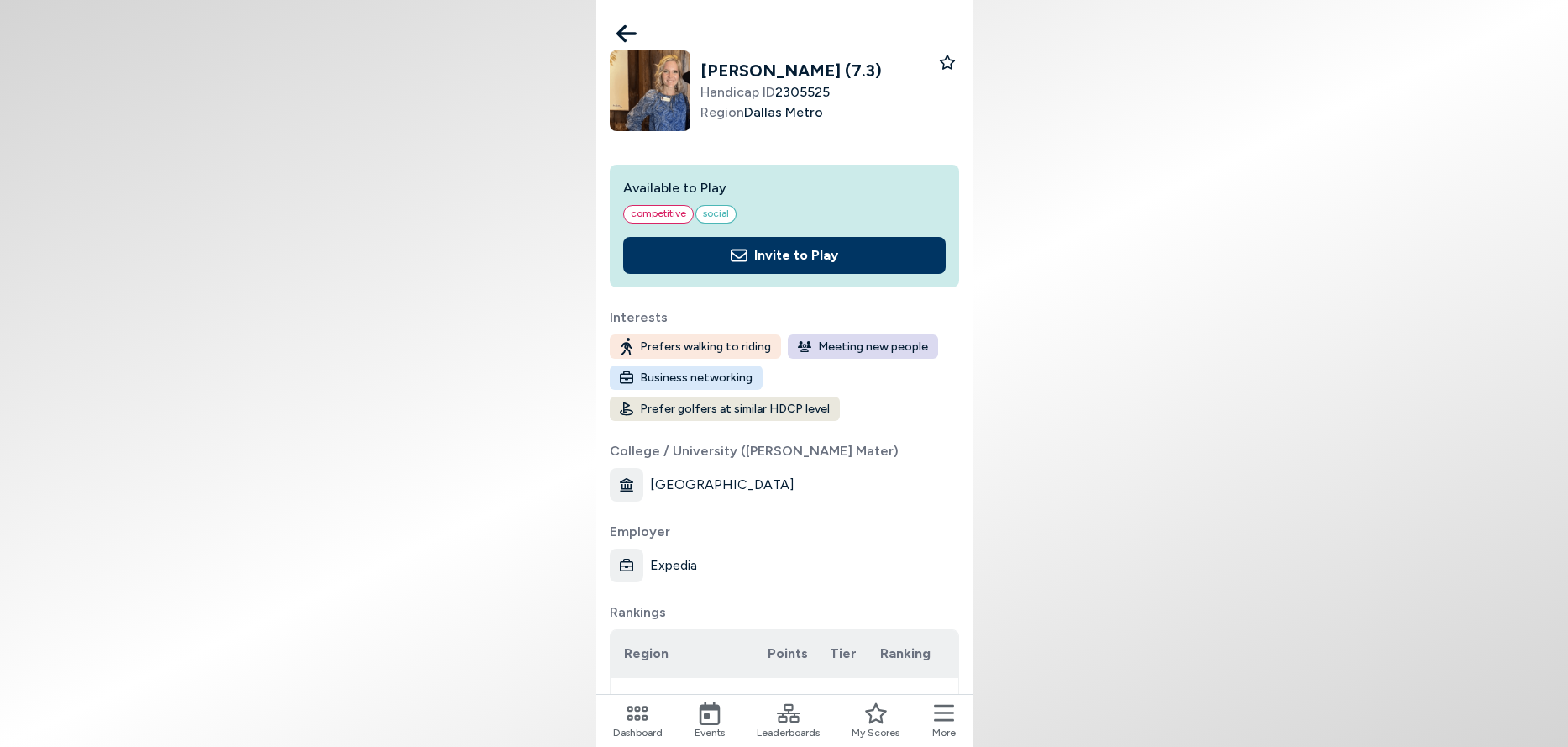
click at [623, 31] on icon at bounding box center [626, 34] width 20 height 18
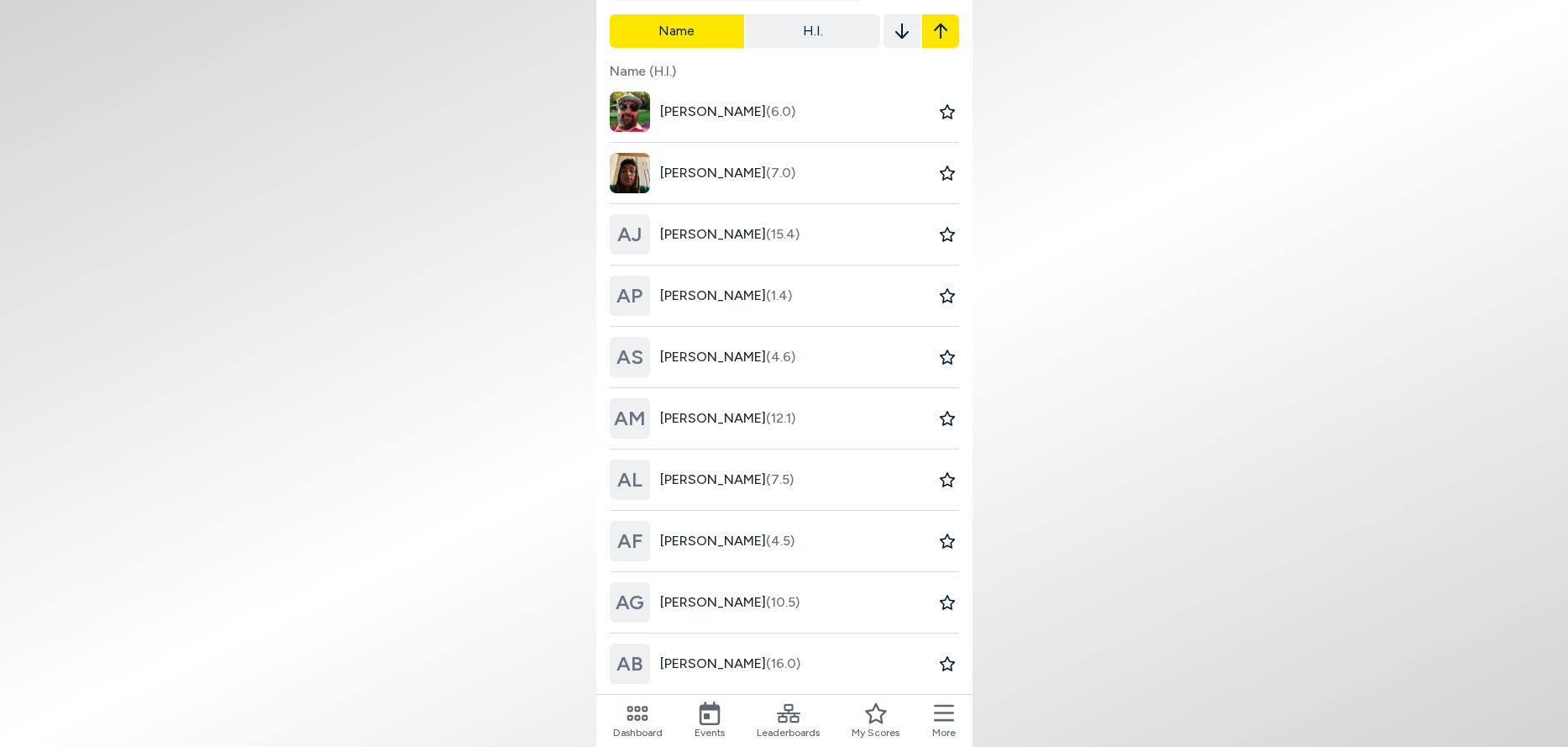
scroll to position [236, 0]
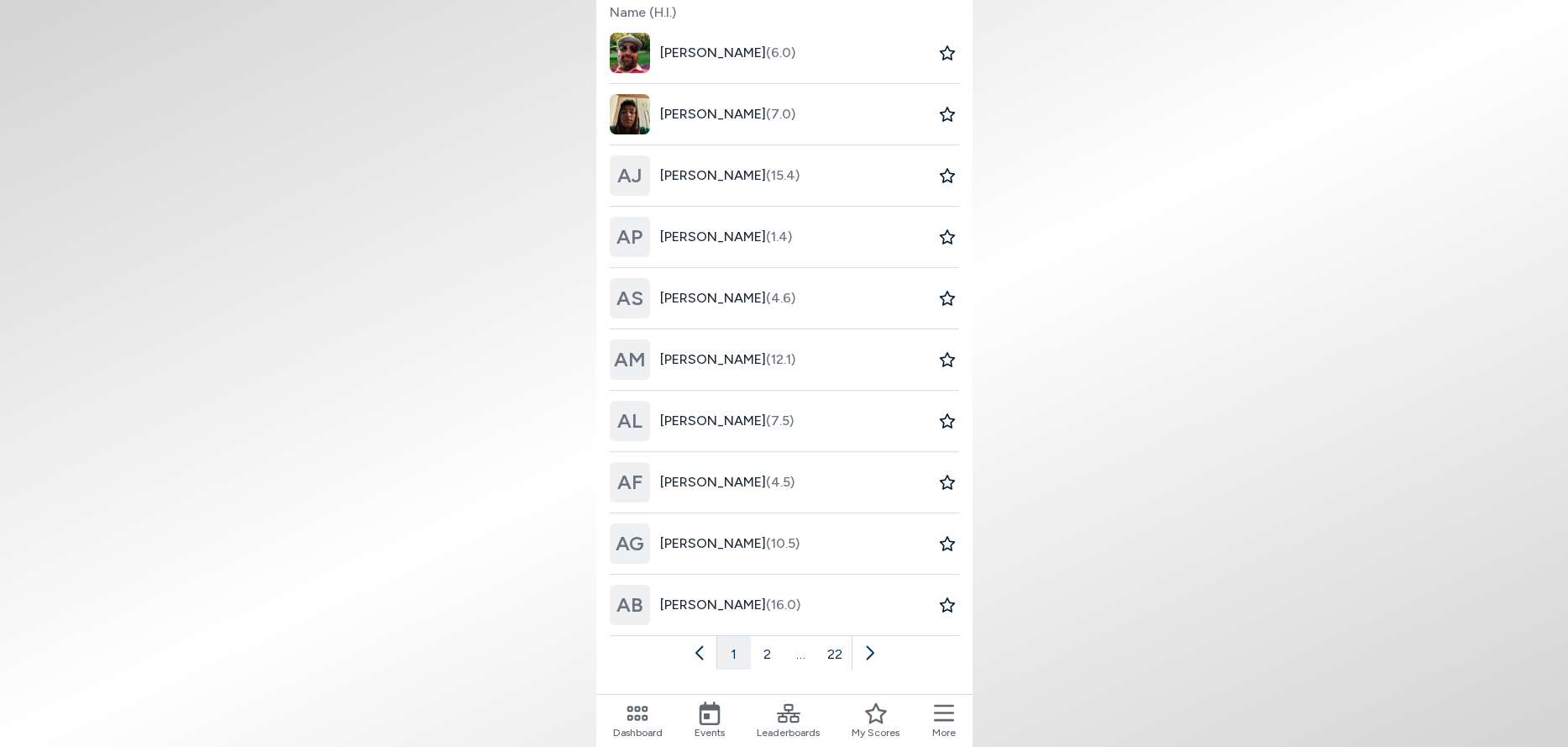
click at [802, 655] on button "…" at bounding box center [801, 652] width 33 height 33
click at [873, 651] on icon at bounding box center [870, 652] width 17 height 17
click at [885, 653] on icon at bounding box center [886, 652] width 17 height 17
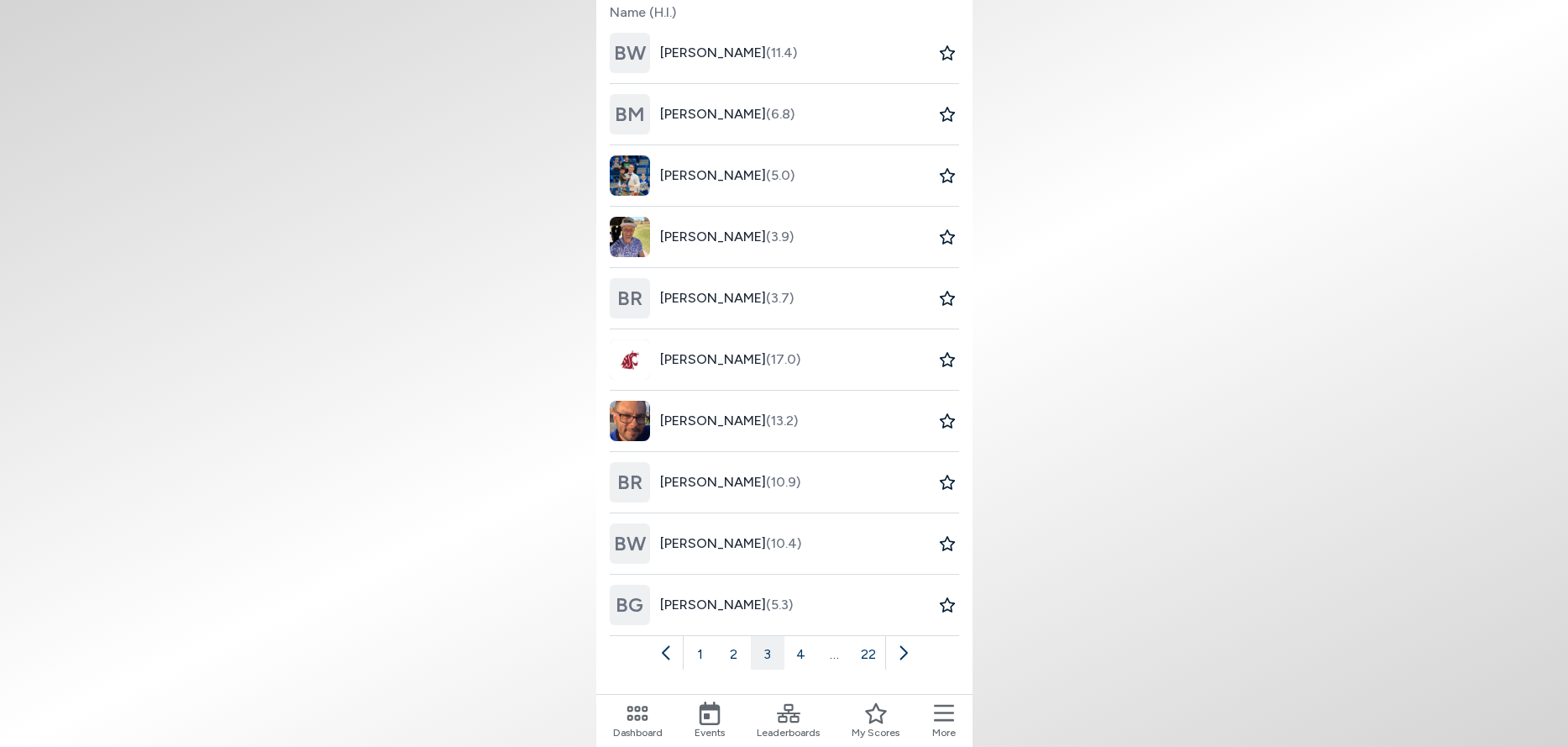
click at [905, 652] on icon at bounding box center [903, 652] width 17 height 17
click at [906, 652] on icon at bounding box center [904, 653] width 7 height 14
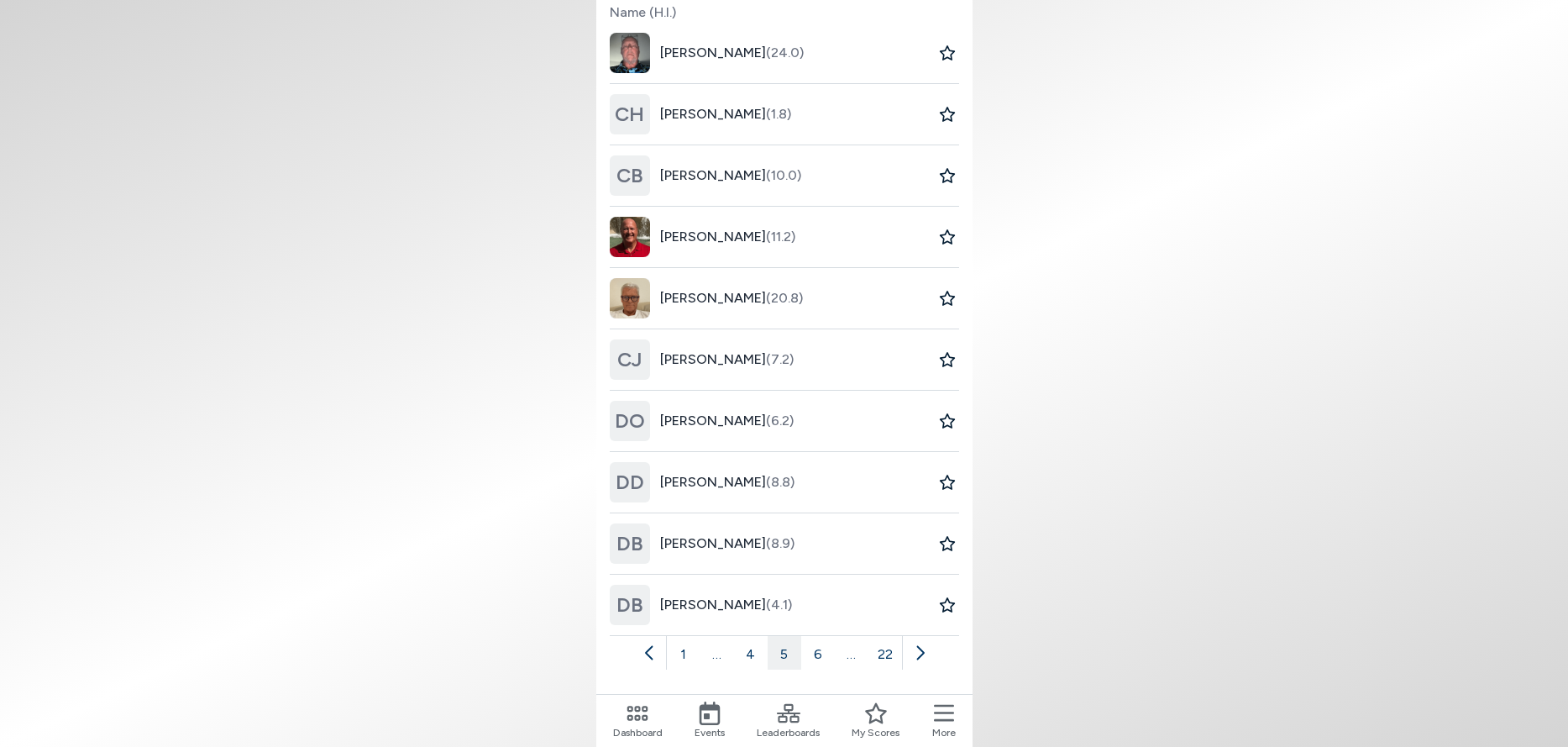
click at [923, 653] on icon at bounding box center [920, 653] width 7 height 14
click at [923, 656] on icon at bounding box center [920, 652] width 17 height 17
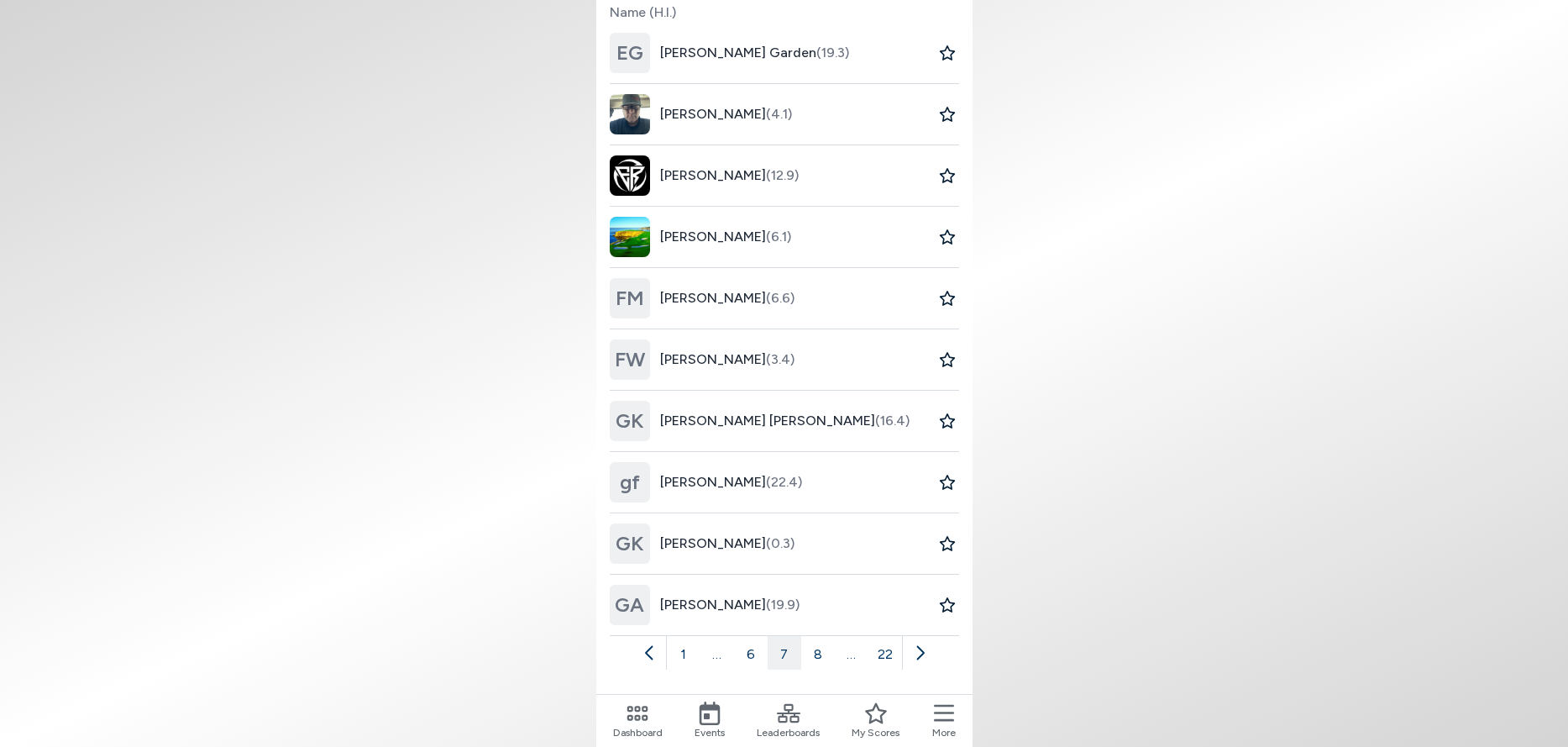
click at [923, 656] on icon at bounding box center [920, 652] width 17 height 17
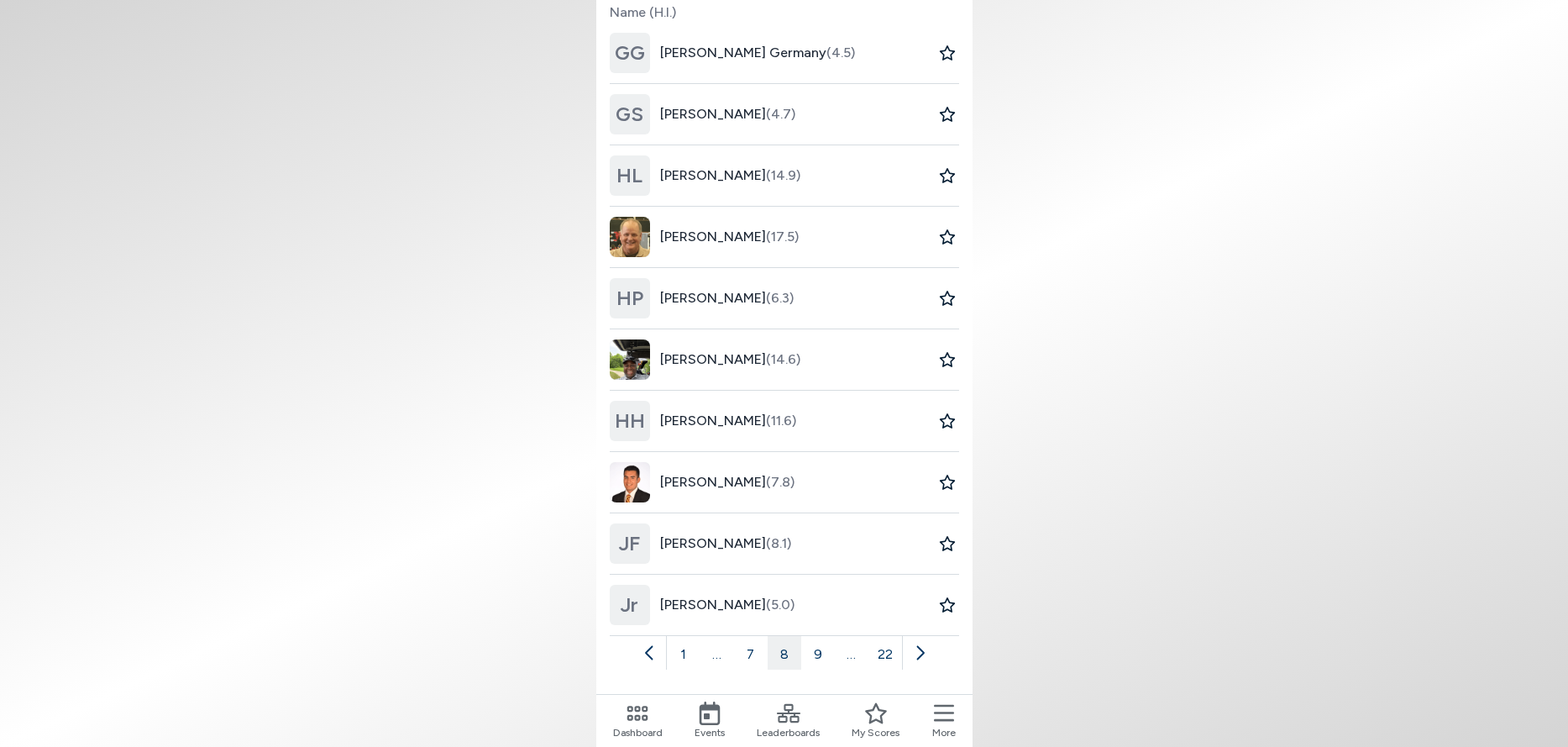
click at [923, 656] on icon at bounding box center [920, 652] width 17 height 17
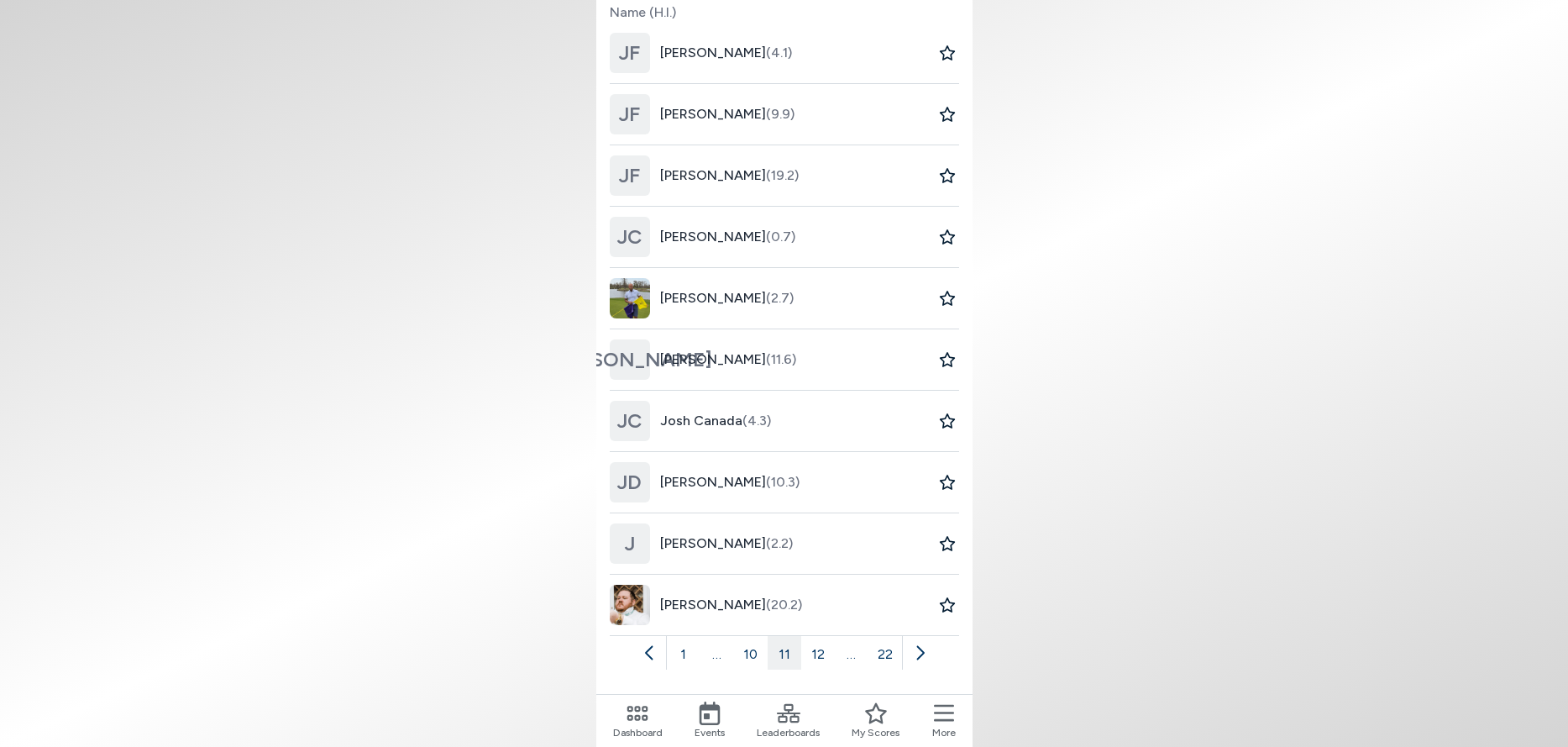
click at [923, 656] on icon at bounding box center [920, 652] width 17 height 17
click at [917, 650] on icon at bounding box center [920, 652] width 17 height 17
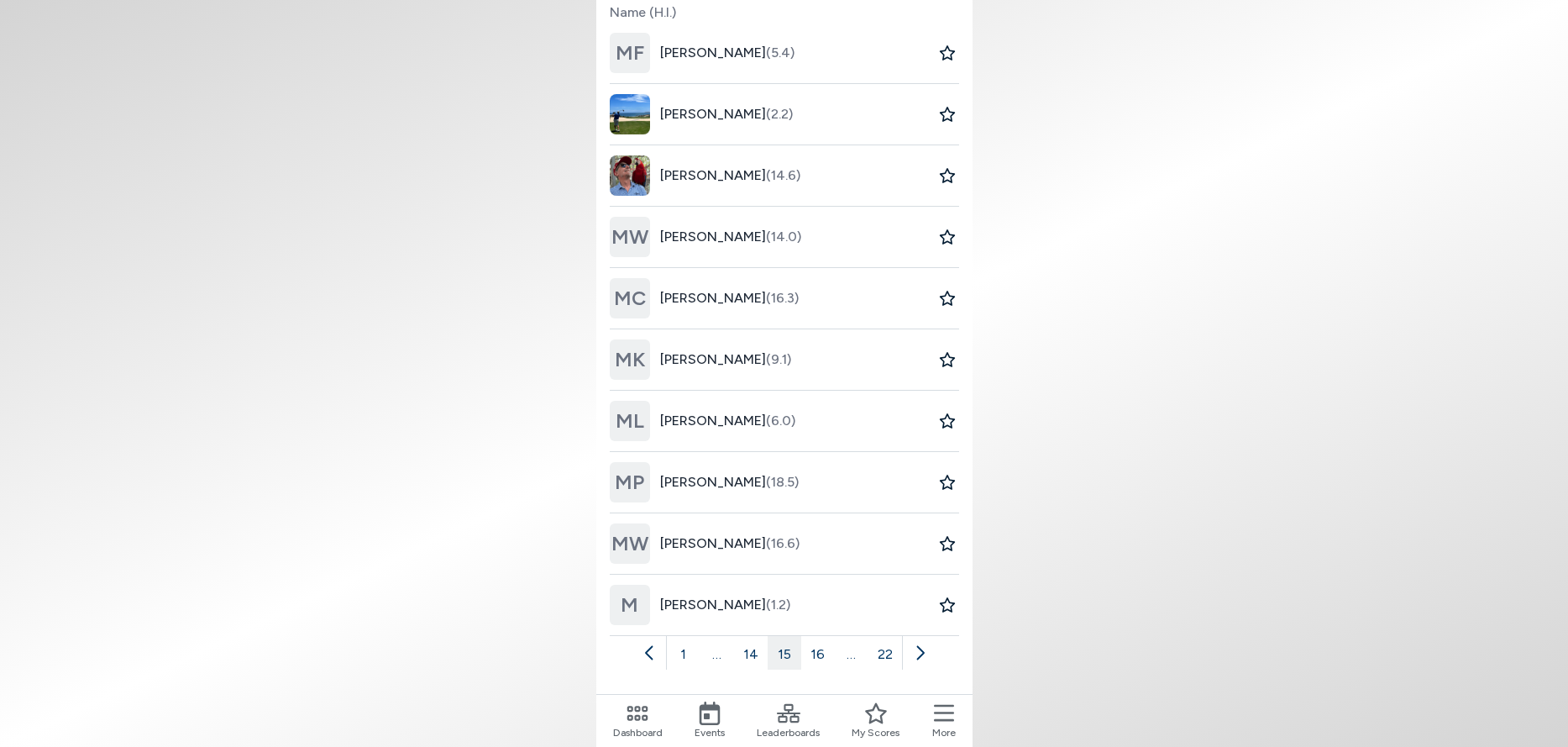
click at [920, 648] on icon at bounding box center [920, 653] width 7 height 14
click at [921, 652] on icon at bounding box center [920, 652] width 17 height 17
click at [922, 649] on icon at bounding box center [920, 652] width 17 height 17
click at [922, 652] on icon at bounding box center [920, 652] width 17 height 17
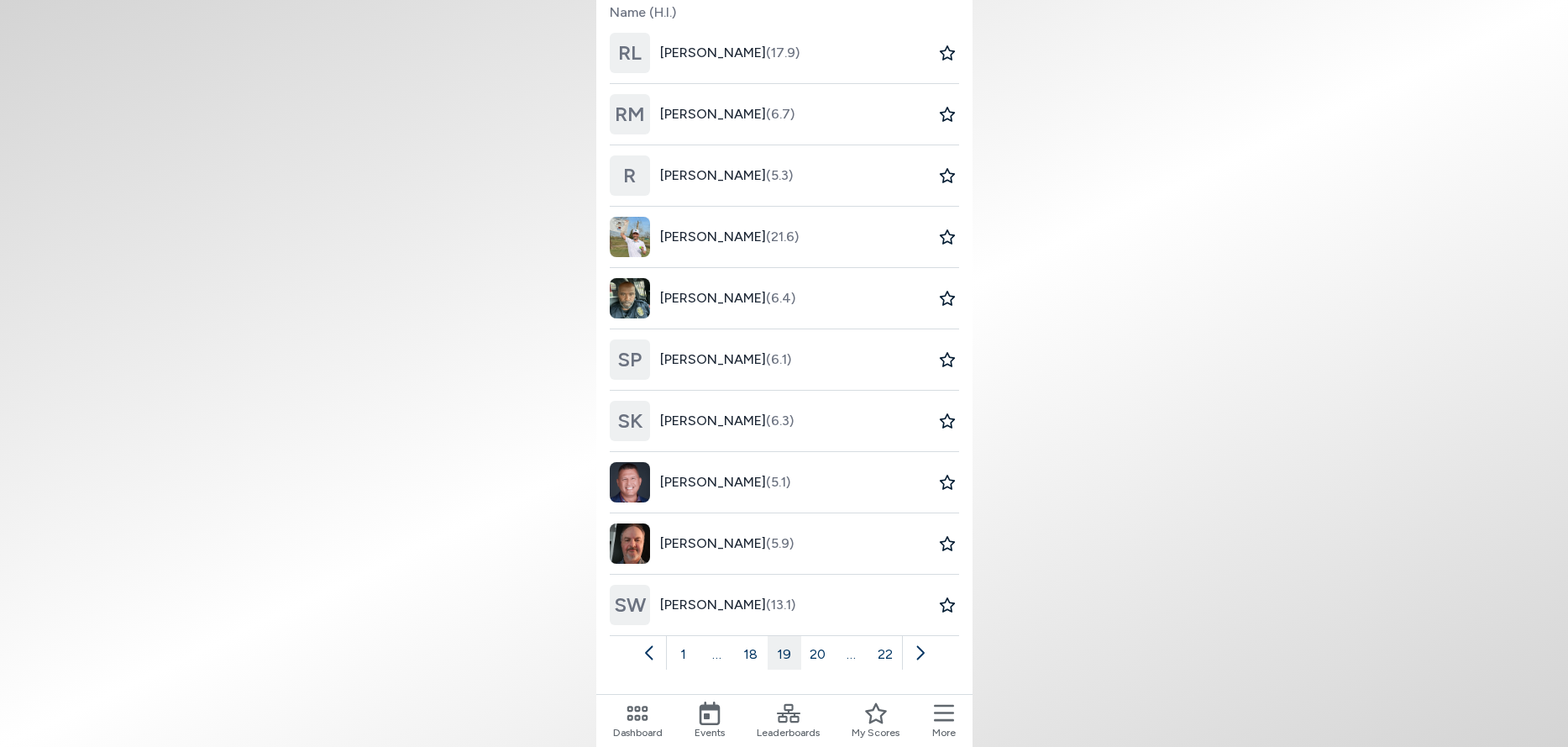
click at [924, 652] on icon at bounding box center [920, 653] width 7 height 14
click at [905, 652] on icon at bounding box center [903, 652] width 17 height 17
click at [888, 650] on icon at bounding box center [887, 653] width 7 height 14
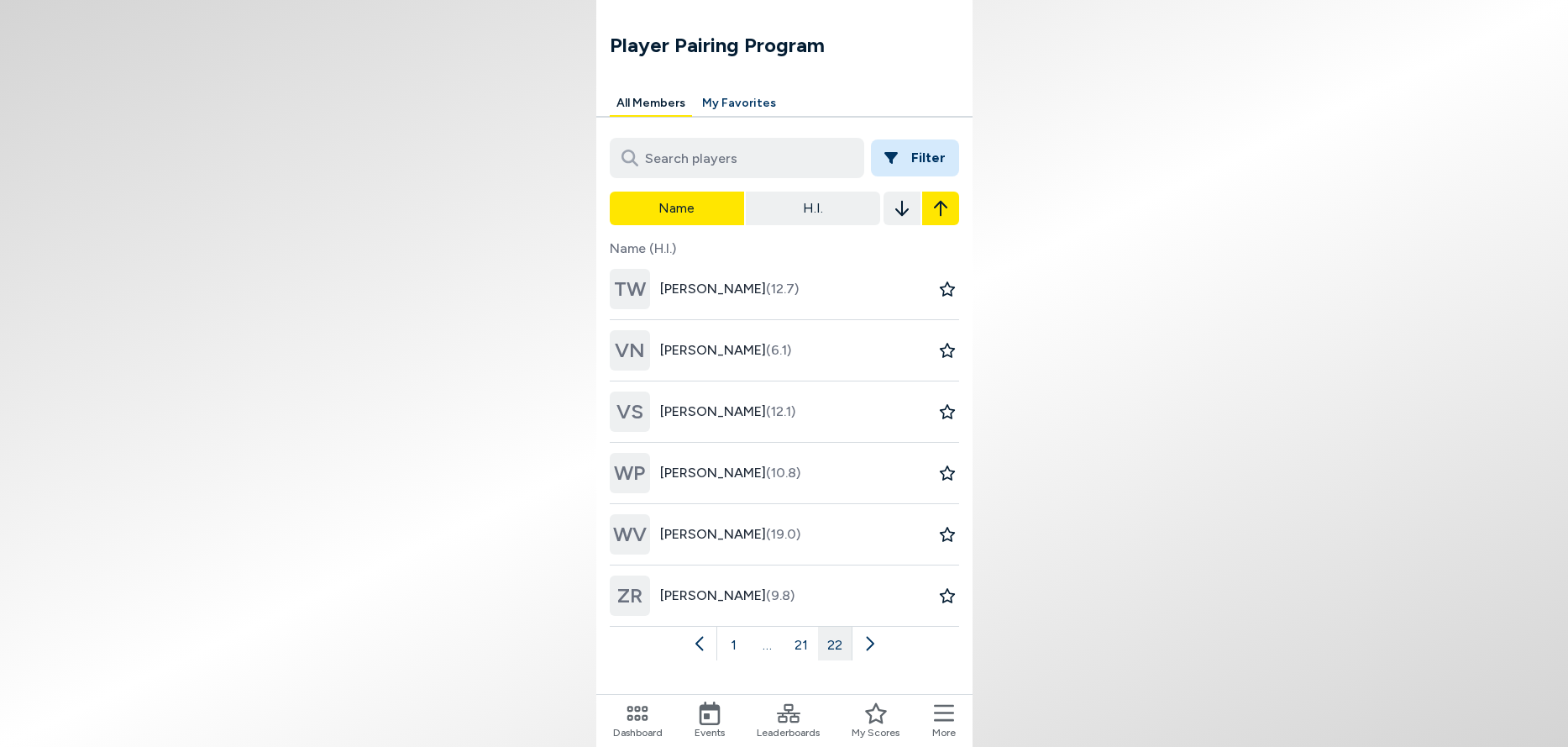
click at [789, 208] on button "H.I." at bounding box center [813, 208] width 134 height 33
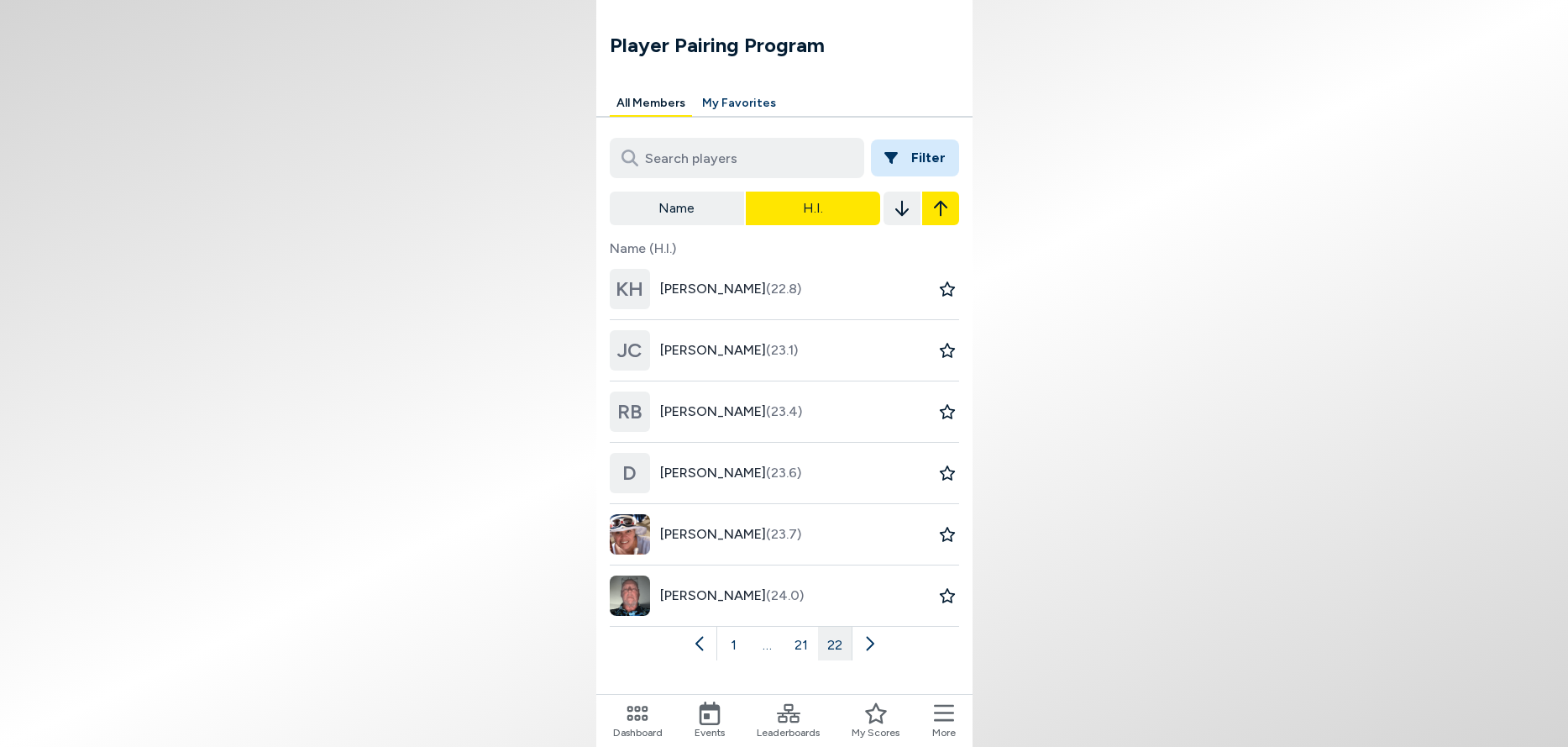
click at [901, 211] on icon "button" at bounding box center [902, 209] width 14 height 16
click at [736, 648] on button "1" at bounding box center [734, 643] width 33 height 33
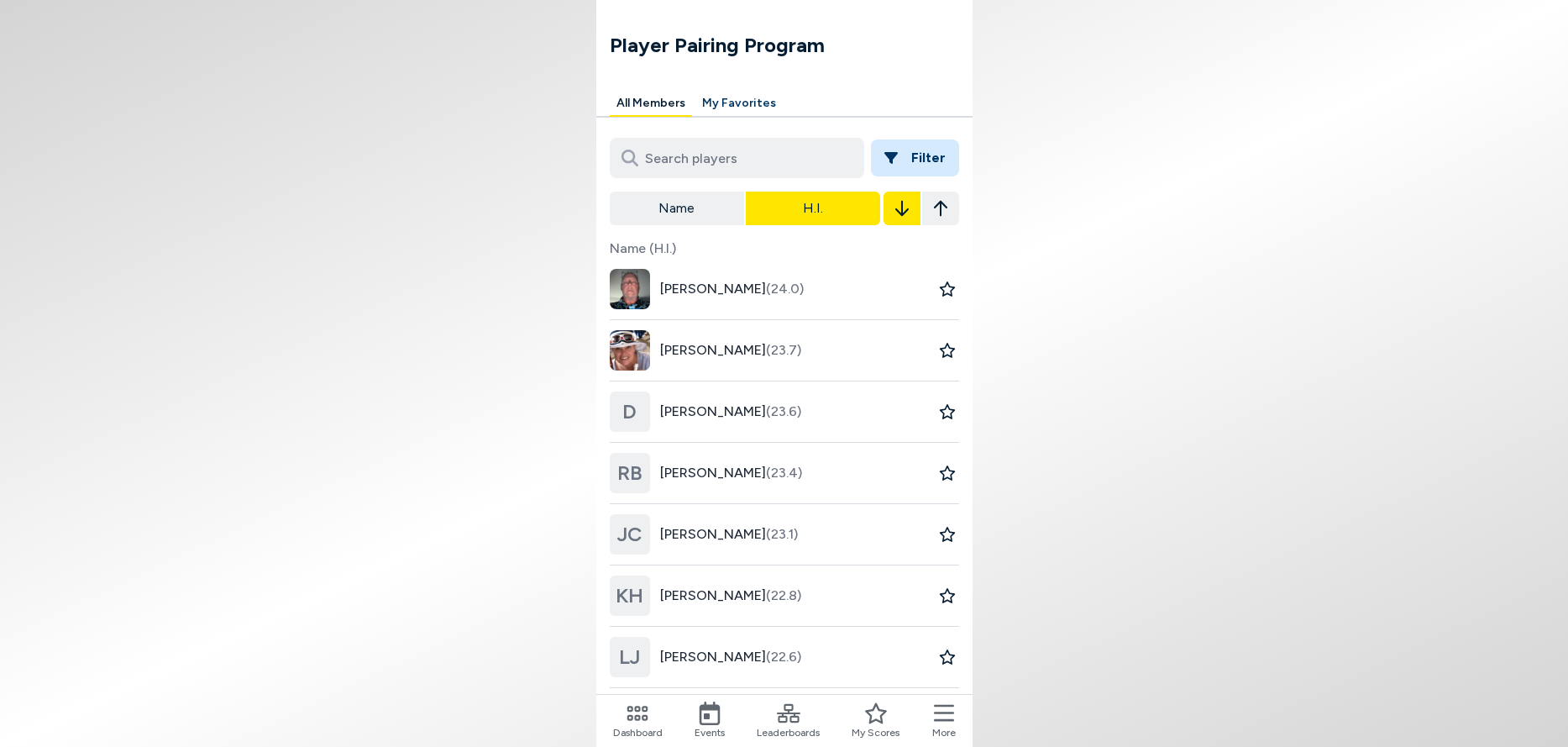
click at [937, 205] on icon "button" at bounding box center [940, 209] width 14 height 16
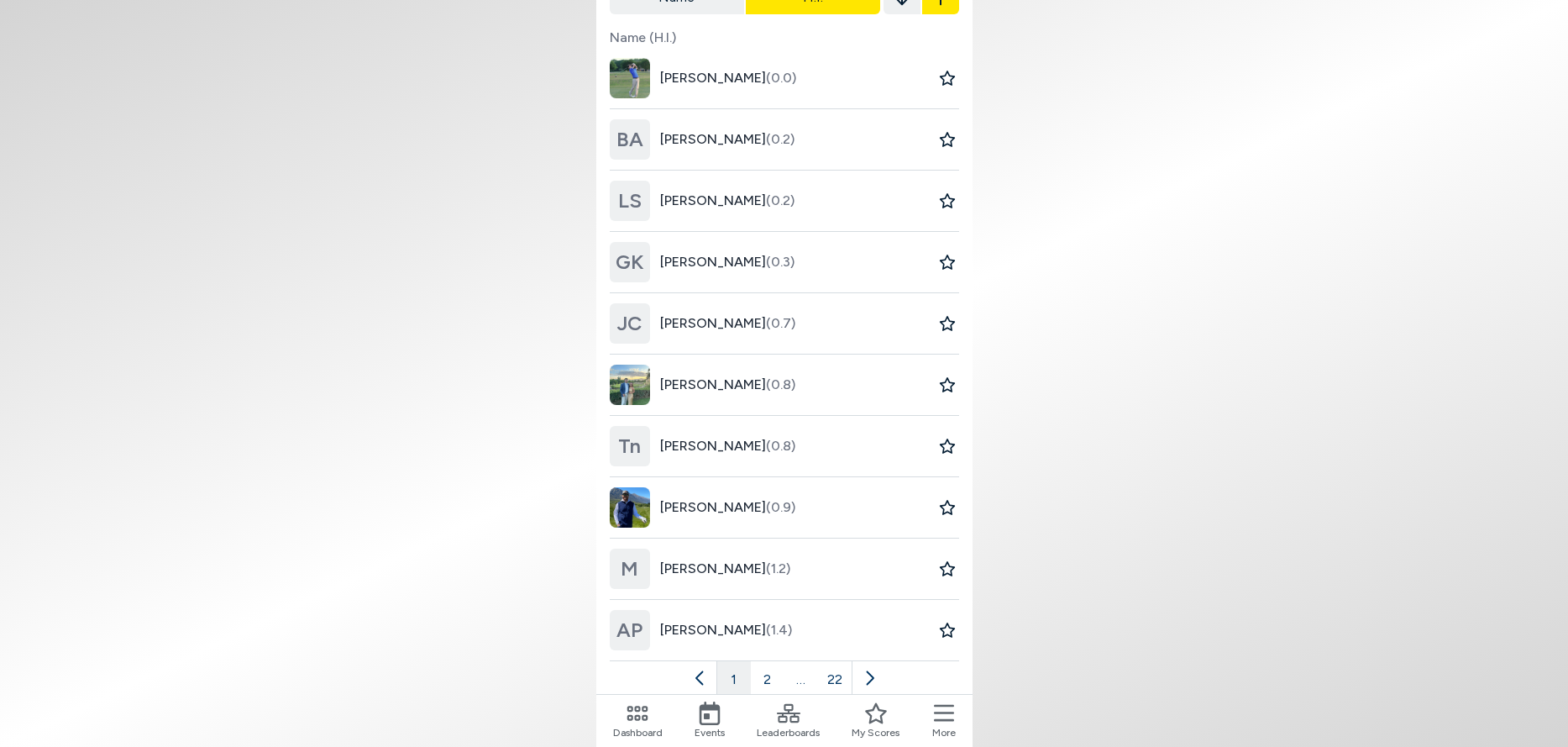
scroll to position [236, 0]
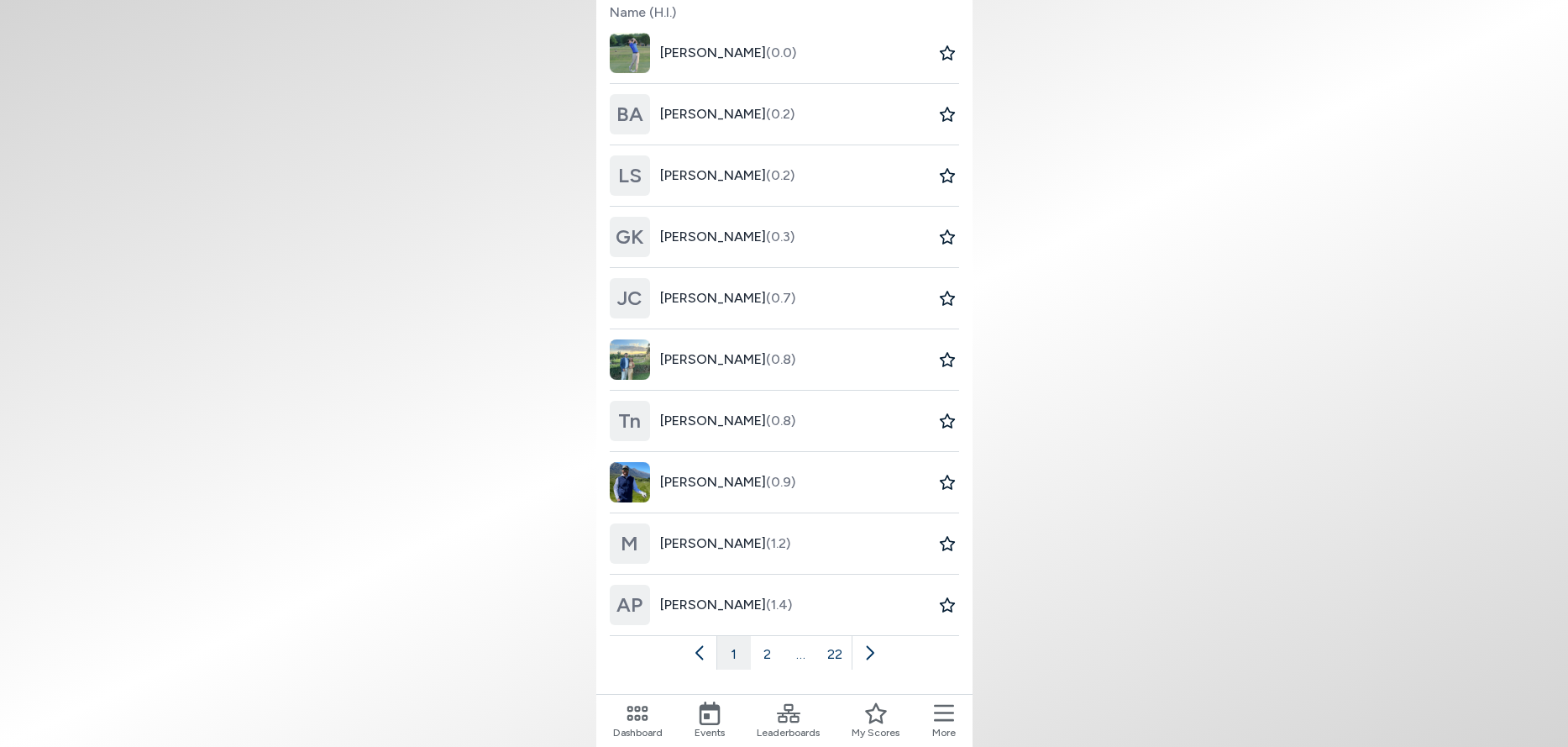
click at [637, 717] on icon at bounding box center [637, 713] width 23 height 23
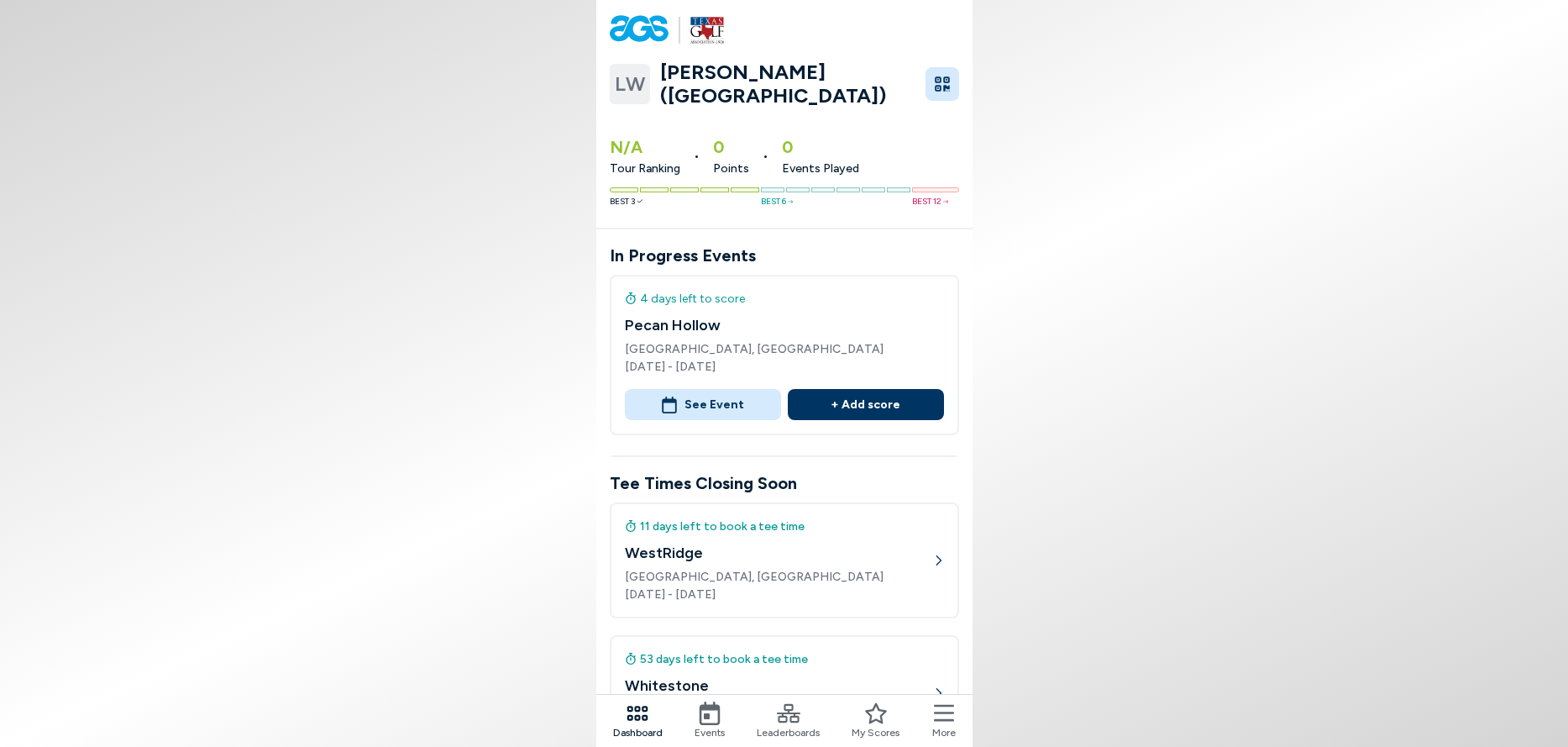
click at [942, 712] on icon at bounding box center [944, 713] width 20 height 17
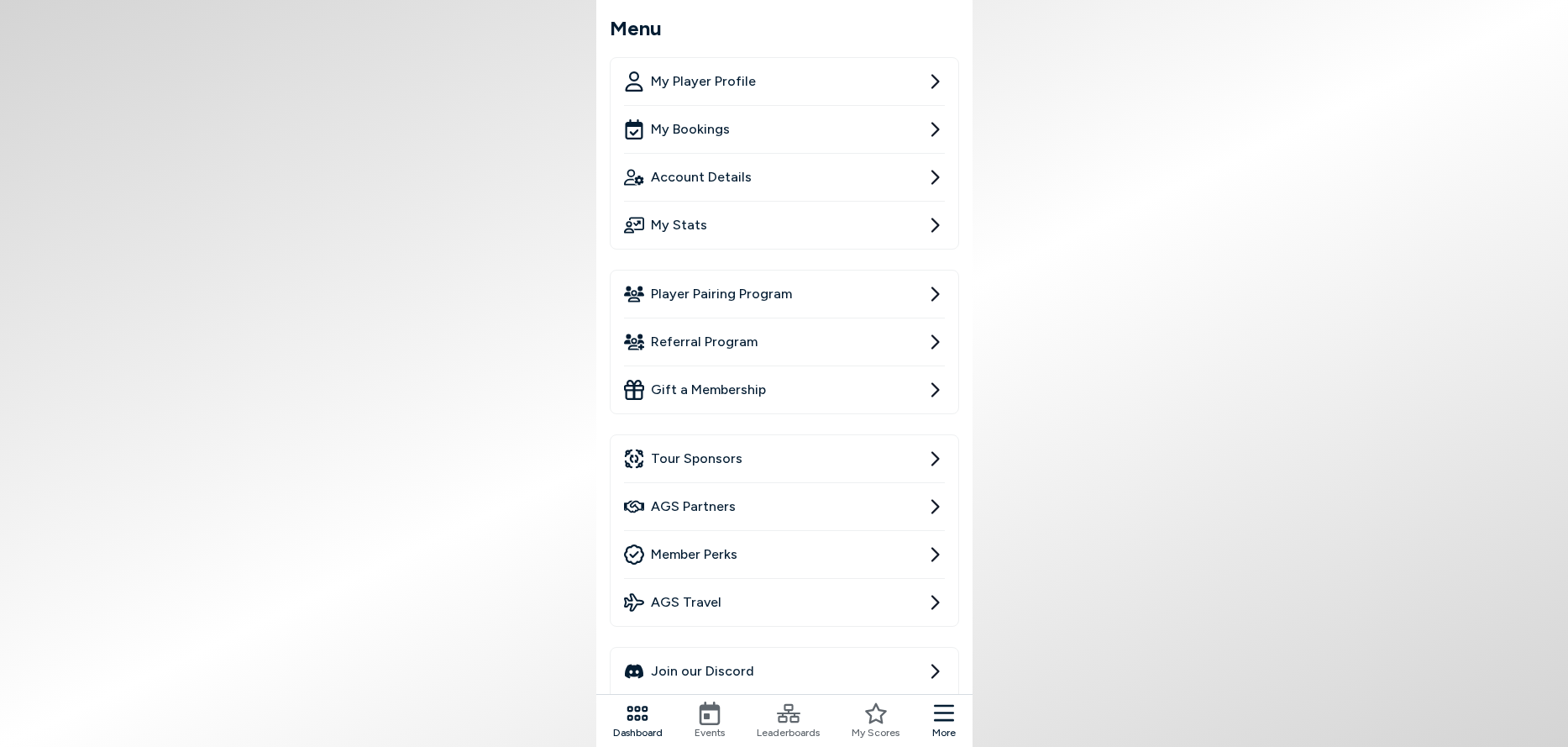
click at [792, 556] on link "Member Perks" at bounding box center [784, 554] width 321 height 47
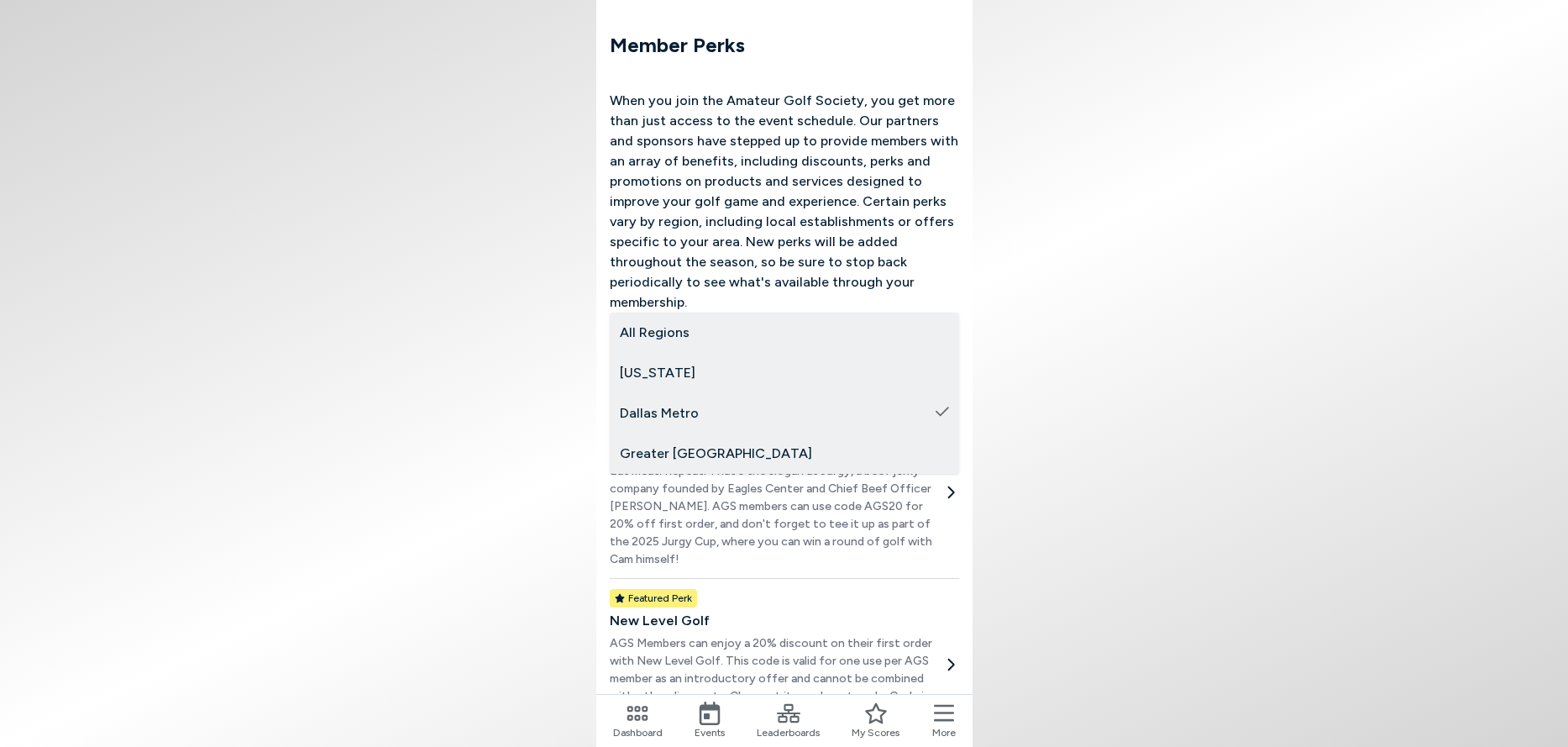
click at [932, 366] on body "Member Perks When you join the Amateur Golf Society, you get more than just acc…" at bounding box center [784, 374] width 1568 height 747
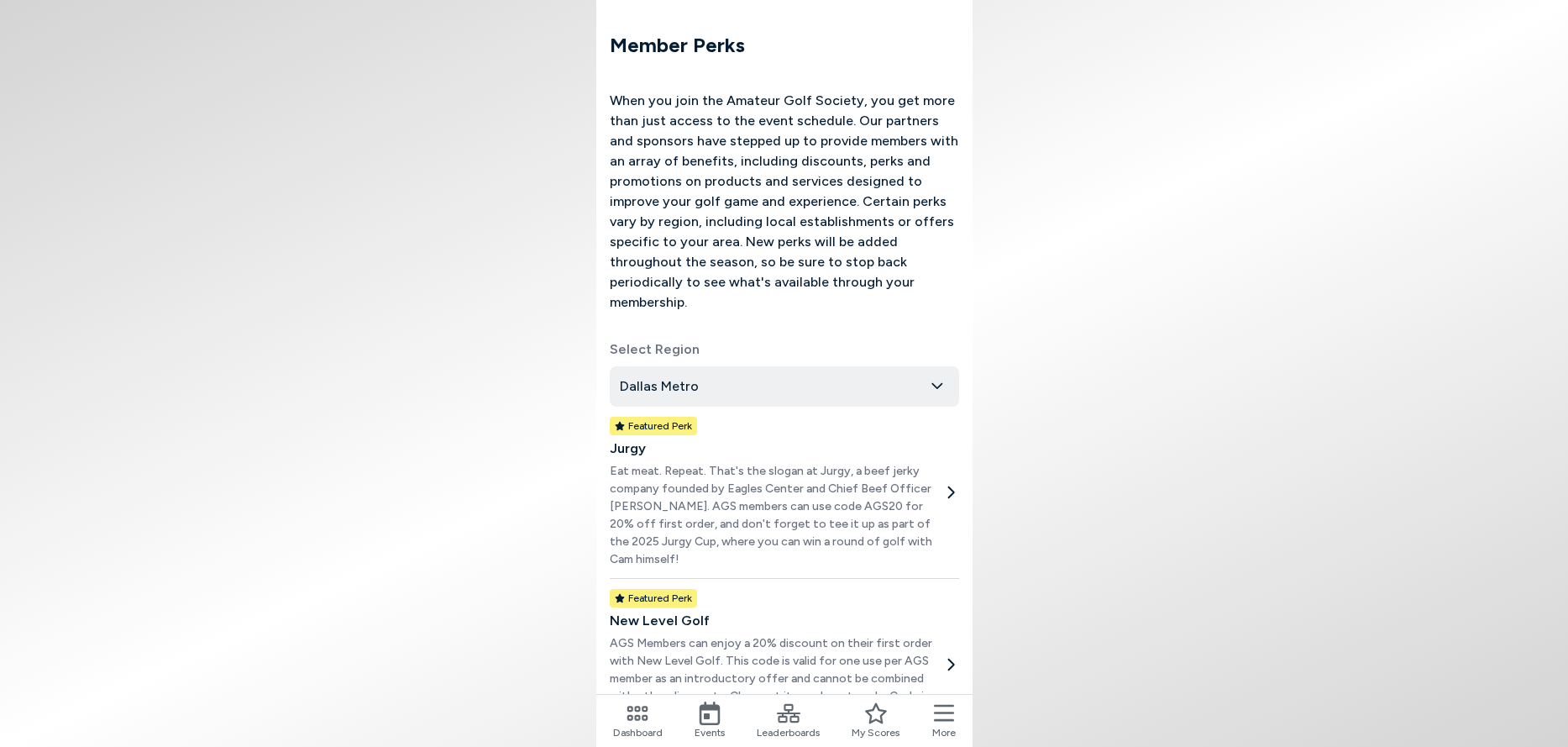
click at [947, 713] on icon at bounding box center [944, 713] width 20 height 17
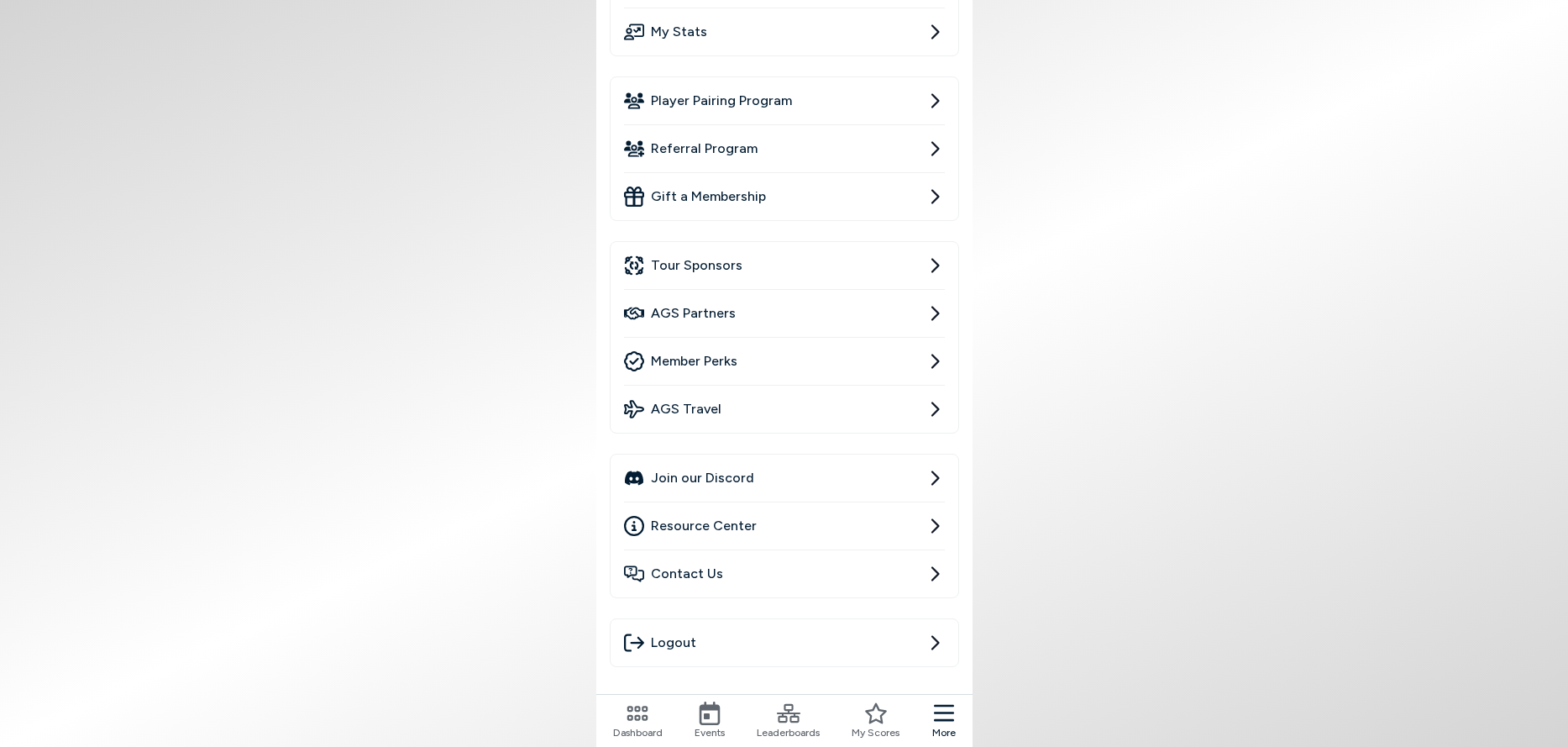
scroll to position [224, 0]
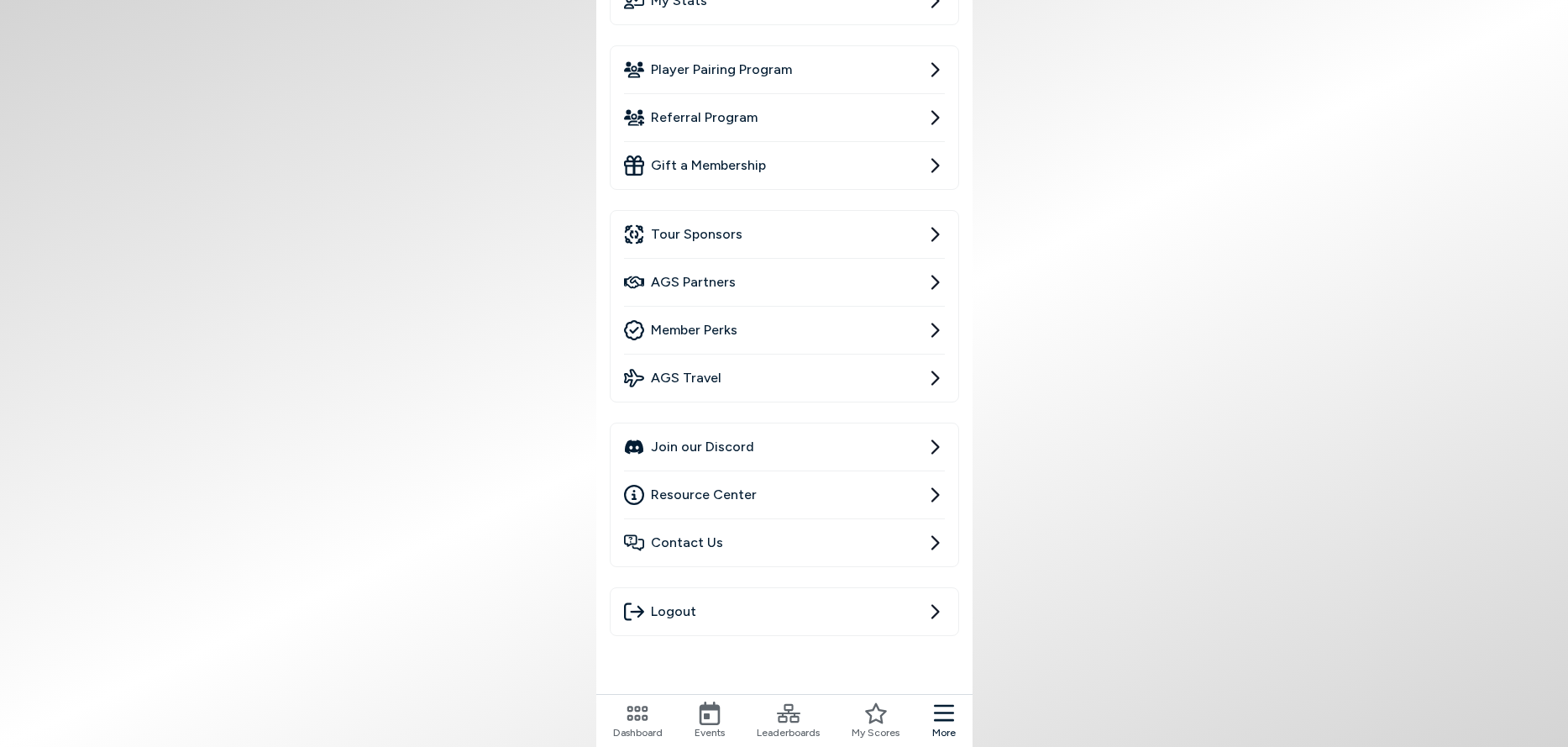
click at [826, 374] on link "AGS Travel" at bounding box center [784, 378] width 321 height 47
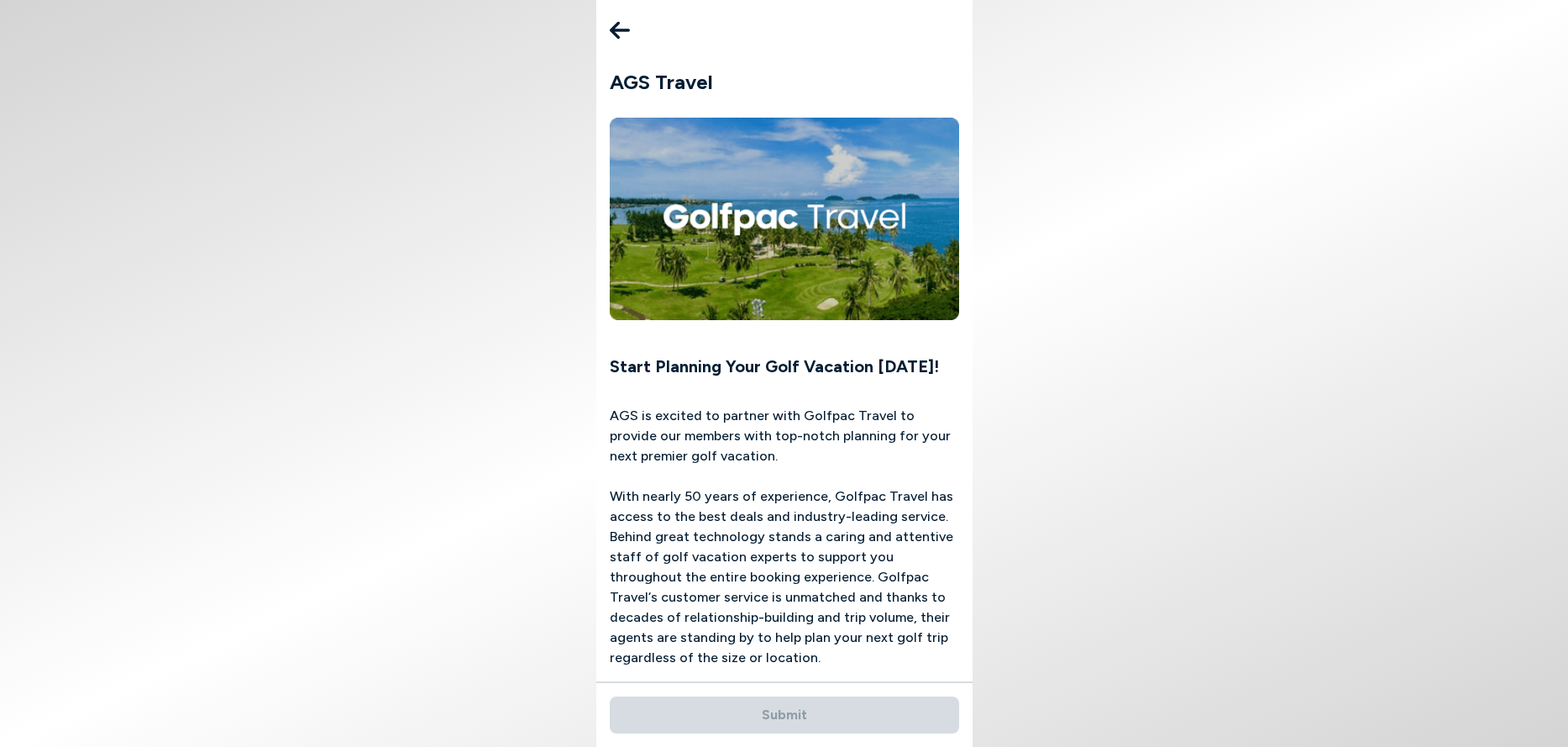
click at [617, 31] on icon at bounding box center [620, 31] width 20 height 18
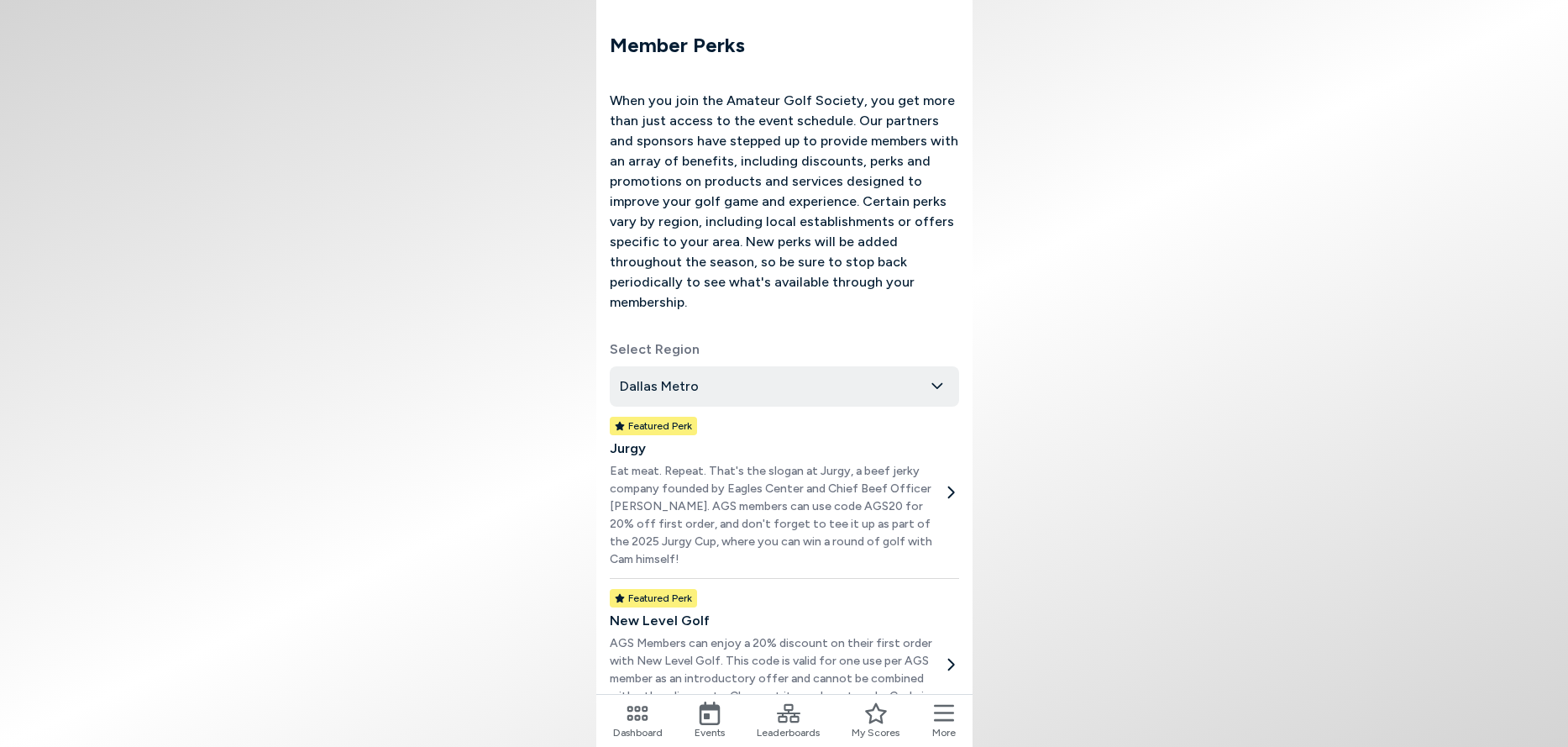
click at [941, 713] on icon at bounding box center [944, 713] width 20 height 17
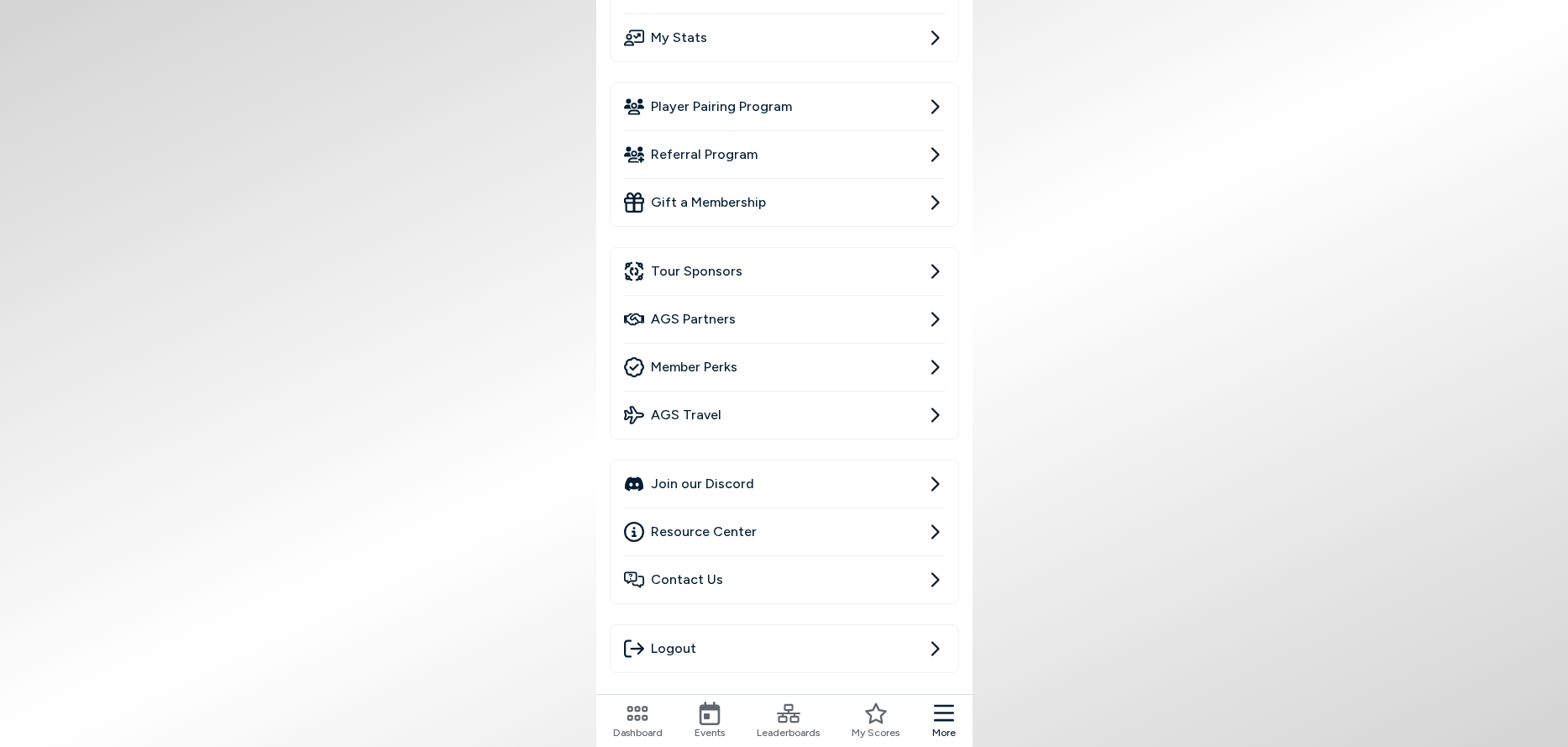
scroll to position [268, 0]
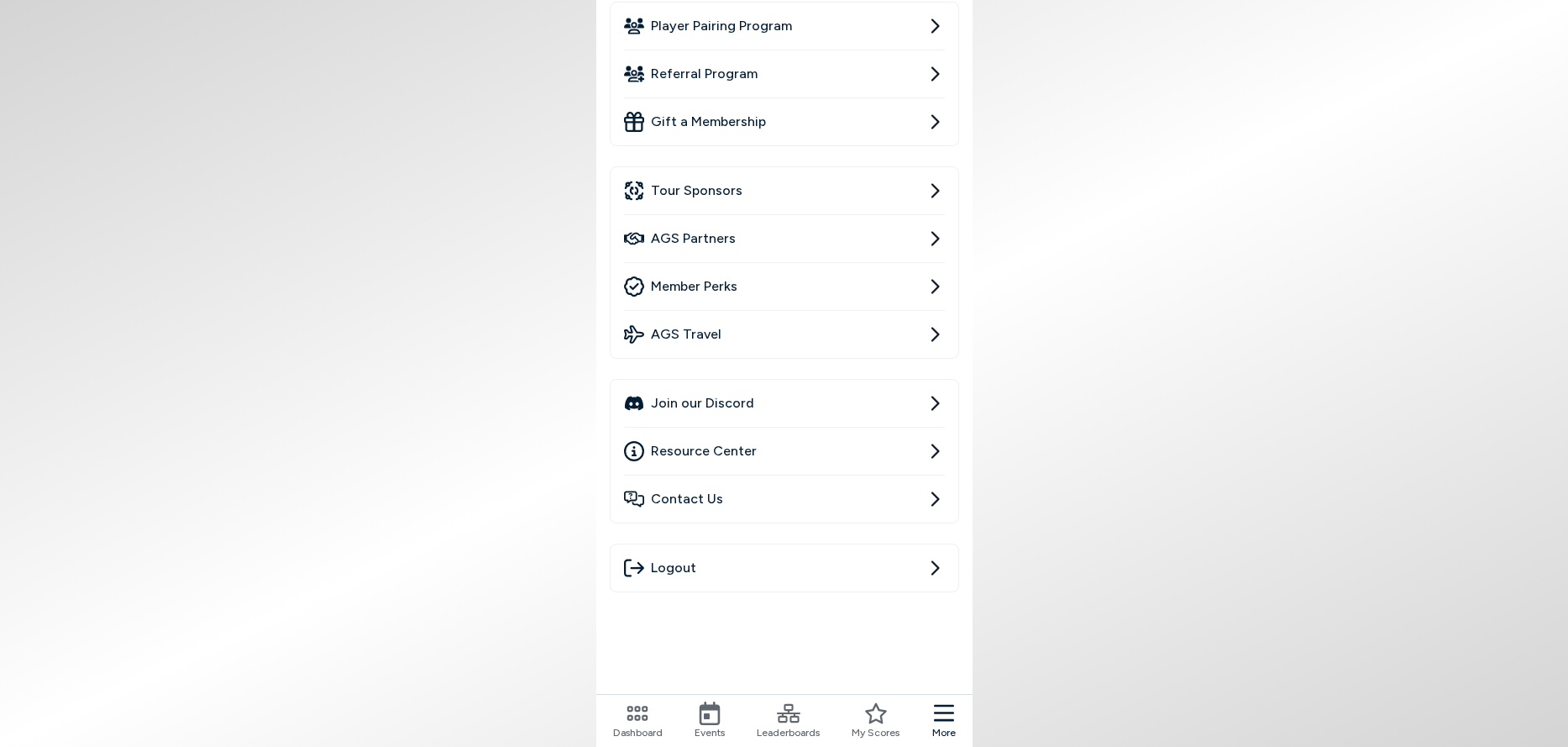
click at [783, 724] on icon at bounding box center [789, 713] width 23 height 23
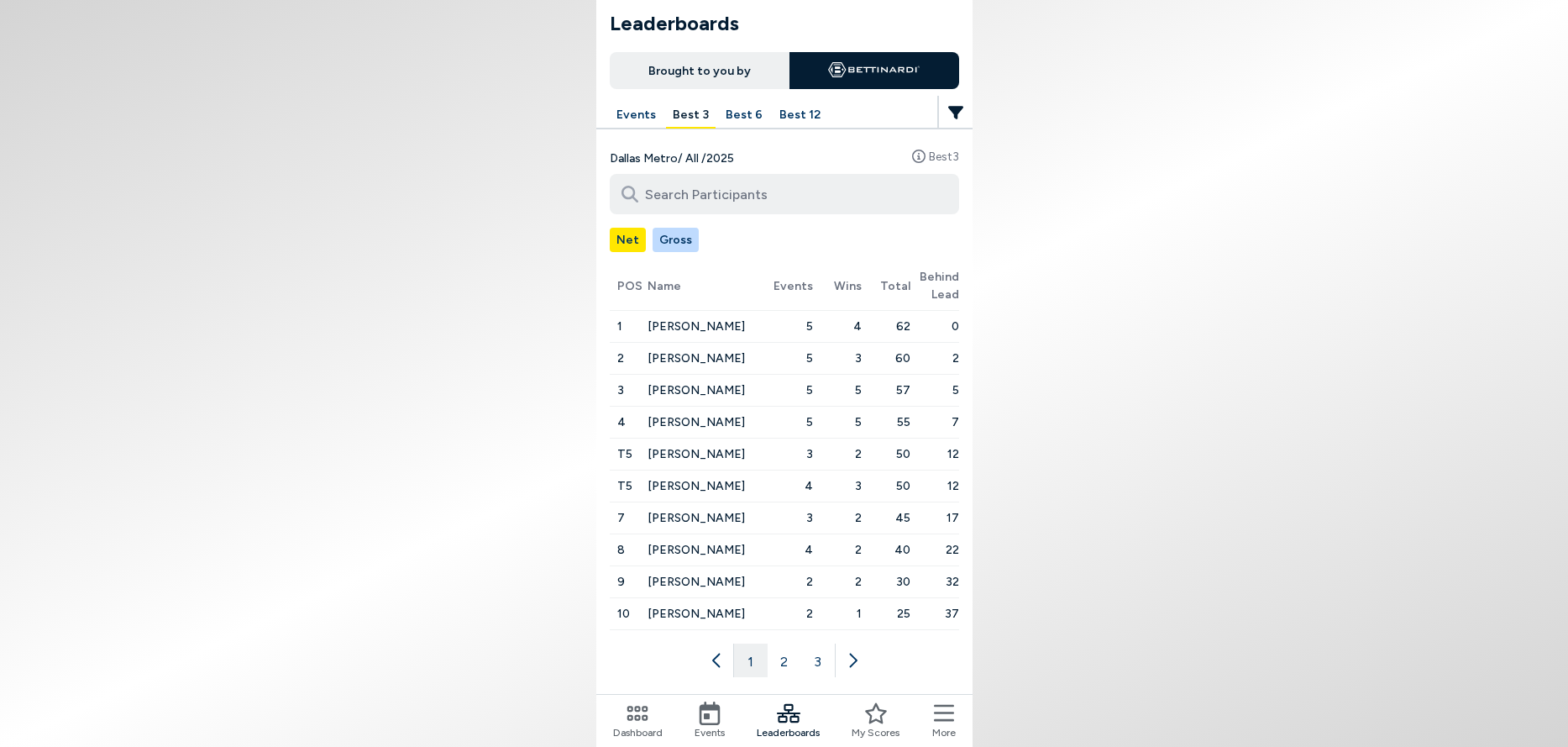
scroll to position [36, 0]
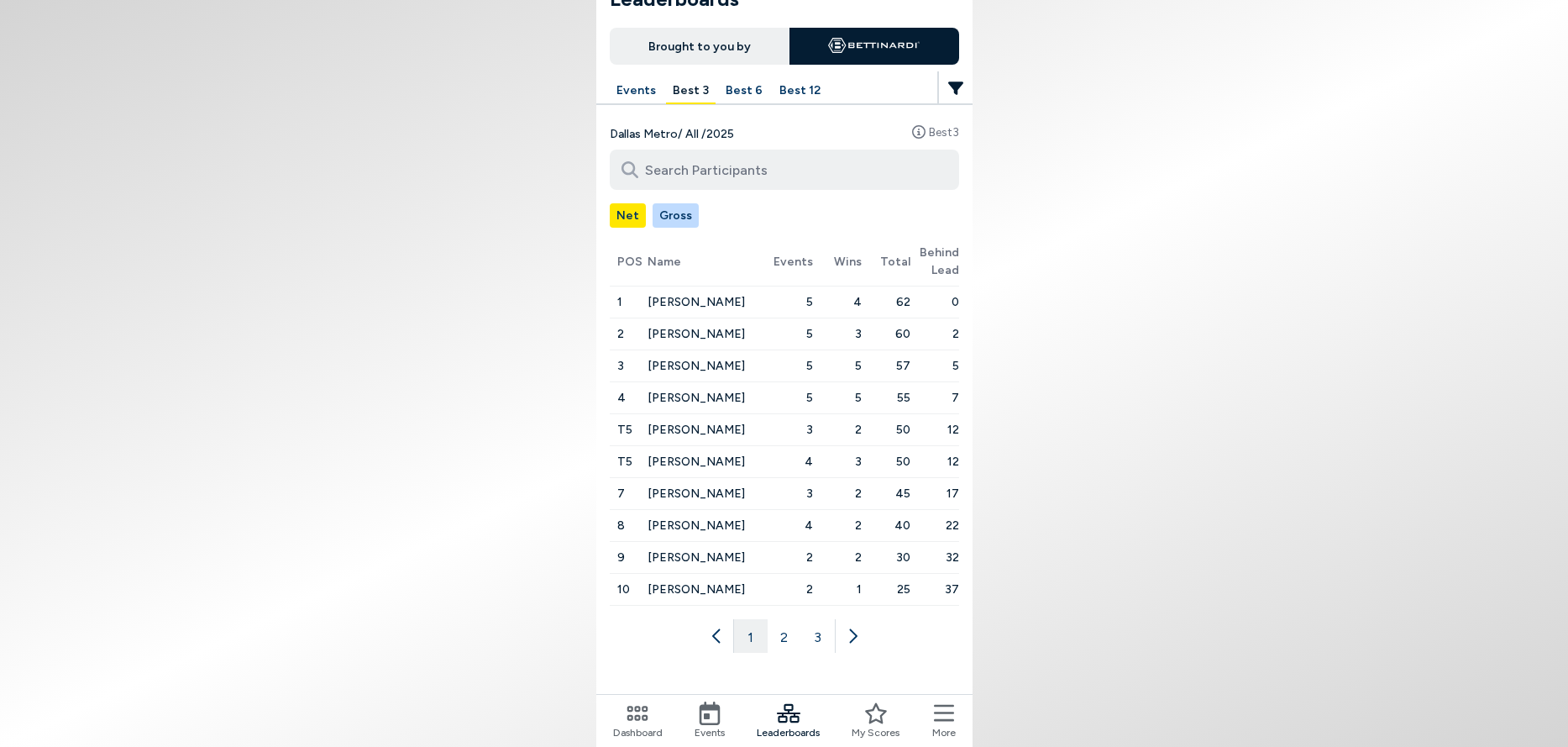
click at [709, 719] on icon at bounding box center [710, 713] width 23 height 23
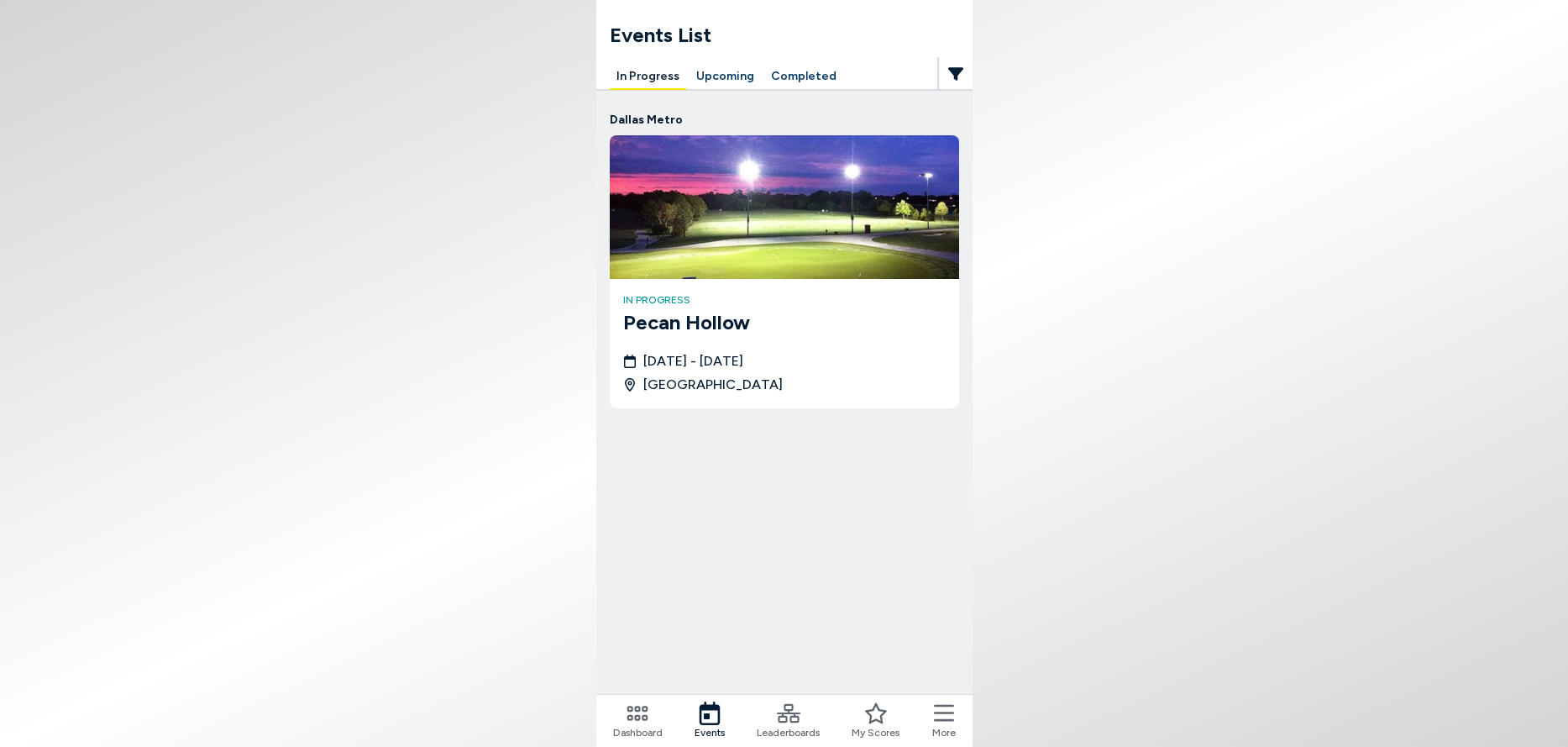
click at [716, 74] on button "Upcoming" at bounding box center [725, 76] width 71 height 26
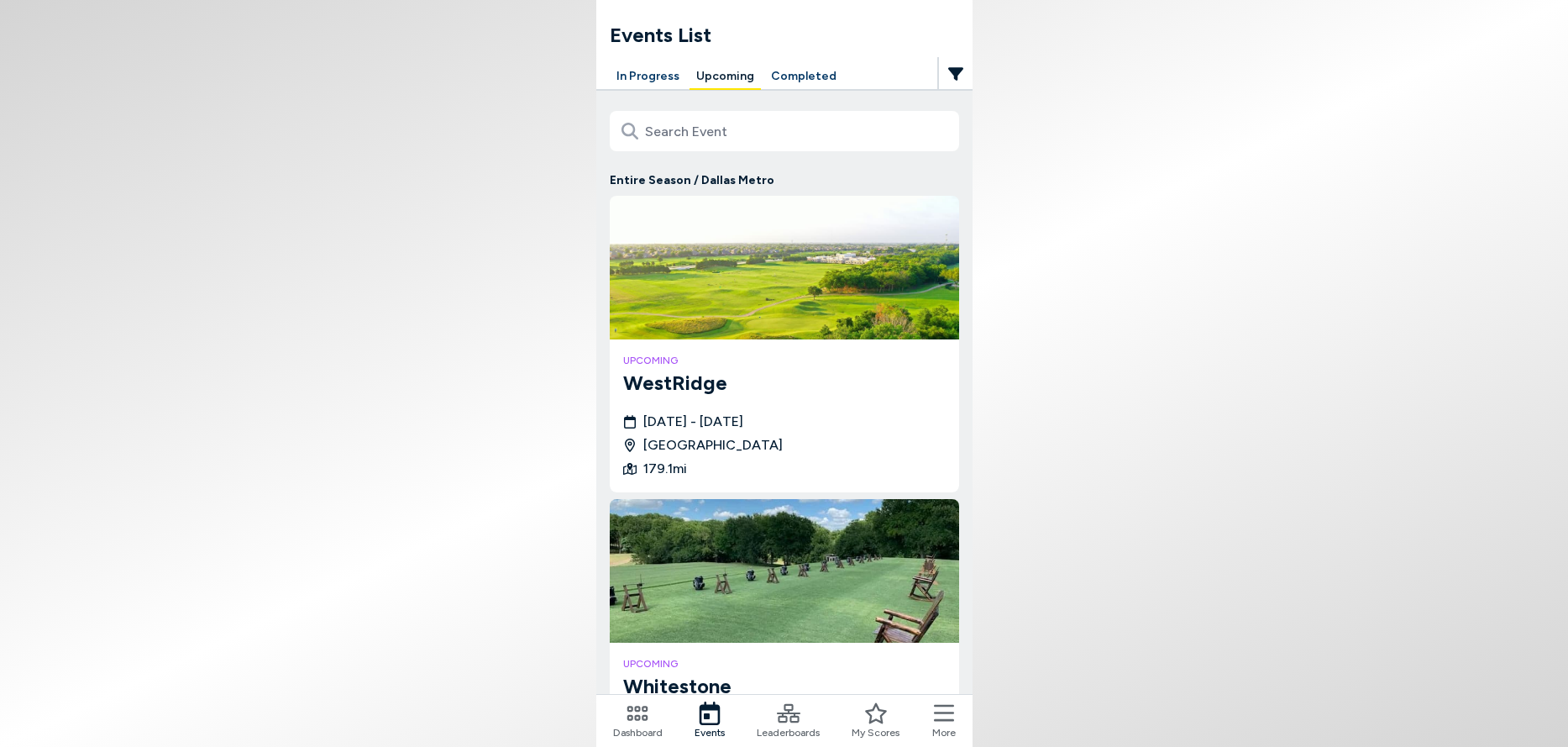
click at [743, 302] on img at bounding box center [785, 267] width 349 height 144
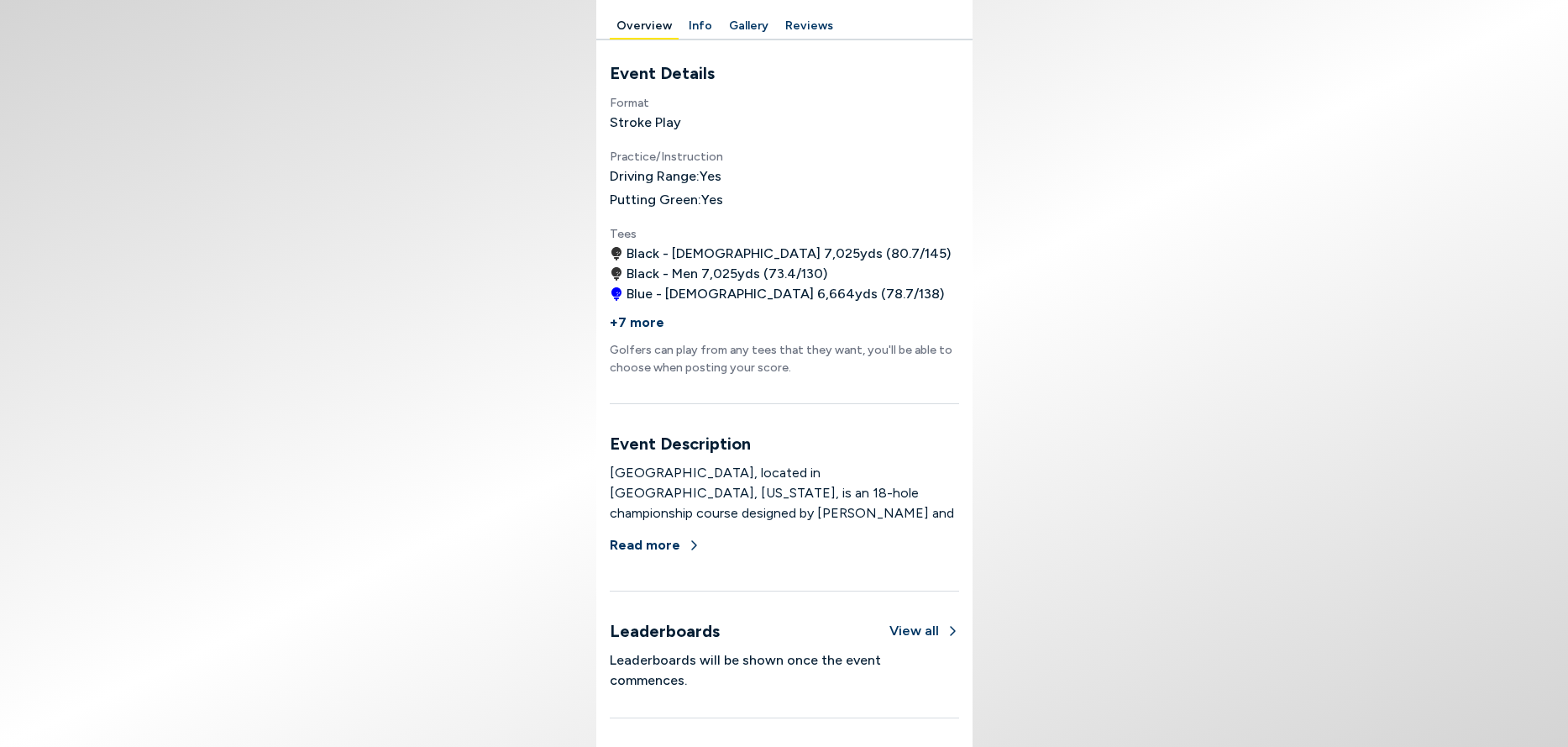
scroll to position [784, 0]
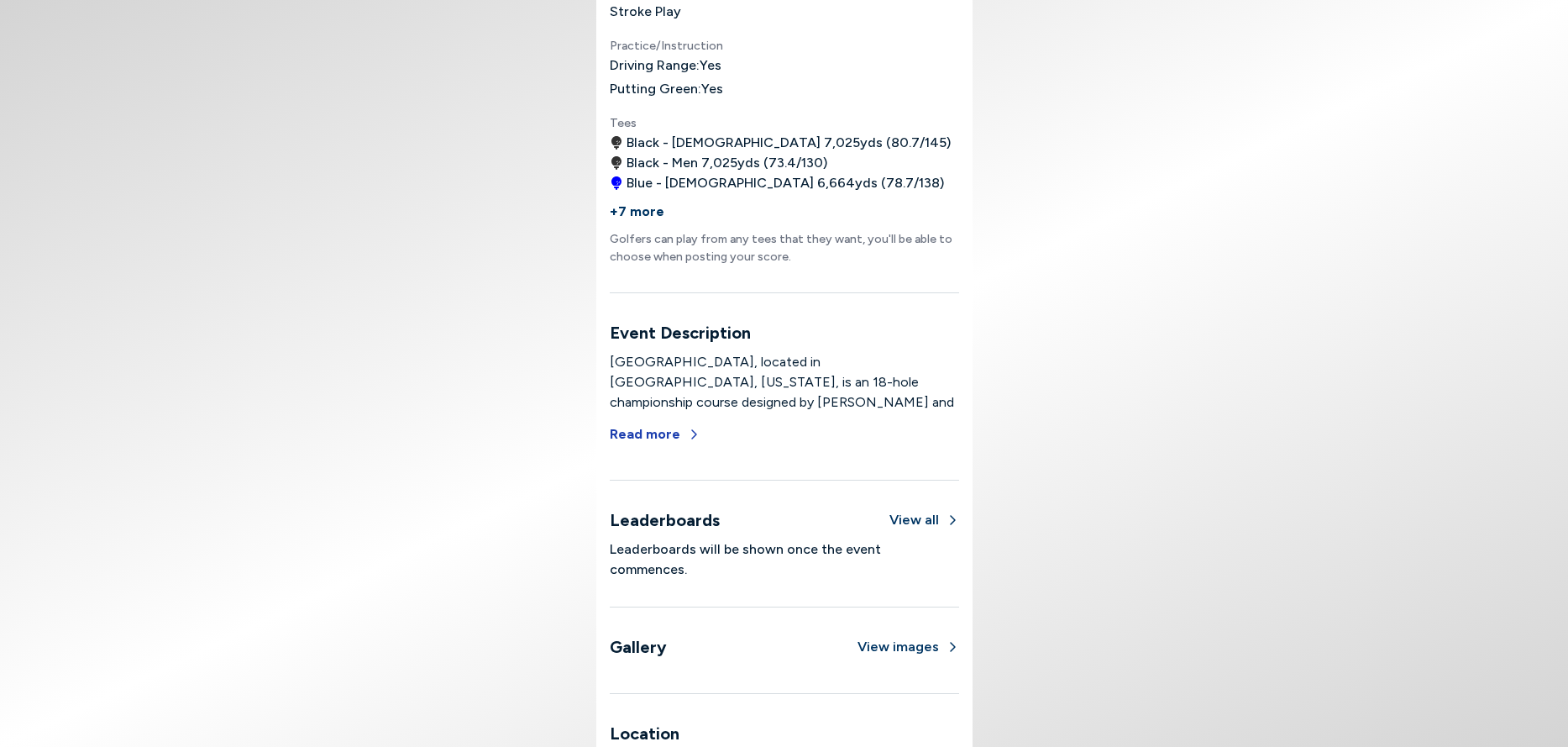
click at [675, 435] on button "Read more" at bounding box center [655, 434] width 91 height 37
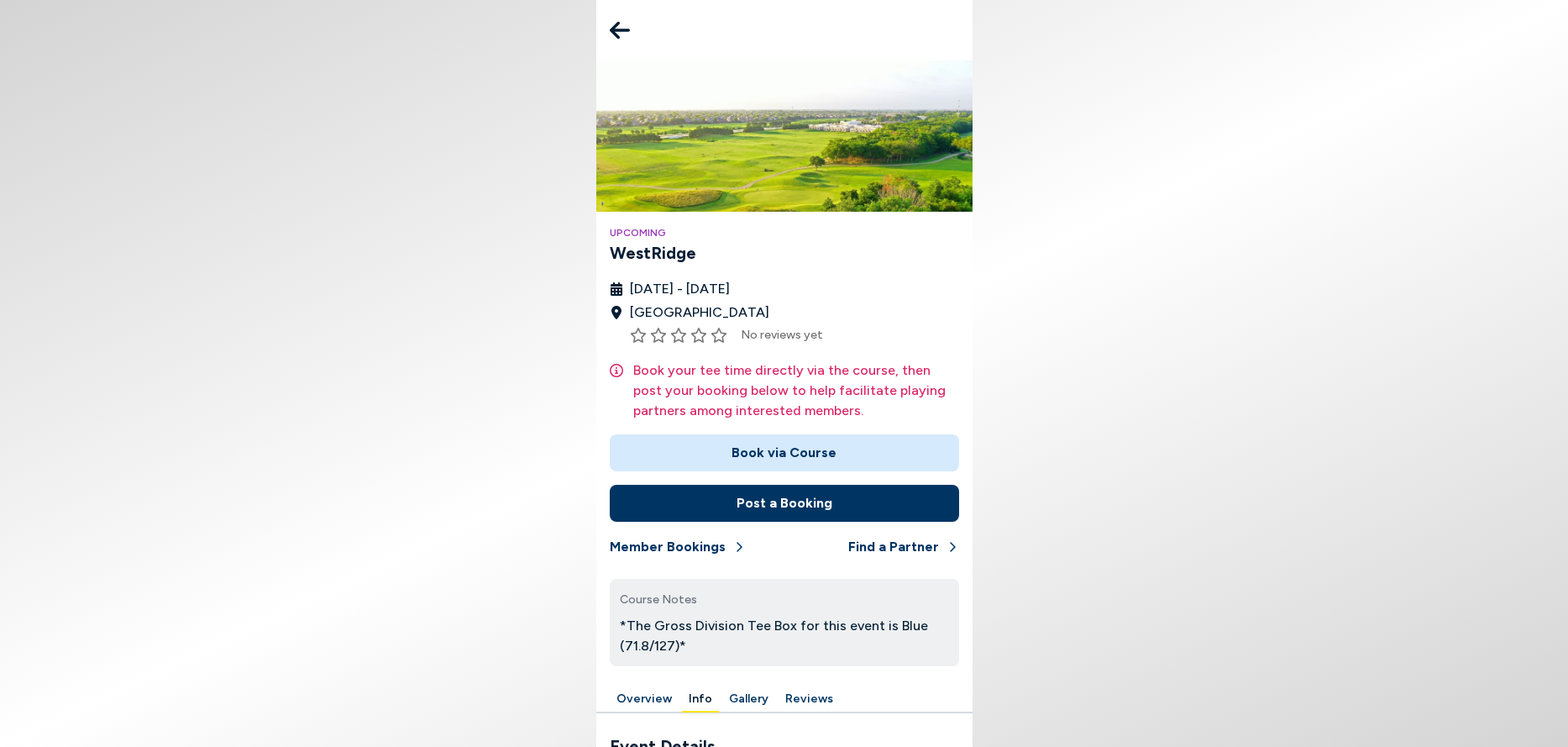
click at [621, 36] on icon at bounding box center [620, 30] width 20 height 33
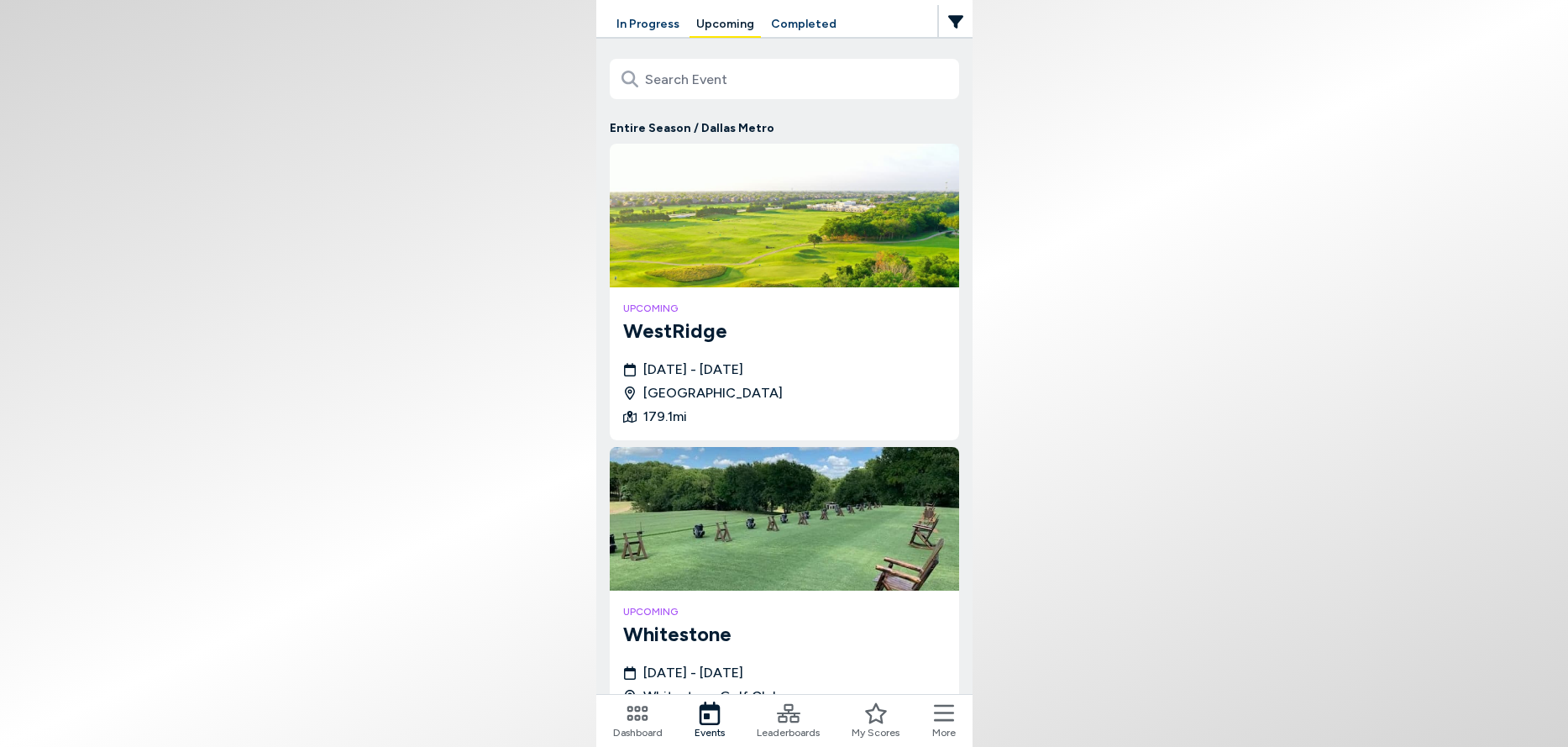
scroll to position [159, 0]
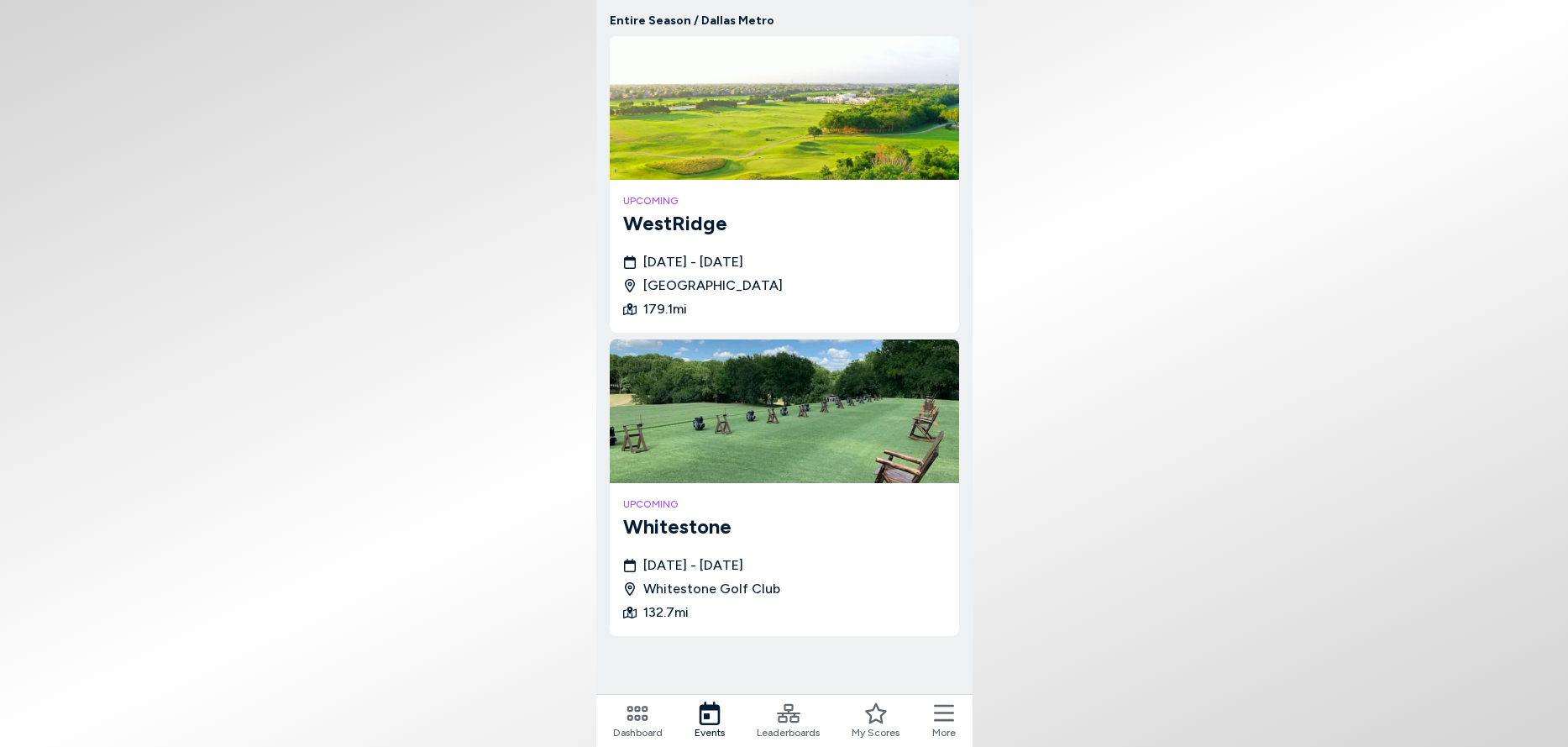
click at [764, 144] on img at bounding box center [785, 108] width 349 height 144
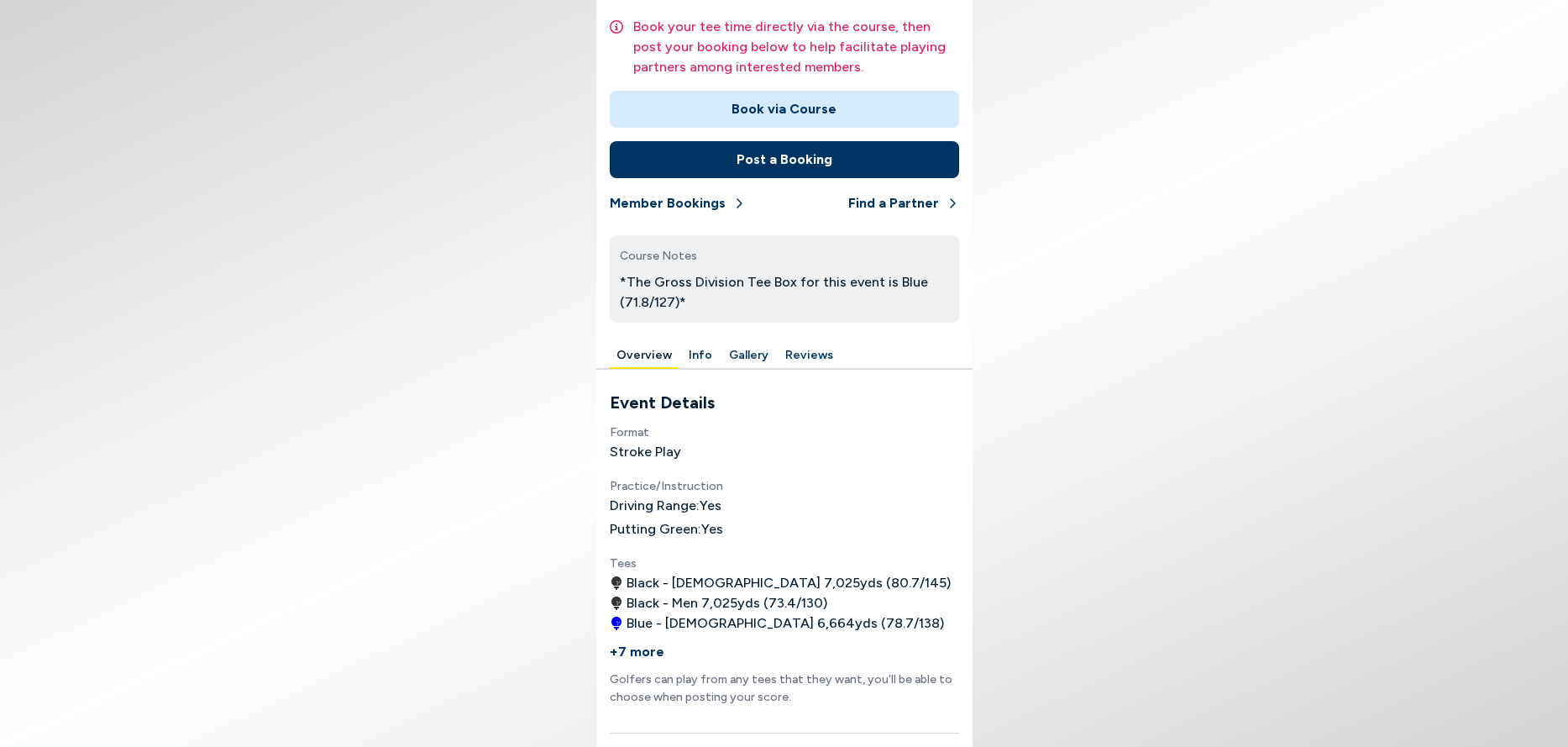
scroll to position [296, 0]
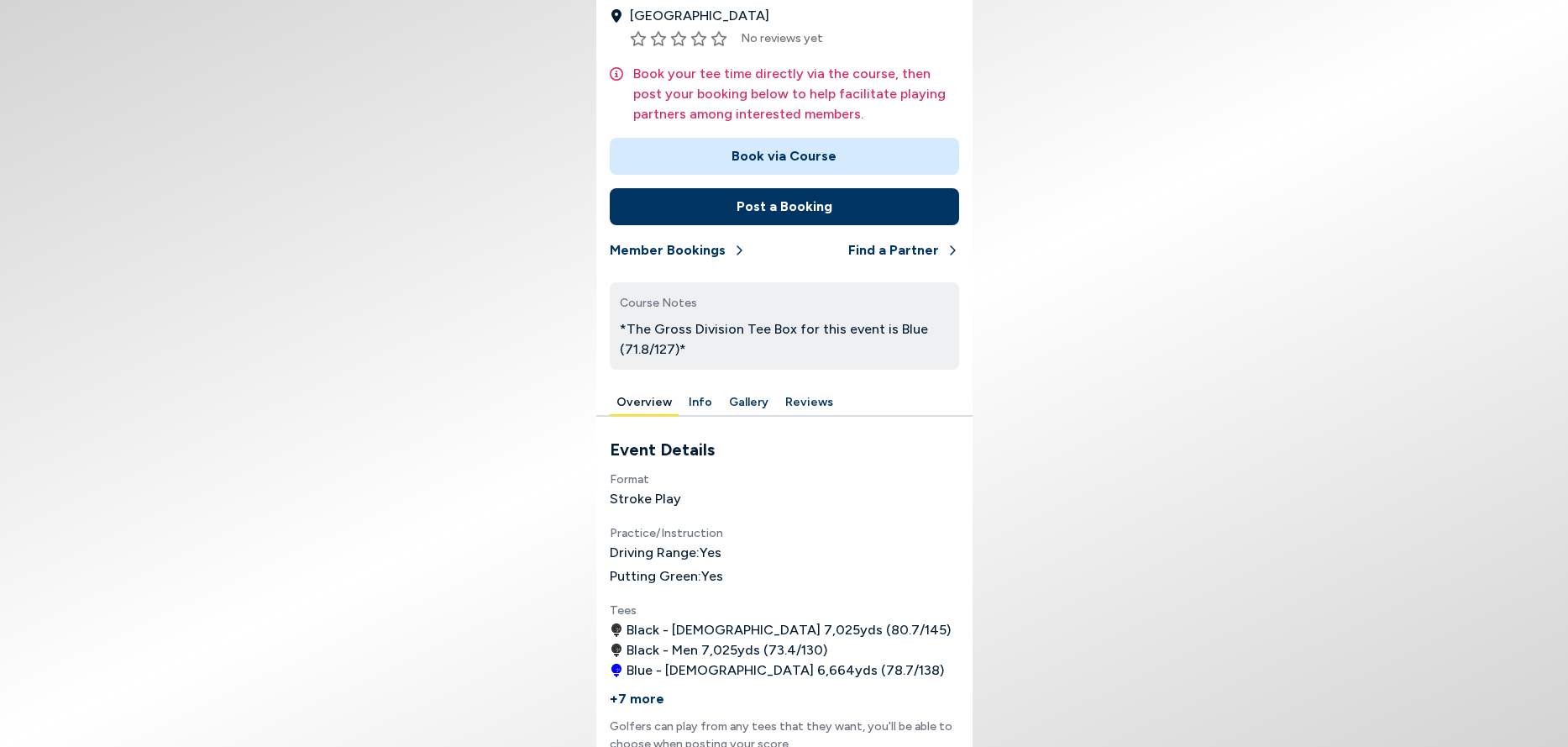
click at [695, 400] on button "Info" at bounding box center [700, 402] width 37 height 26
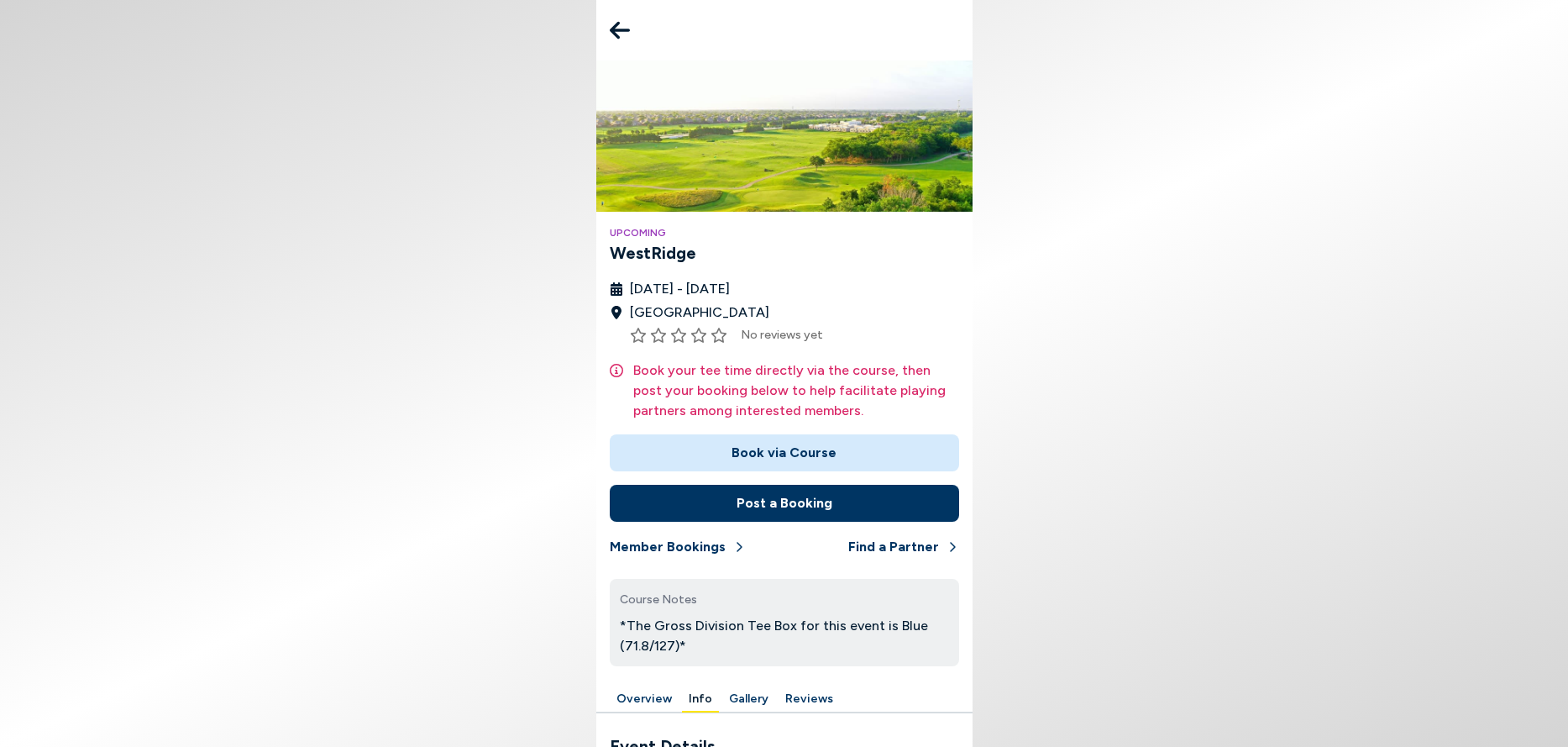
click at [616, 31] on icon at bounding box center [620, 31] width 20 height 18
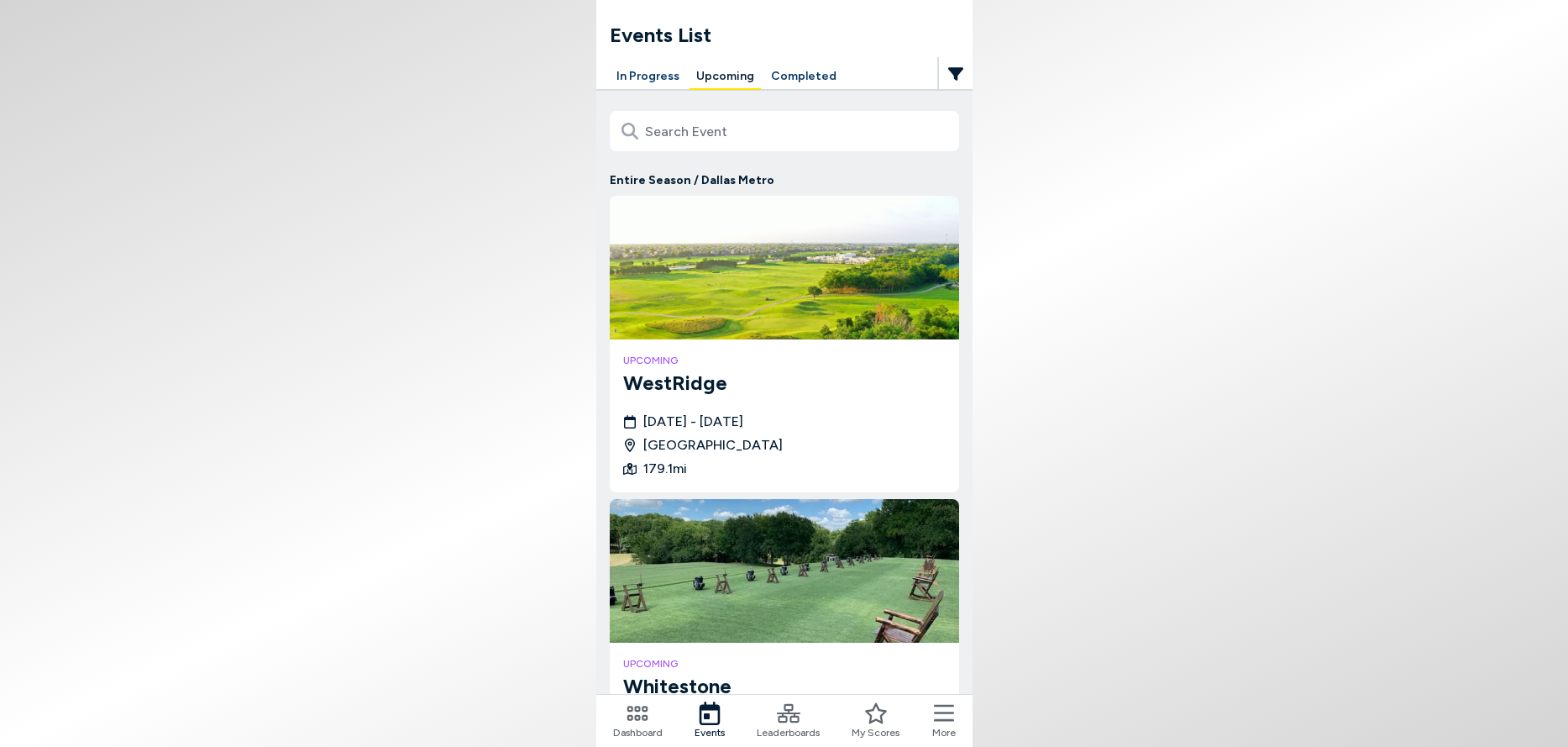
click at [798, 77] on button "Completed" at bounding box center [804, 76] width 79 height 26
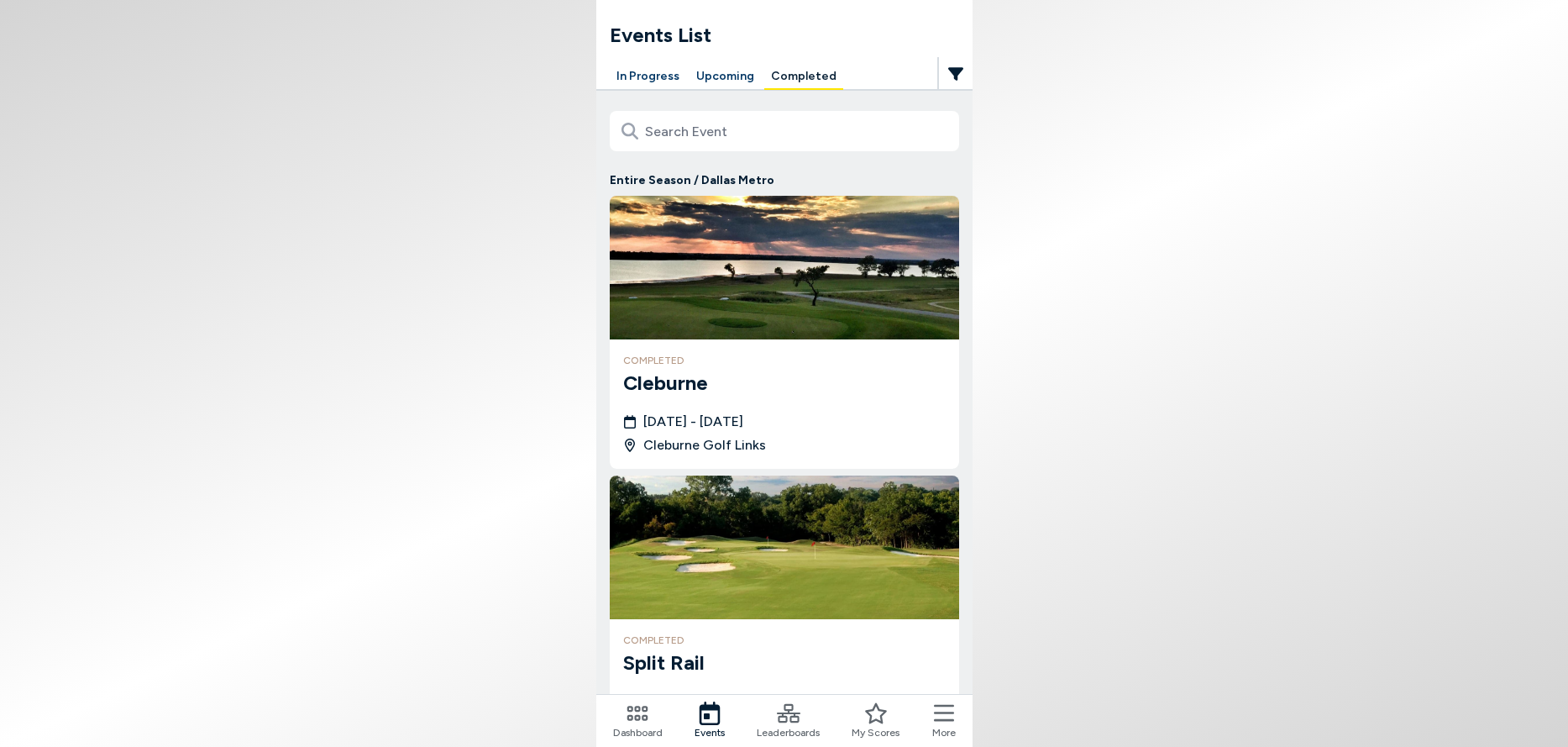
click at [724, 78] on button "Upcoming" at bounding box center [725, 76] width 71 height 26
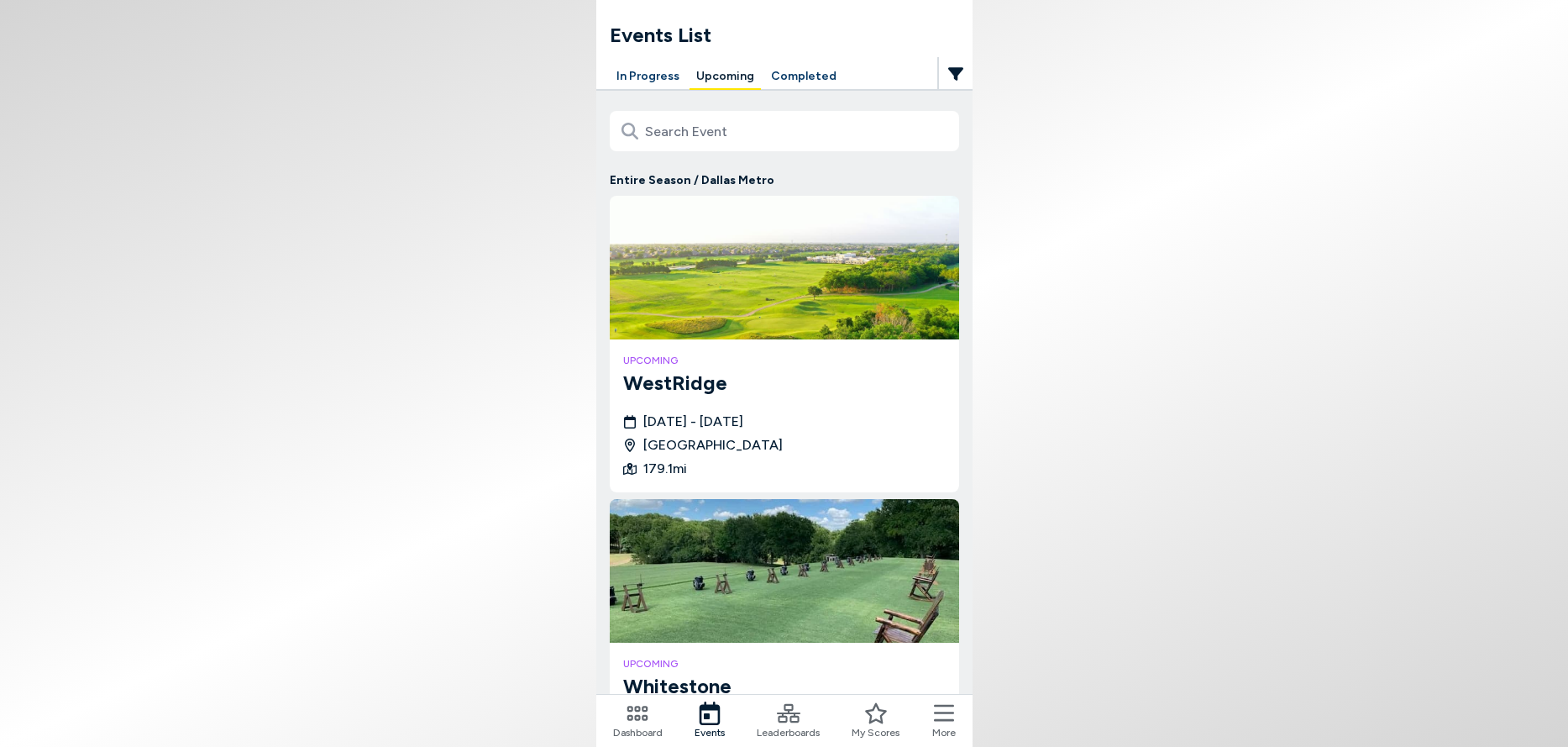
scroll to position [112, 0]
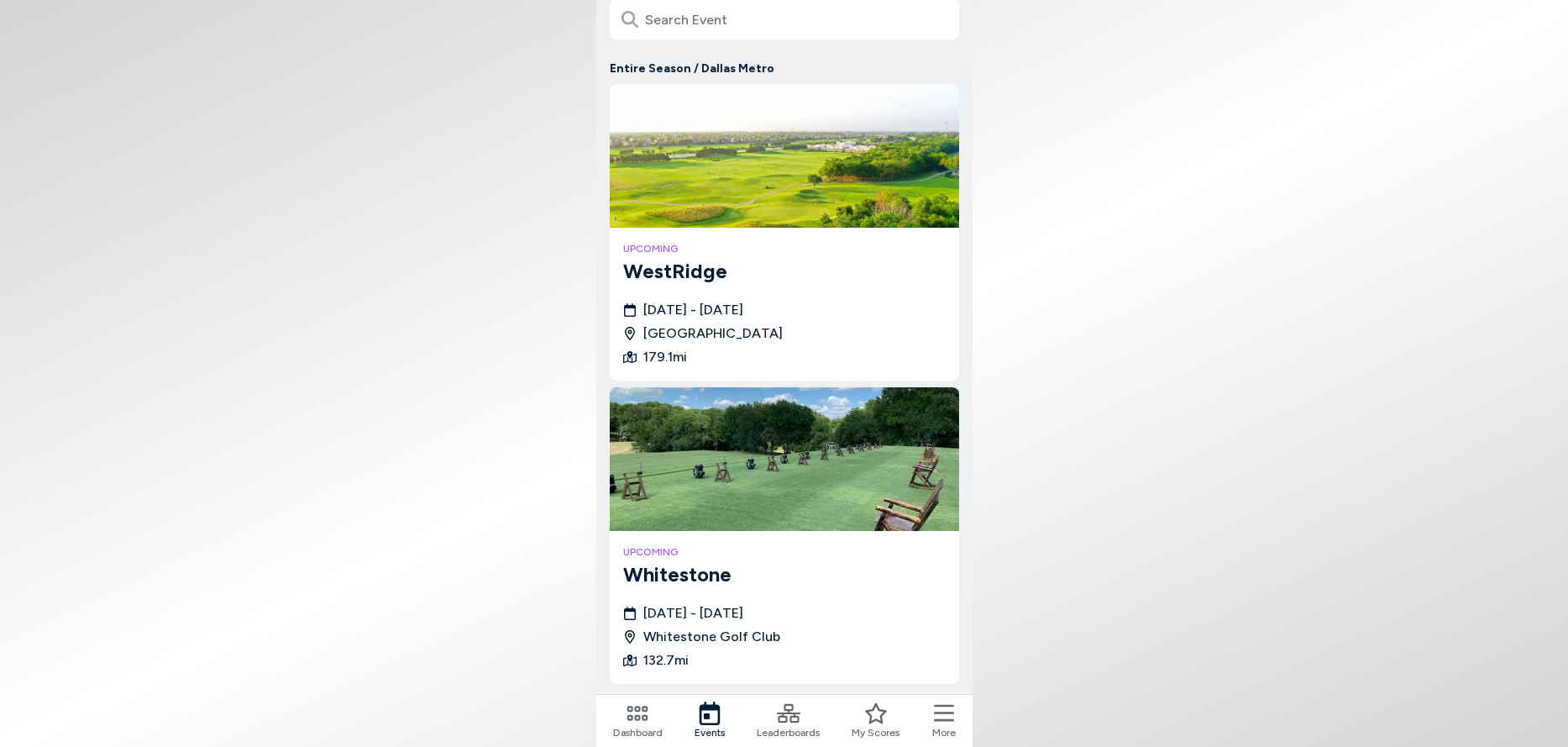
click at [629, 716] on icon at bounding box center [637, 713] width 23 height 23
